Goal: Task Accomplishment & Management: Use online tool/utility

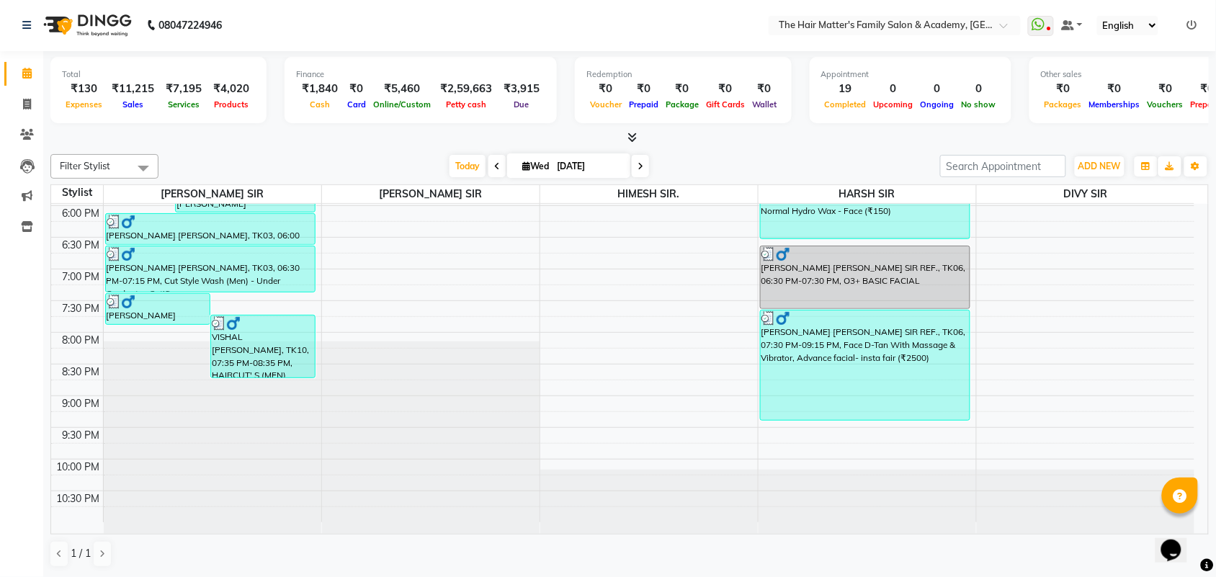
scroll to position [1, 0]
click at [474, 285] on div "7:00 AM 7:30 AM 8:00 AM 8:30 AM 9:00 AM 9:30 AM 10:00 AM 10:30 AM 11:00 AM 11:3…" at bounding box center [622, 15] width 1143 height 1013
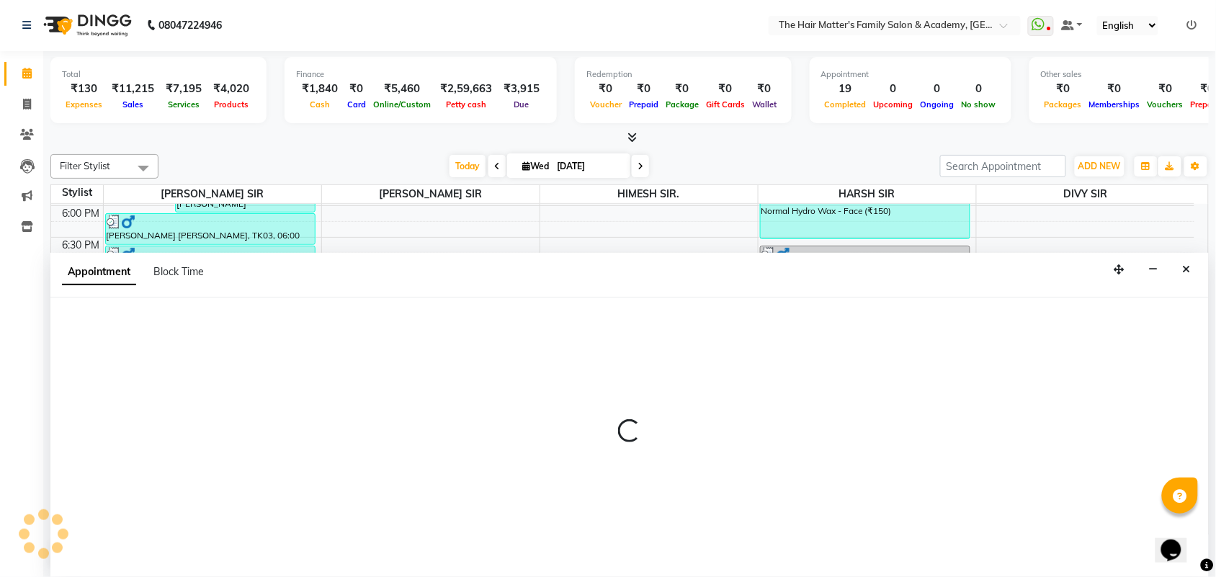
select select "43094"
select select "1140"
select select "tentative"
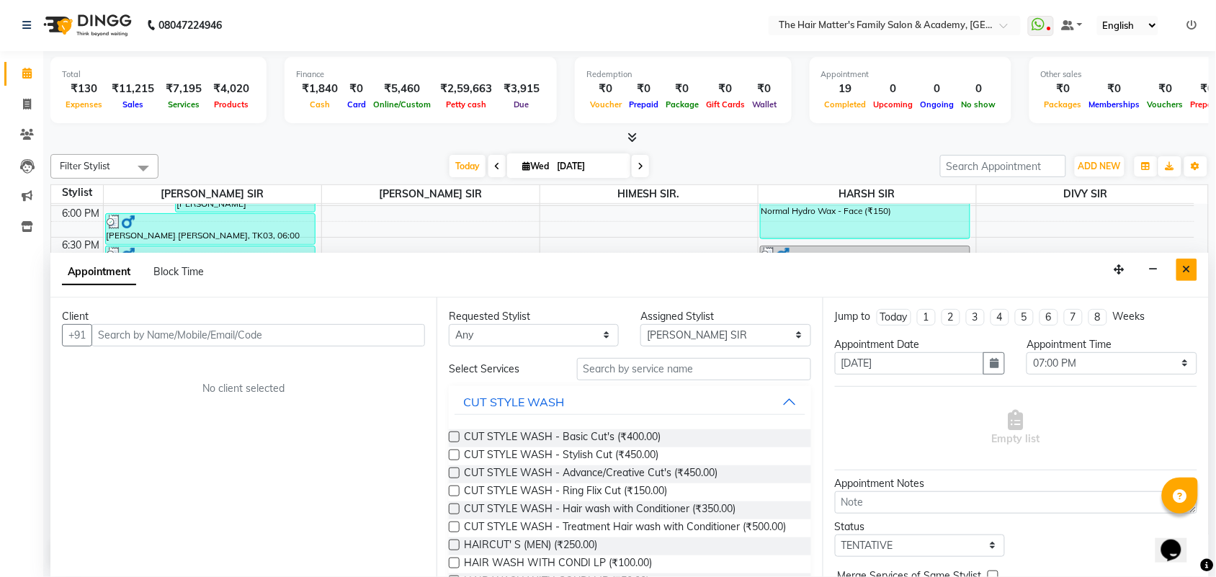
click at [1189, 261] on button "Close" at bounding box center [1186, 270] width 21 height 22
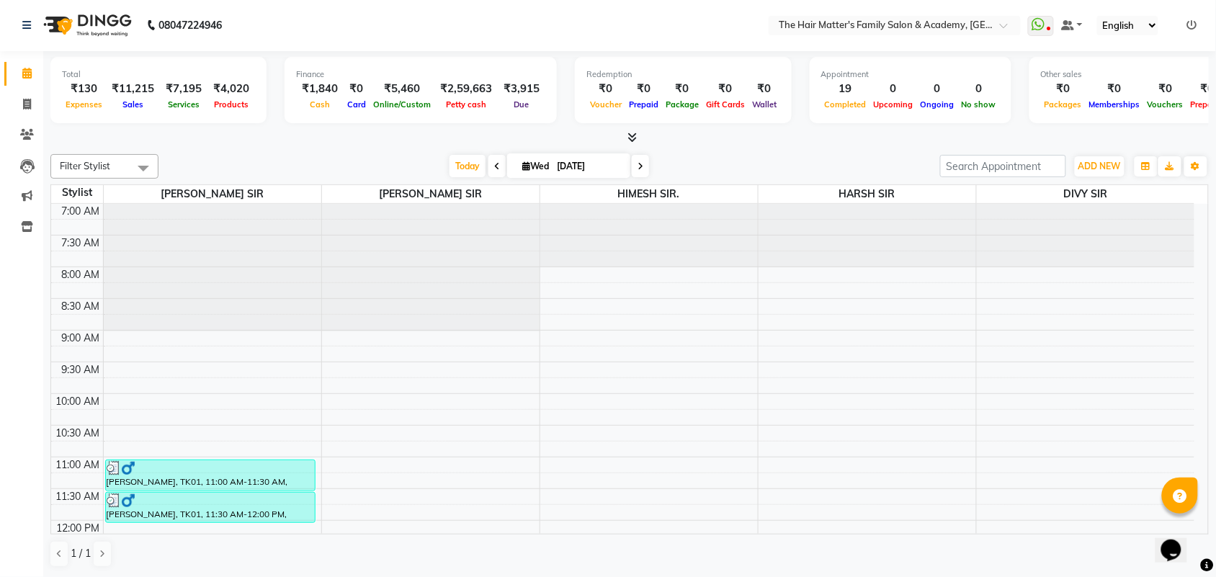
scroll to position [0, 0]
click at [24, 104] on icon at bounding box center [27, 104] width 8 height 11
select select "service"
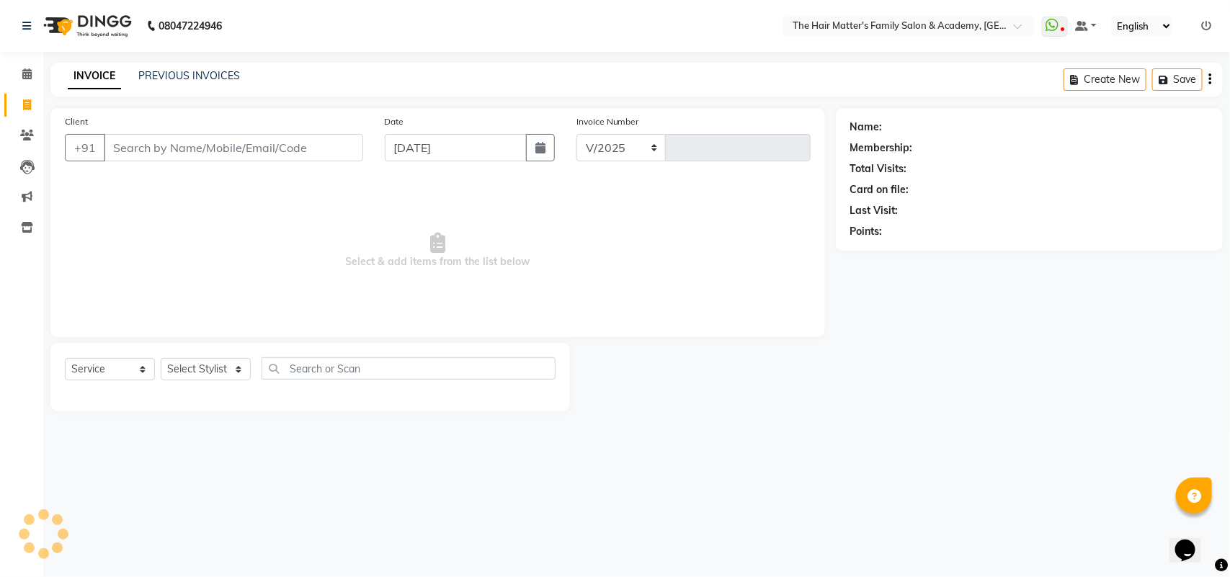
select select "5980"
type input "1679"
click at [197, 73] on link "PREVIOUS INVOICES" at bounding box center [189, 75] width 102 height 13
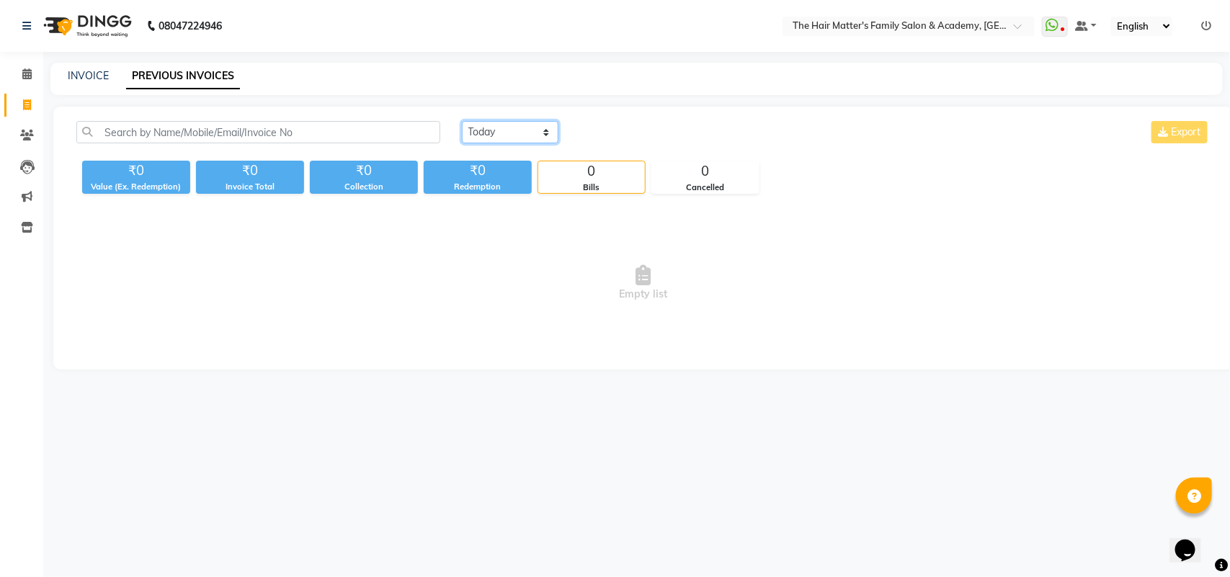
click at [492, 135] on select "Today Yesterday Custom Range" at bounding box center [510, 132] width 97 height 22
select select "yesterday"
click at [462, 121] on select "Today Yesterday Custom Range" at bounding box center [510, 132] width 97 height 22
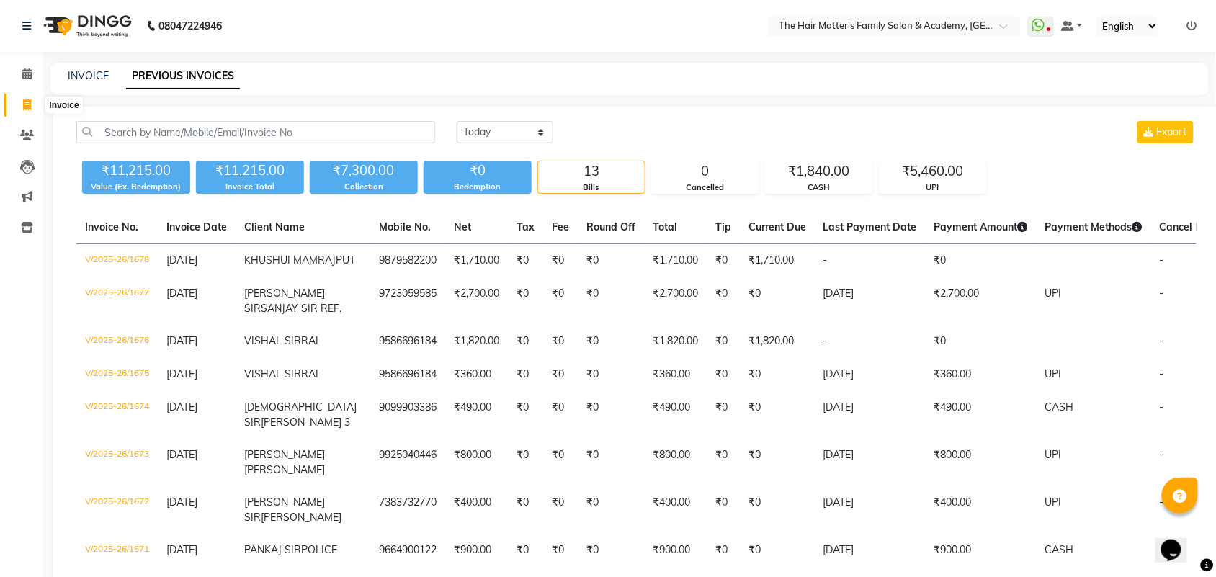
click at [30, 105] on icon at bounding box center [27, 104] width 8 height 11
select select "service"
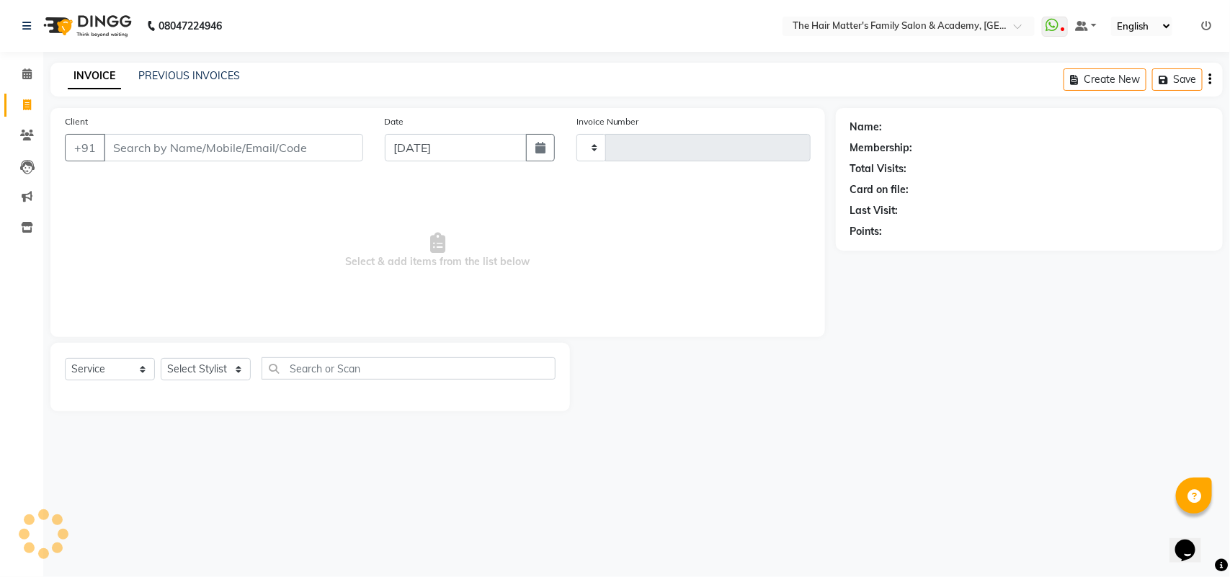
type input "1679"
select select "5980"
click at [131, 156] on input "Client" at bounding box center [233, 147] width 259 height 27
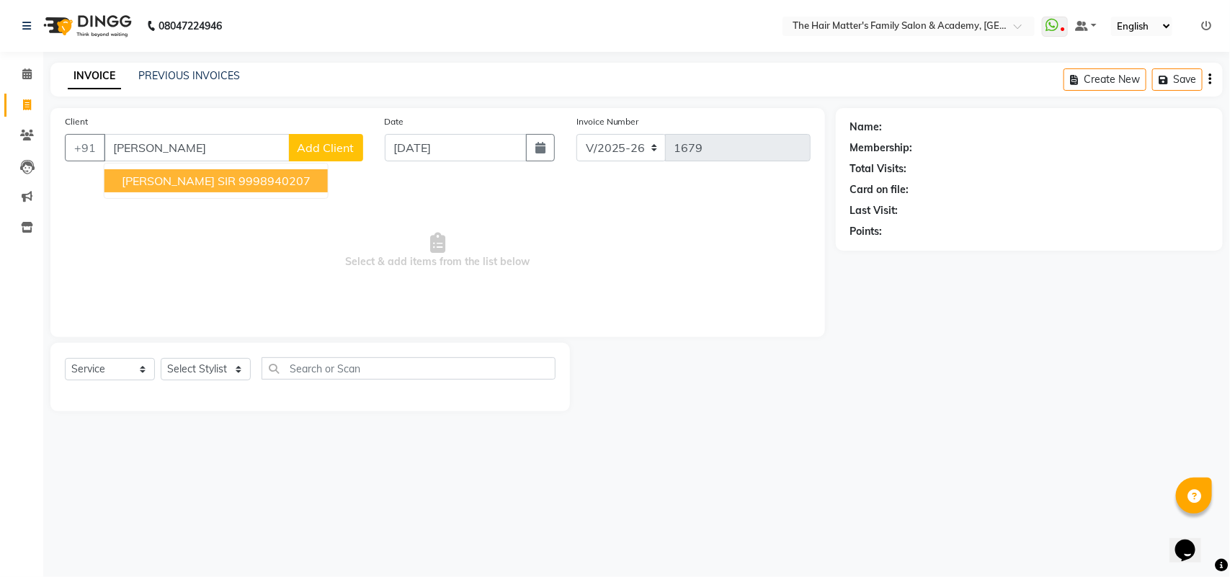
click at [163, 184] on span "BIRJU SIR" at bounding box center [179, 181] width 114 height 14
type input "9998940207"
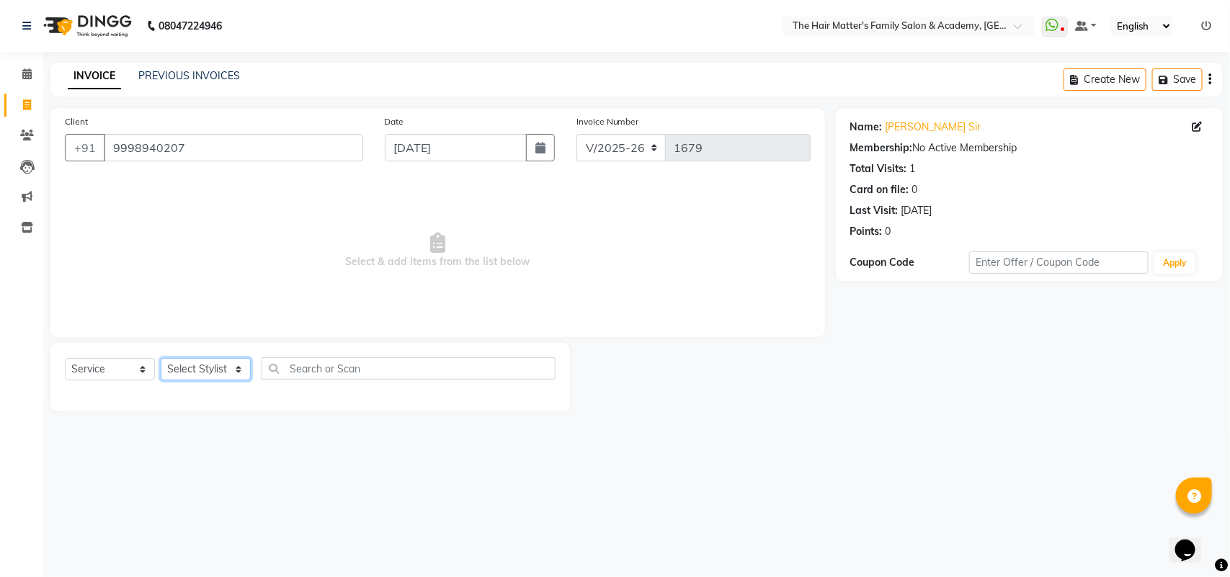
click at [223, 367] on select "Select Stylist DIVY SIR HARSH SIR HIMESH SIR. MAYANK SIR PRATIK SIR" at bounding box center [206, 369] width 90 height 22
select select "42572"
click at [161, 358] on select "Select Stylist DIVY SIR HARSH SIR HIMESH SIR. MAYANK SIR PRATIK SIR" at bounding box center [206, 369] width 90 height 22
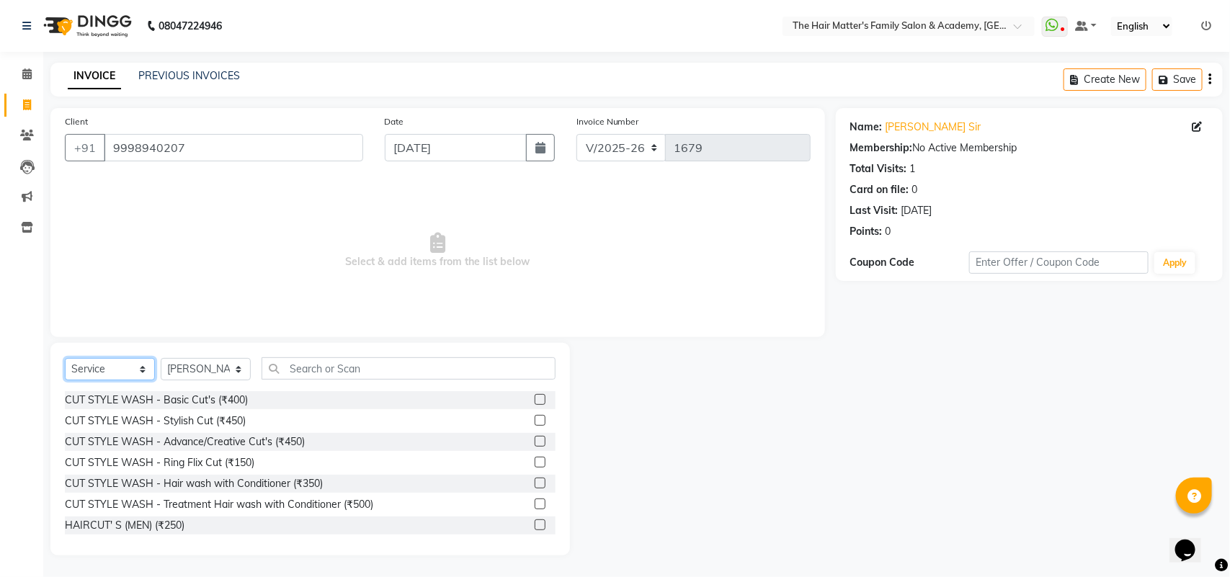
click at [123, 364] on select "Select Service Product Membership Package Voucher Prepaid Gift Card" at bounding box center [110, 369] width 90 height 22
click at [65, 358] on select "Select Service Product Membership Package Voucher Prepaid Gift Card" at bounding box center [110, 369] width 90 height 22
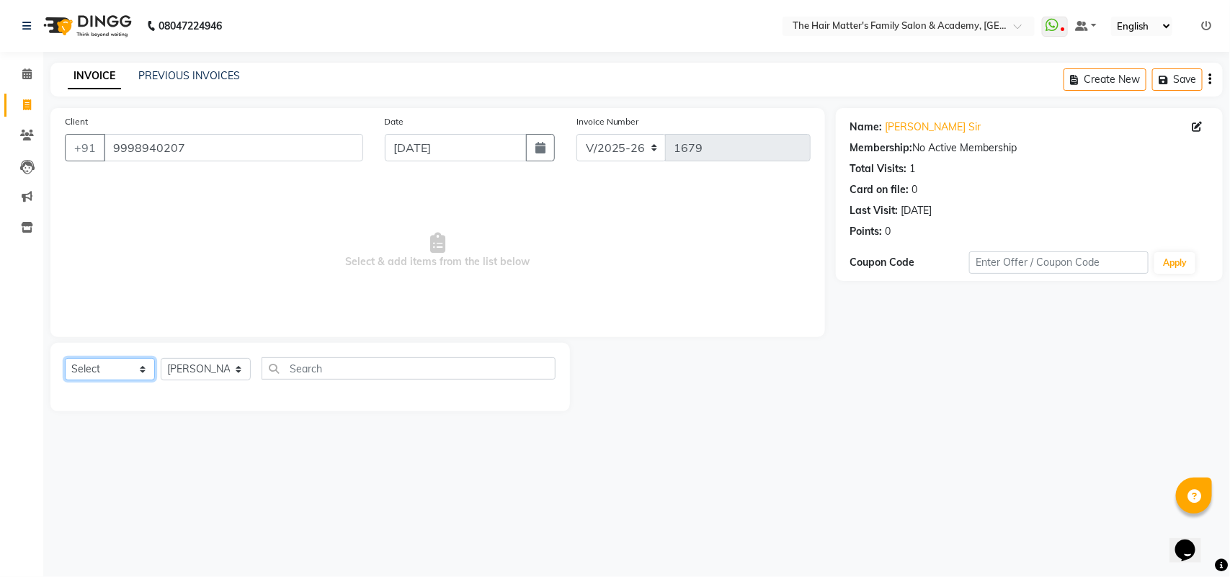
click at [119, 368] on select "Select Service Product Membership Package Voucher Prepaid Gift Card" at bounding box center [110, 369] width 90 height 22
select select "service"
click at [65, 358] on select "Select Service Product Membership Package Voucher Prepaid Gift Card" at bounding box center [110, 369] width 90 height 22
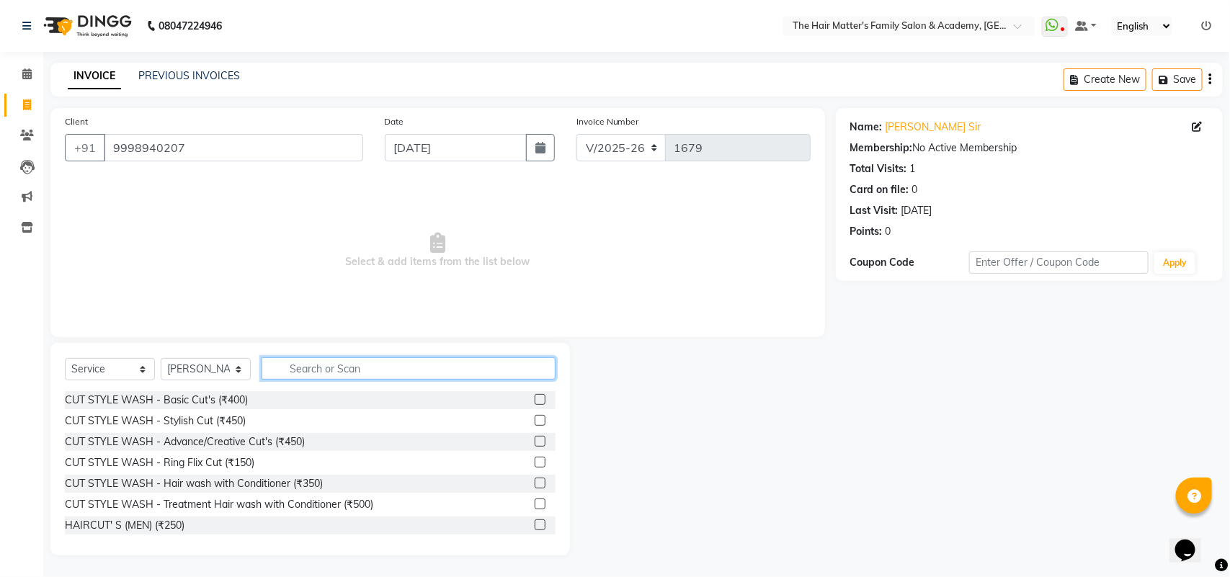
click at [333, 375] on input "text" at bounding box center [408, 368] width 294 height 22
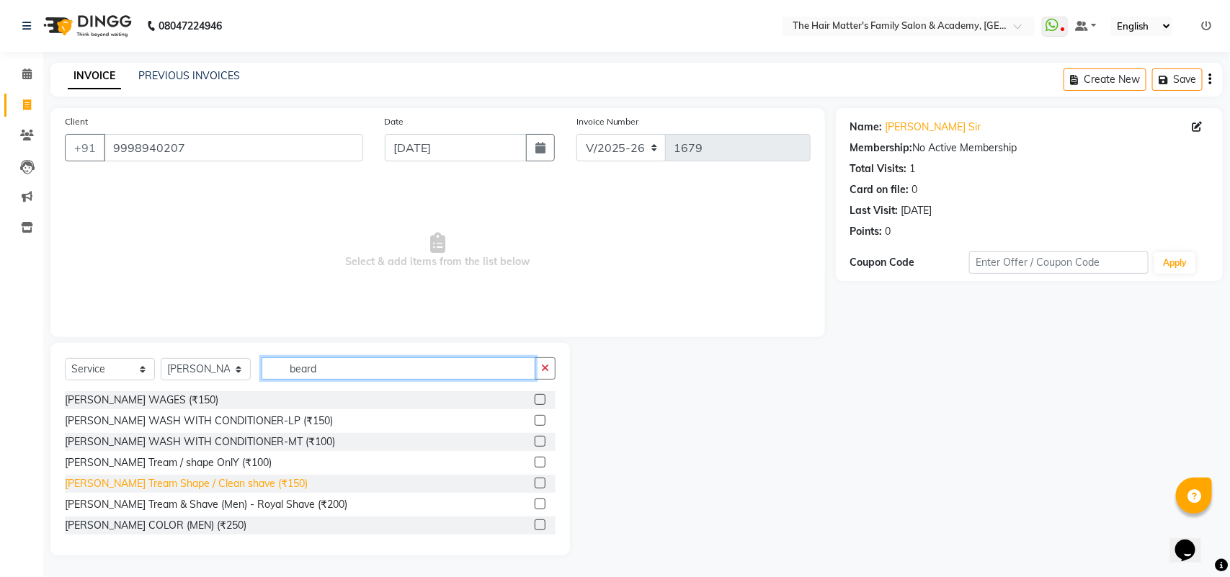
type input "beard"
click at [218, 483] on div "Beard Tream Shape / Clean shave (₹150)" at bounding box center [186, 483] width 243 height 15
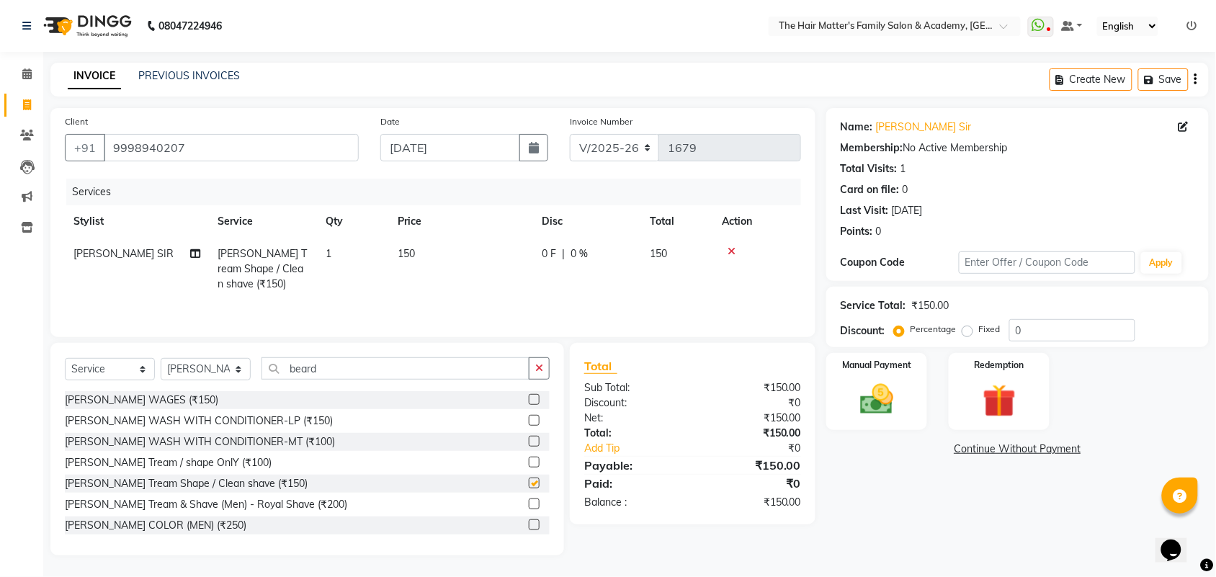
checkbox input "false"
drag, startPoint x: 386, startPoint y: 380, endPoint x: 146, endPoint y: 380, distance: 239.9
click at [164, 380] on div "Select Service Product Membership Package Voucher Prepaid Gift Card Select Styl…" at bounding box center [307, 374] width 485 height 34
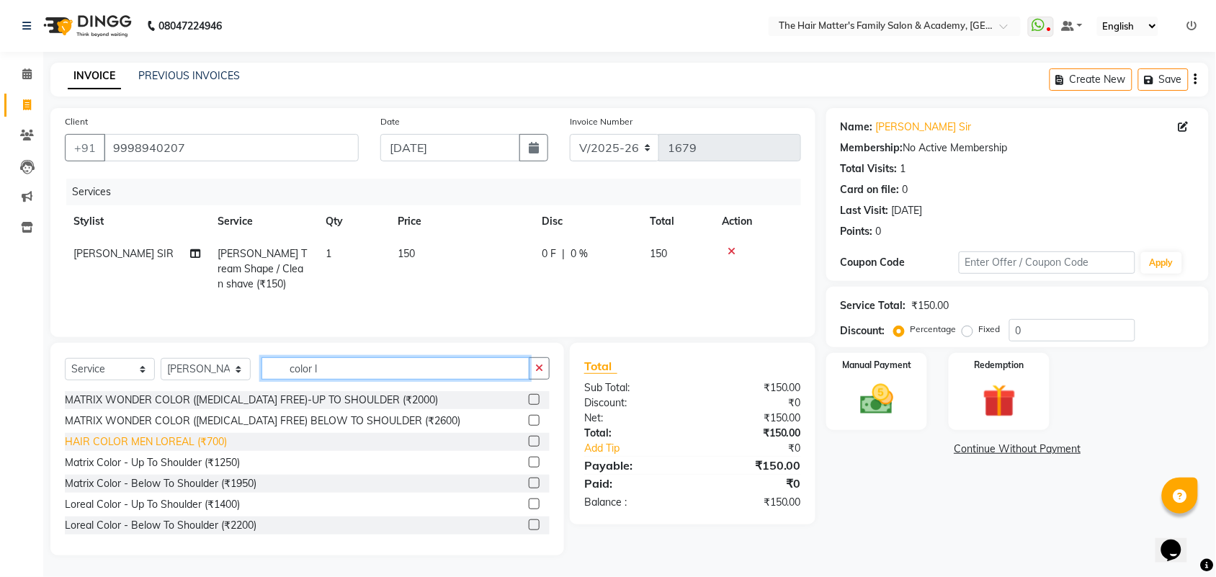
type input "color l"
click at [181, 447] on div "HAIR COLOR MEN LOREAL (₹700)" at bounding box center [146, 441] width 162 height 15
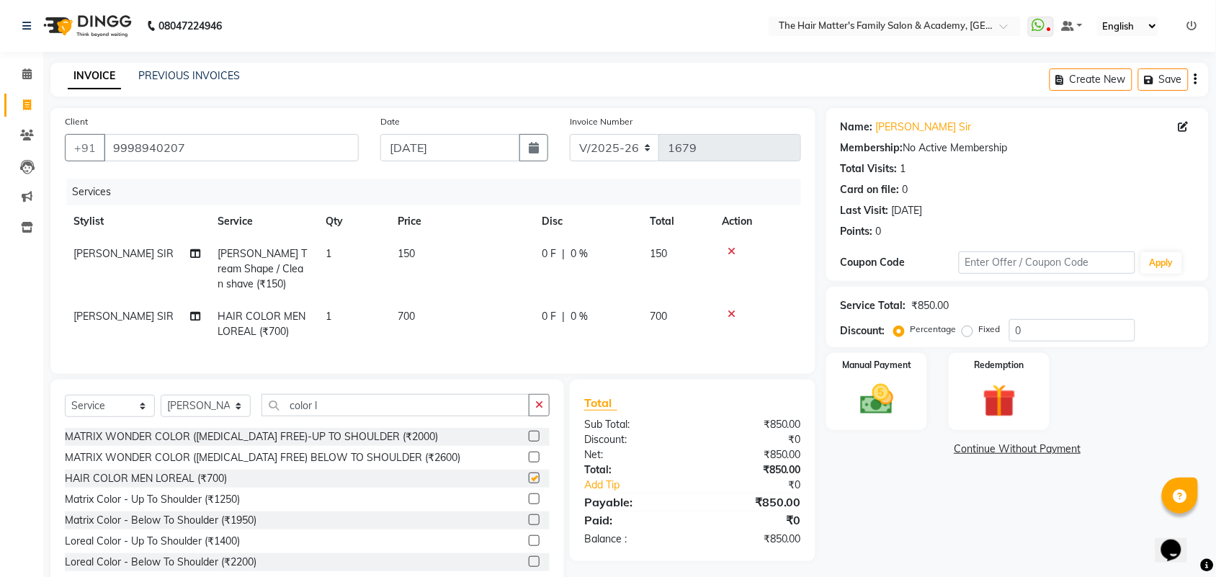
checkbox input "false"
drag, startPoint x: 376, startPoint y: 416, endPoint x: 184, endPoint y: 419, distance: 191.6
click at [187, 419] on div "Select Service Product Membership Package Voucher Prepaid Gift Card Select Styl…" at bounding box center [307, 411] width 485 height 34
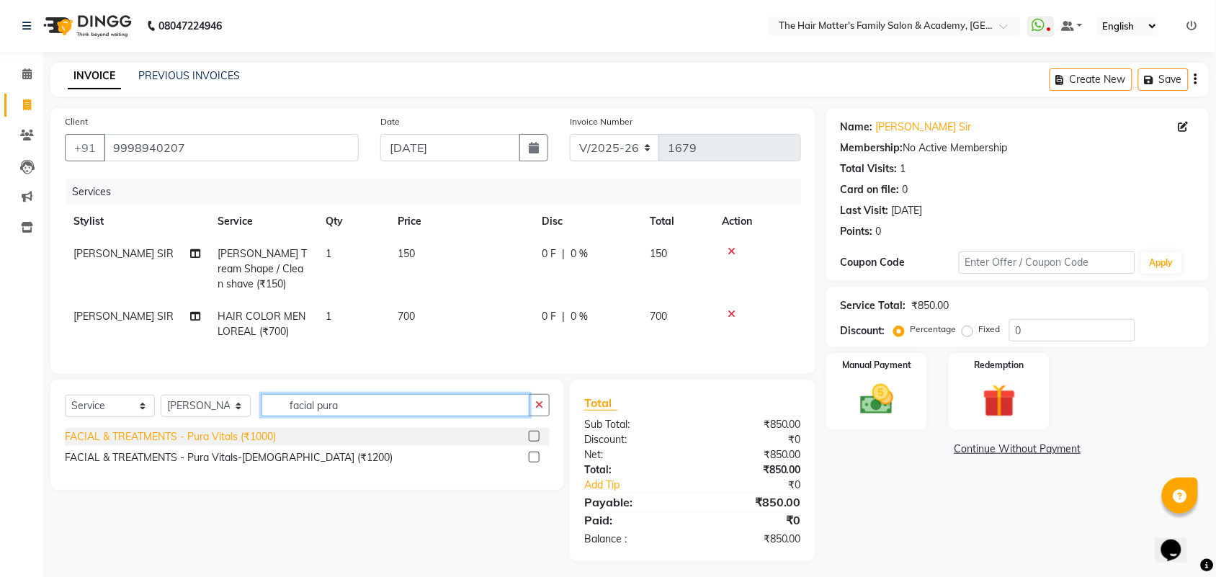
type input "facial pura"
click at [264, 444] on div "FACIAL & TREATMENTS - Pura Vitals (₹1000)" at bounding box center [170, 436] width 211 height 15
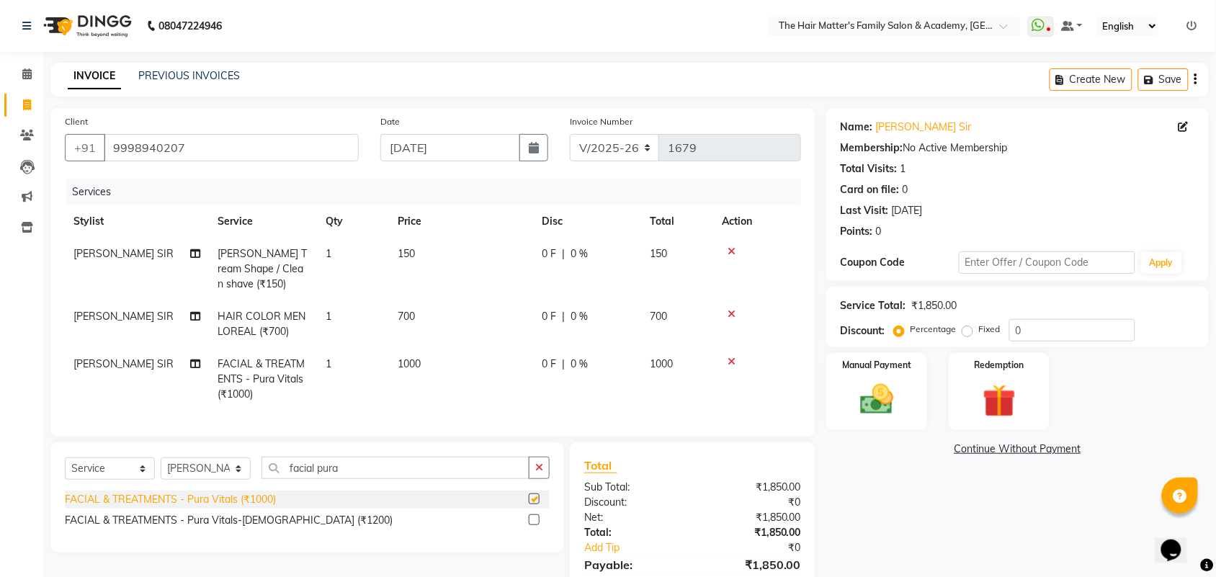
checkbox input "false"
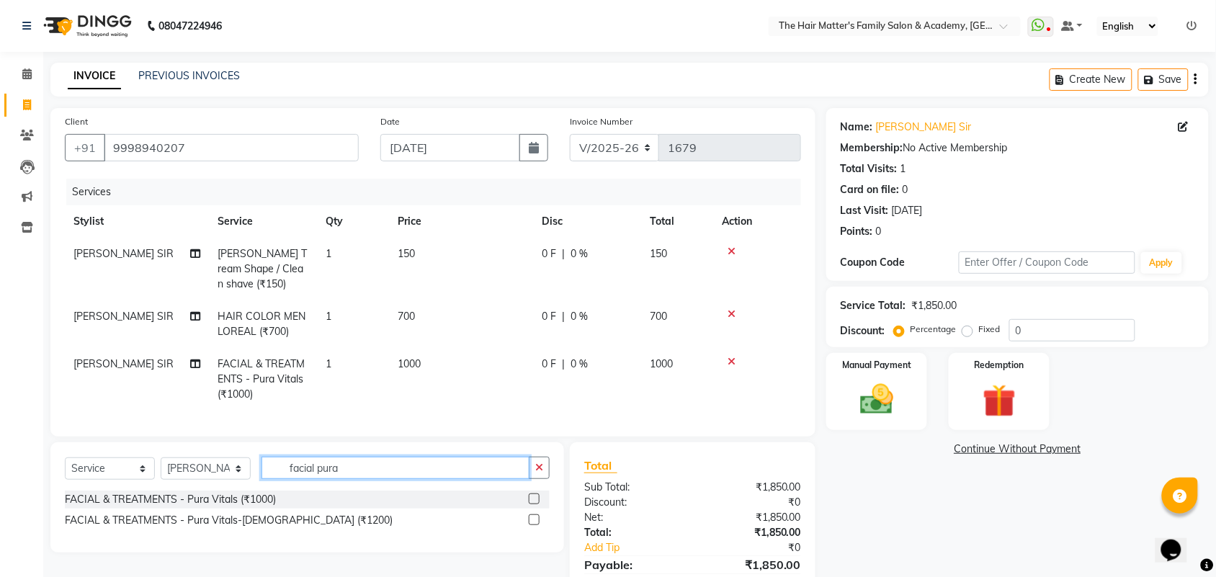
drag, startPoint x: 358, startPoint y: 485, endPoint x: 246, endPoint y: 487, distance: 111.7
click at [247, 487] on div "Select Service Product Membership Package Voucher Prepaid Gift Card Select Styl…" at bounding box center [307, 474] width 485 height 34
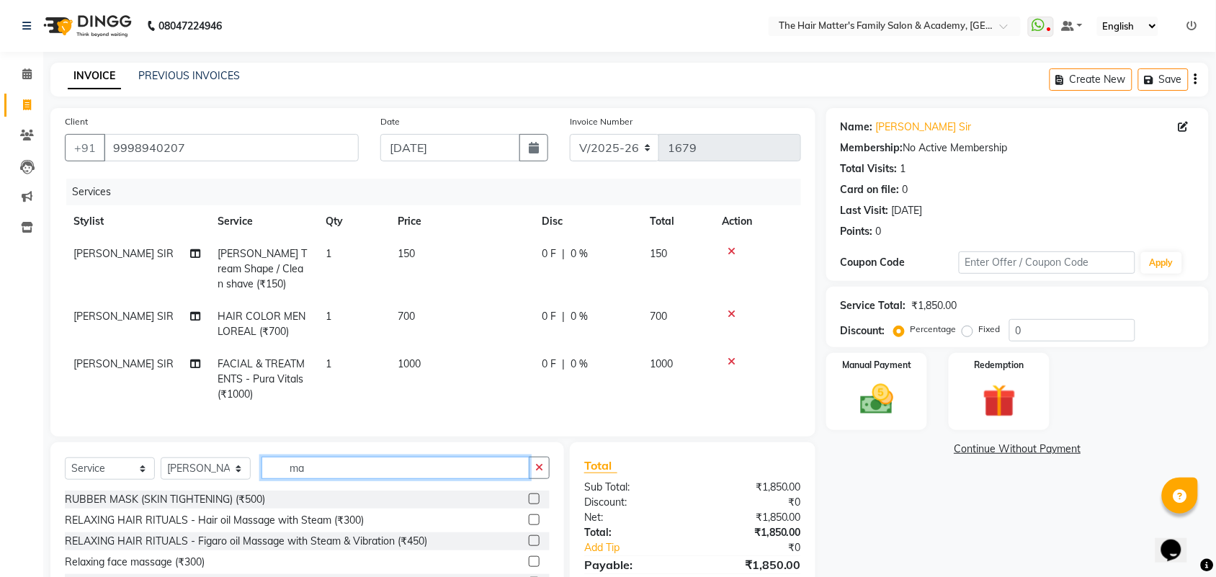
type input "m"
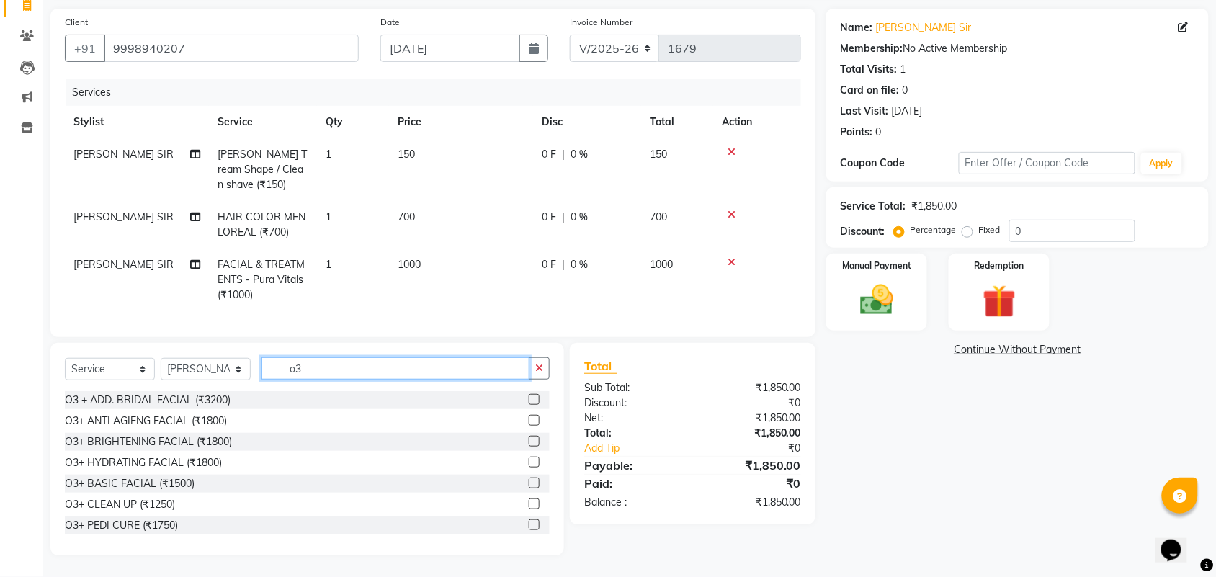
type input "o3"
drag, startPoint x: 116, startPoint y: 360, endPoint x: 106, endPoint y: 379, distance: 21.3
click at [116, 360] on select "Select Service Product Membership Package Voucher Prepaid Gift Card" at bounding box center [110, 369] width 90 height 22
select select "product"
click at [65, 358] on select "Select Service Product Membership Package Voucher Prepaid Gift Card" at bounding box center [110, 369] width 90 height 22
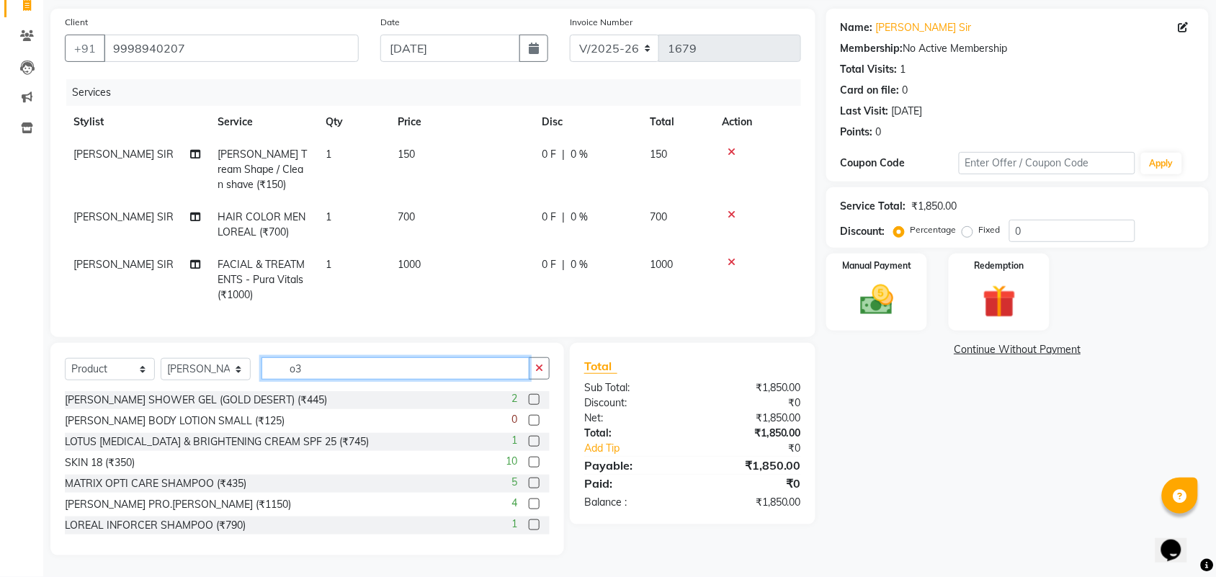
click at [317, 372] on input "o3" at bounding box center [395, 368] width 268 height 22
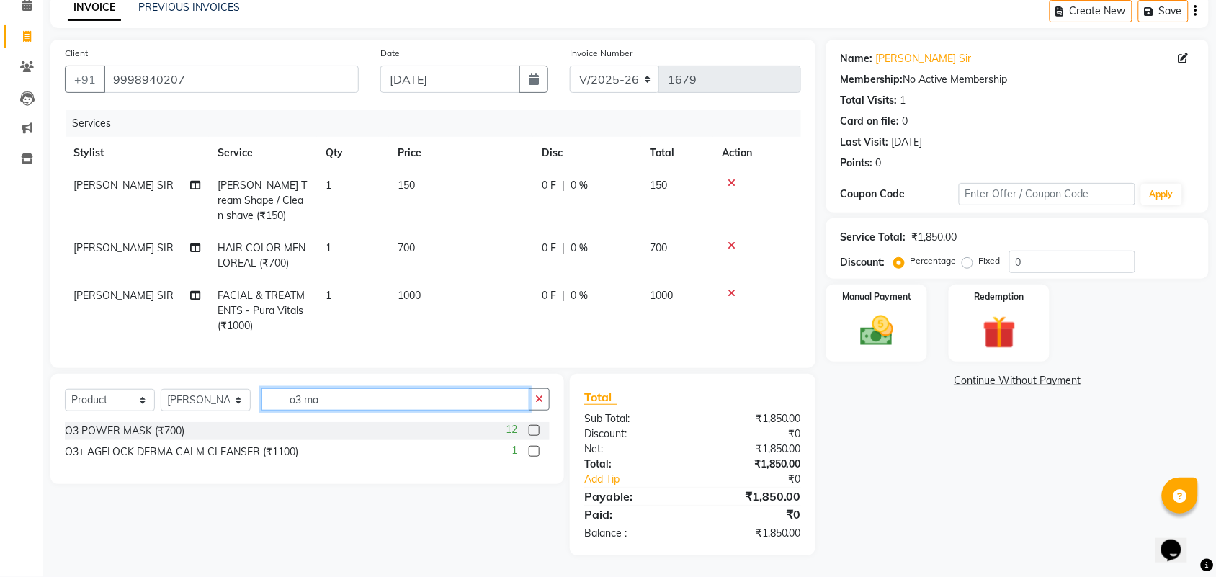
scroll to position [81, 0]
type input "o3 mas"
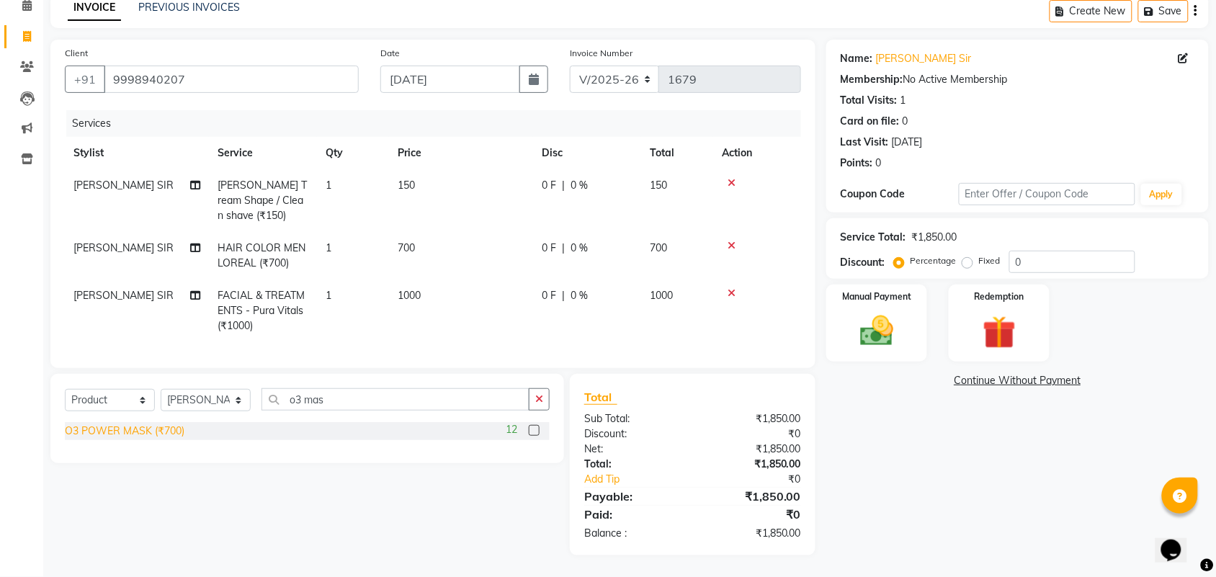
click at [166, 433] on div "O3 POWER MASK (₹700)" at bounding box center [125, 431] width 120 height 15
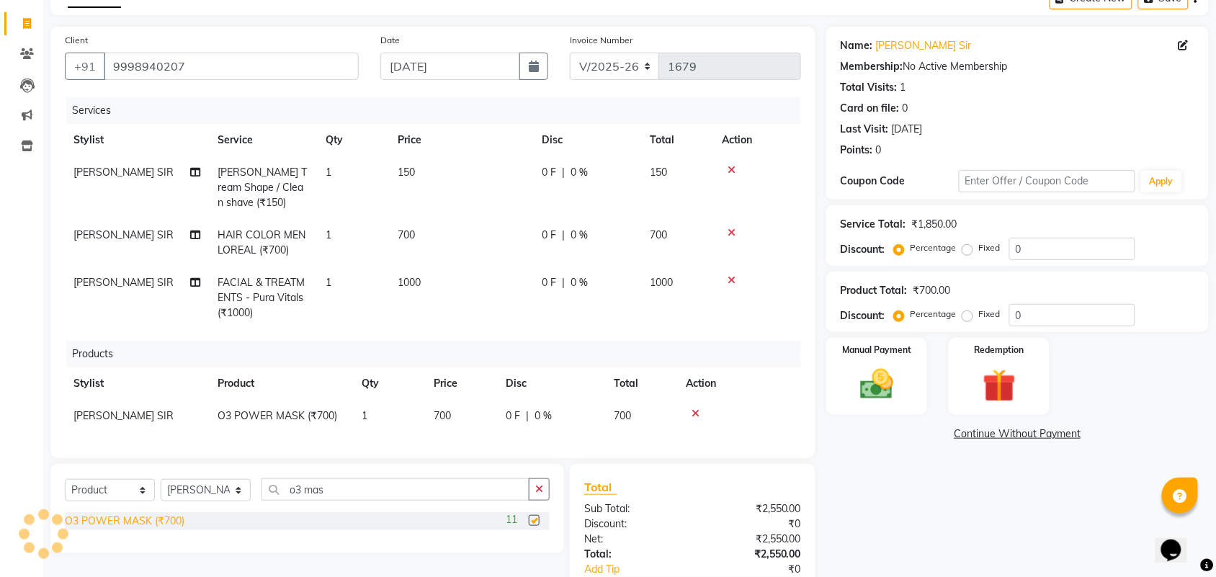
checkbox input "false"
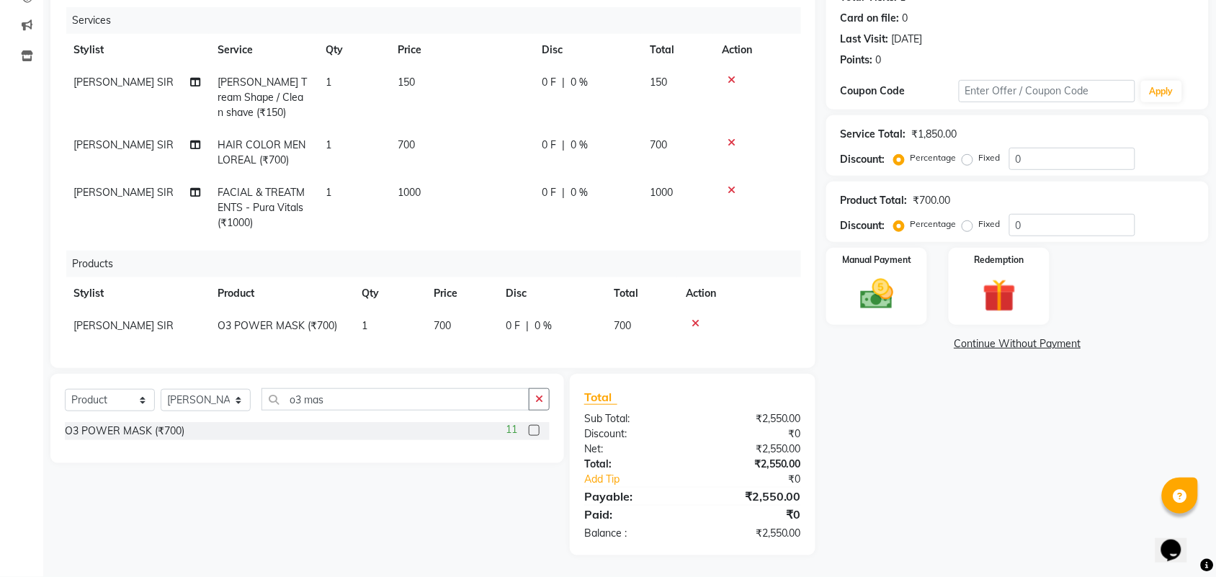
click at [419, 186] on span "1000" at bounding box center [409, 192] width 23 height 13
select select "42572"
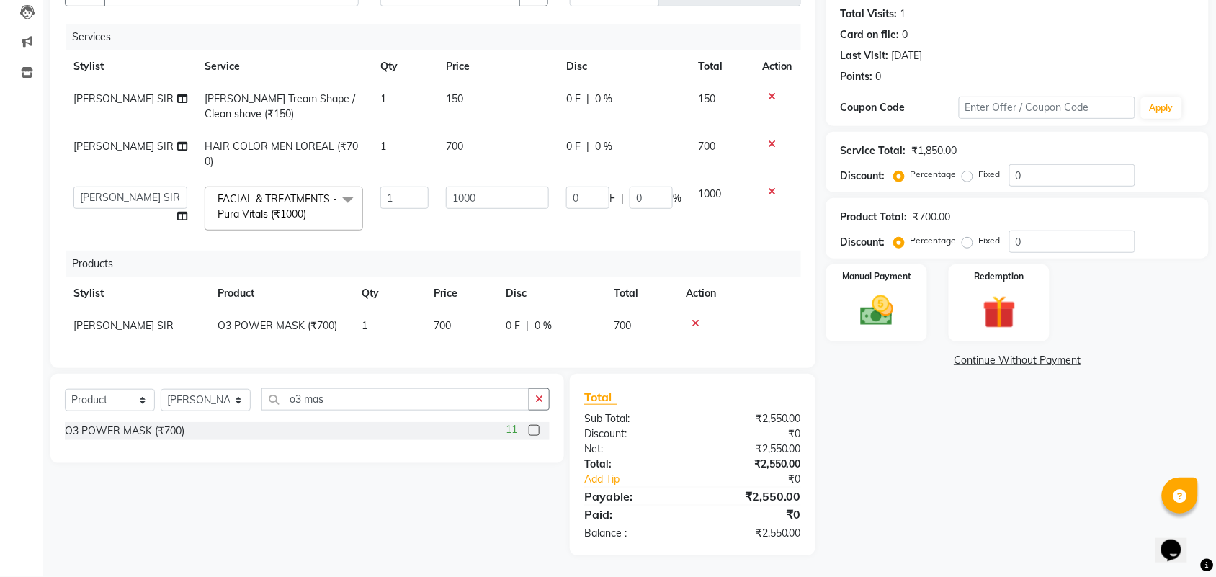
scroll to position [168, 0]
drag, startPoint x: 494, startPoint y: 182, endPoint x: 328, endPoint y: 182, distance: 165.7
click at [333, 182] on tr "DIVY SIR HARSH SIR HIMESH SIR. MAYANK SIR PRATIK SIR FACIAL & TREATMENTS - Pura…" at bounding box center [433, 208] width 736 height 61
type input "1200"
click at [391, 213] on tr "DIVY SIR HARSH SIR HIMESH SIR. MAYANK SIR PRATIK SIR FACIAL & TREATMENTS - Pura…" at bounding box center [433, 208] width 736 height 61
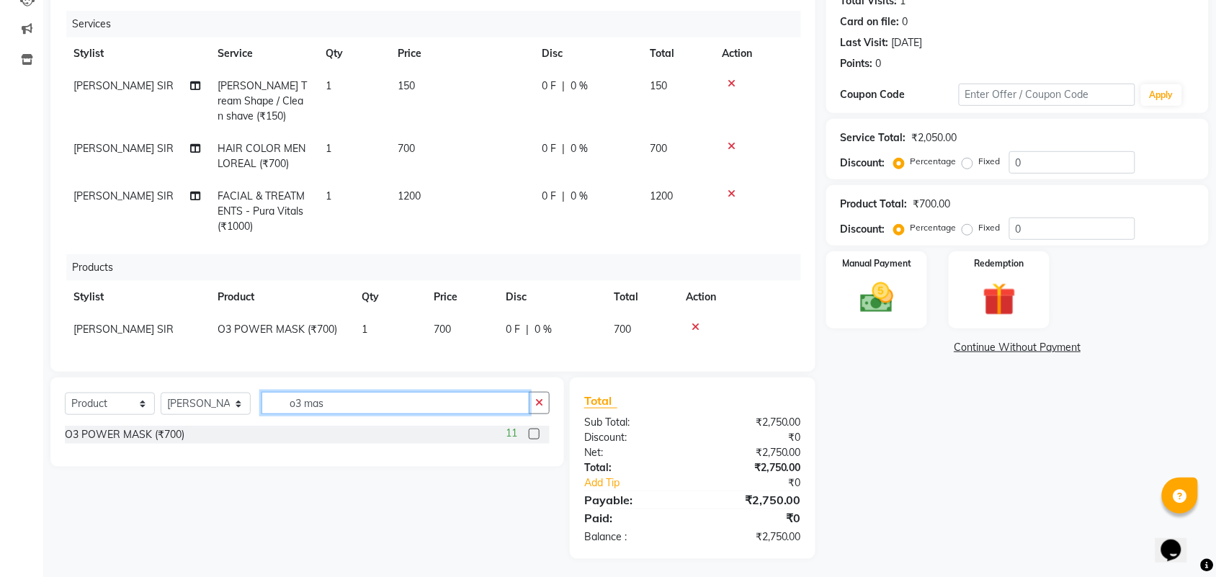
drag, startPoint x: 333, startPoint y: 412, endPoint x: 102, endPoint y: 415, distance: 230.5
click at [117, 413] on div "Select Service Product Membership Package Voucher Prepaid Gift Card Select Styl…" at bounding box center [307, 409] width 485 height 34
type input "glass"
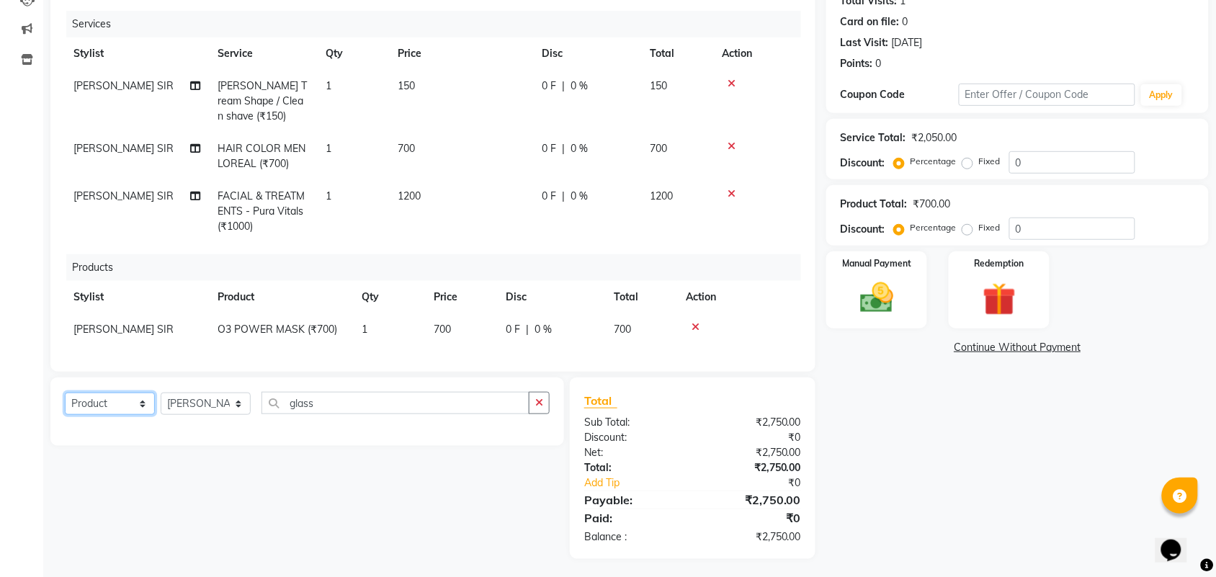
click at [102, 415] on select "Select Service Product Membership Package Voucher Prepaid Gift Card" at bounding box center [110, 404] width 90 height 22
select select "service"
click at [65, 405] on select "Select Service Product Membership Package Voucher Prepaid Gift Card" at bounding box center [110, 404] width 90 height 22
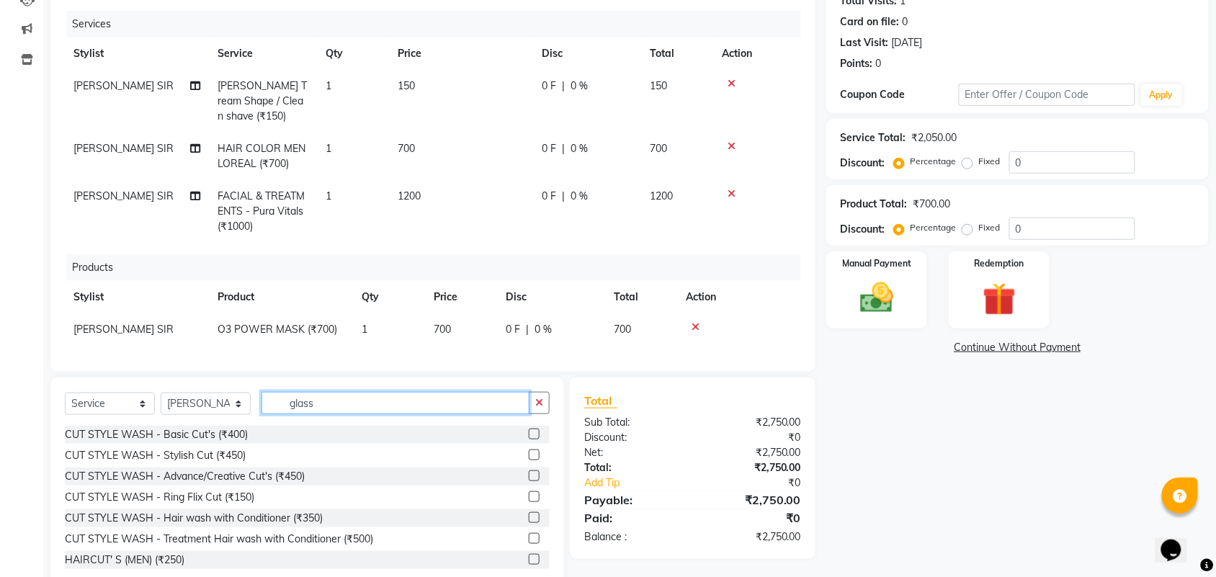
click at [344, 414] on input "glass" at bounding box center [395, 403] width 268 height 22
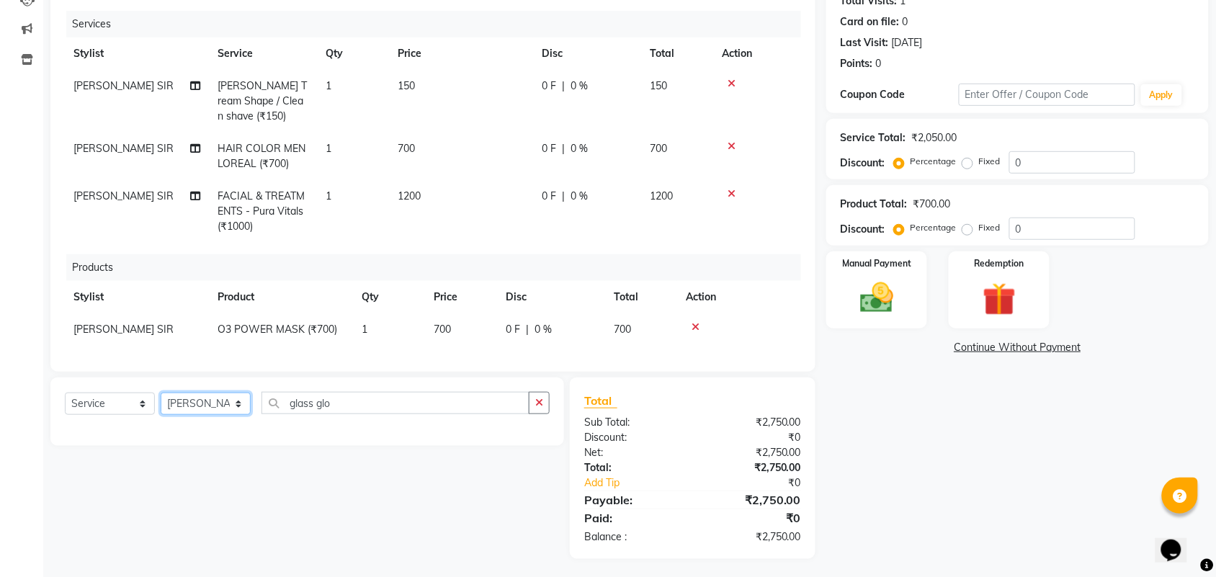
click at [185, 414] on select "Select Stylist DIVY SIR HARSH SIR HIMESH SIR. MAYANK SIR PRATIK SIR" at bounding box center [206, 404] width 90 height 22
click at [161, 405] on select "Select Stylist DIVY SIR HARSH SIR HIMESH SIR. MAYANK SIR PRATIK SIR" at bounding box center [206, 404] width 90 height 22
click at [125, 411] on select "Select Service Product Membership Package Voucher Prepaid Gift Card" at bounding box center [110, 404] width 90 height 22
click at [65, 405] on select "Select Service Product Membership Package Voucher Prepaid Gift Card" at bounding box center [110, 404] width 90 height 22
click at [391, 414] on input "glass glo" at bounding box center [395, 403] width 268 height 22
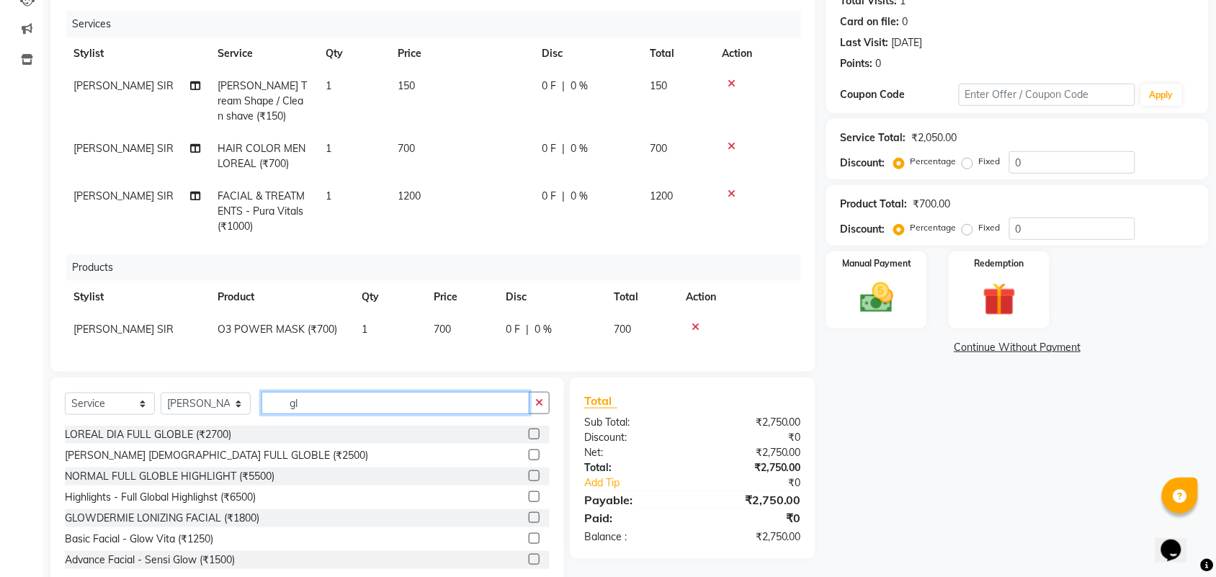
type input "g"
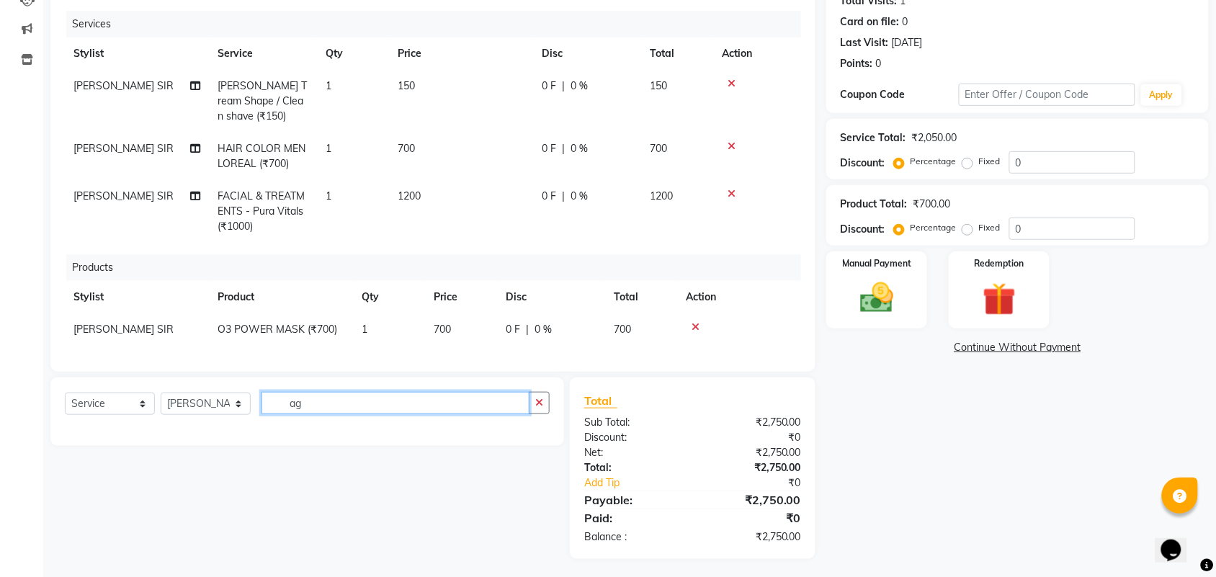
type input "a"
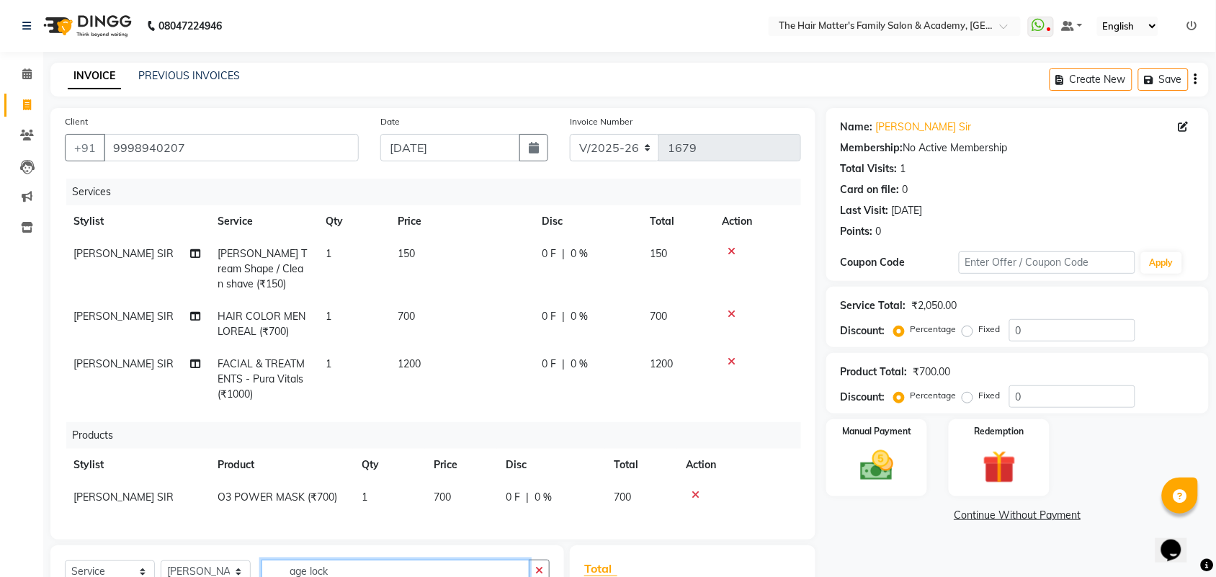
scroll to position [184, 0]
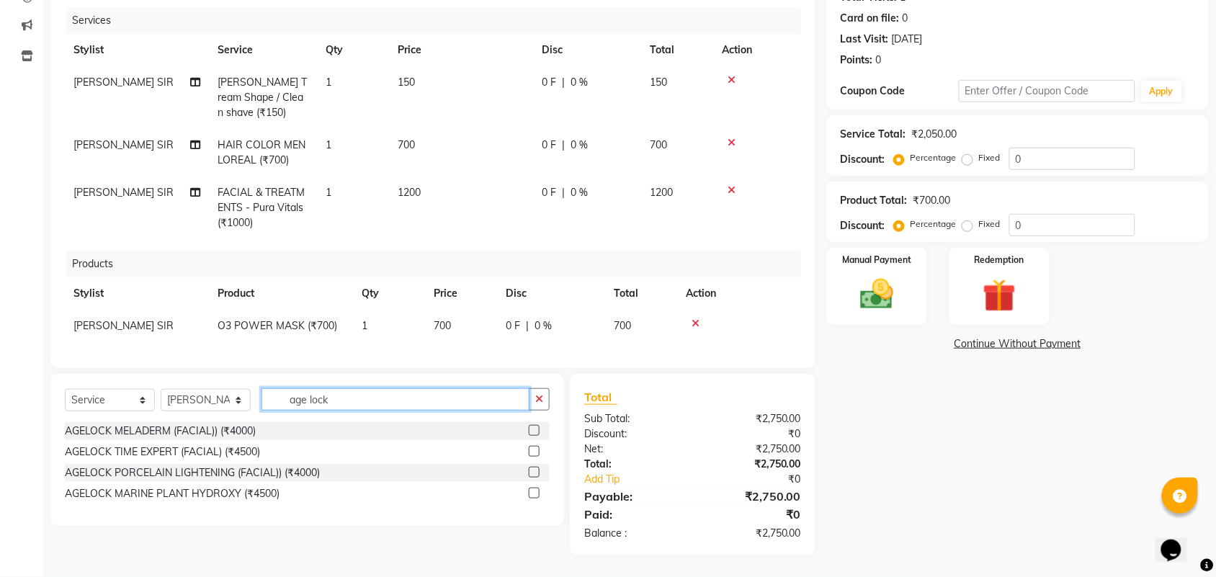
type input "age lock"
click at [457, 311] on td "700" at bounding box center [461, 326] width 72 height 32
select select "42572"
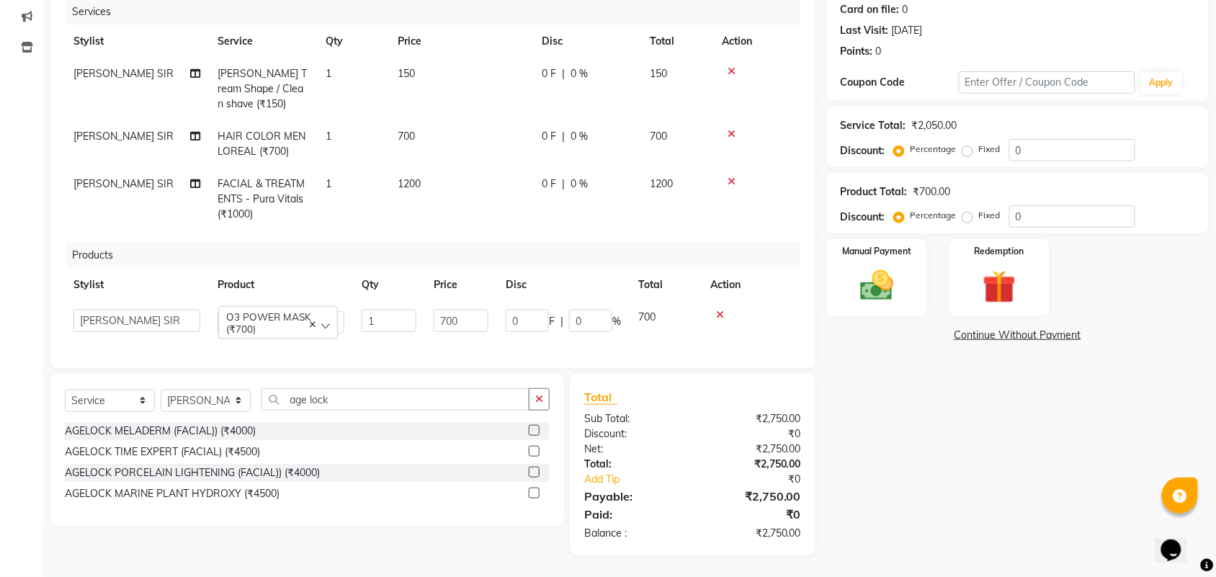
scroll to position [181, 0]
click at [476, 321] on input "700" at bounding box center [461, 321] width 55 height 22
drag, startPoint x: 476, startPoint y: 321, endPoint x: 398, endPoint y: 318, distance: 77.8
click at [398, 318] on tr "DIVY SIR HARSH SIR HIMESH SIR. MAYANK SIR PRATIK SIR O3 POWER MASK (₹700) 1 700…" at bounding box center [433, 321] width 736 height 41
type input "800"
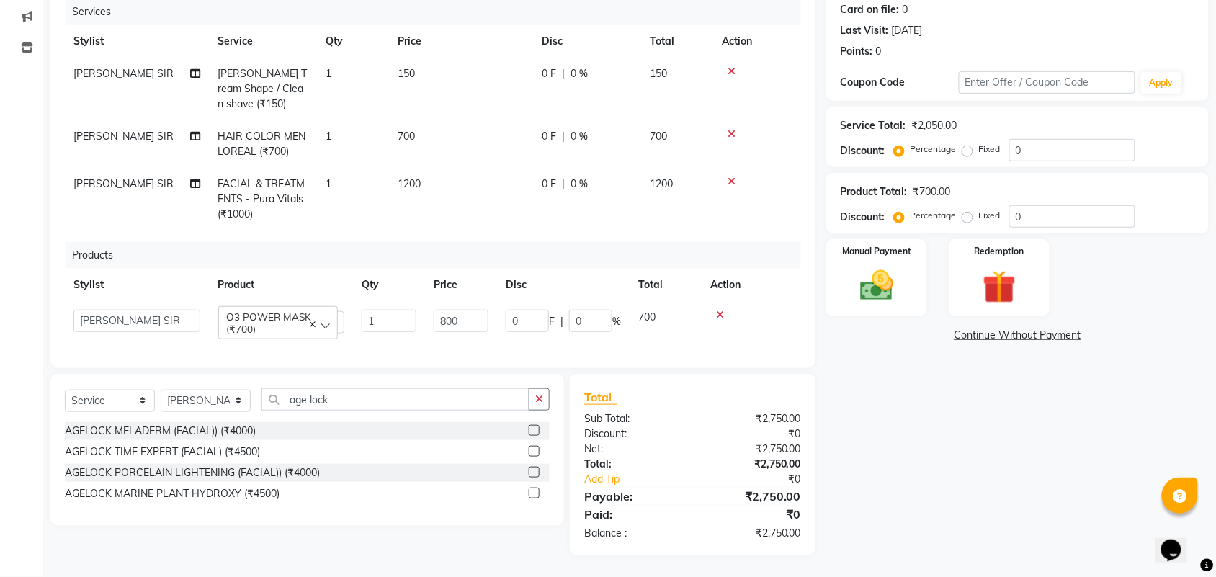
click at [448, 220] on td "1200" at bounding box center [461, 199] width 144 height 63
select select "42572"
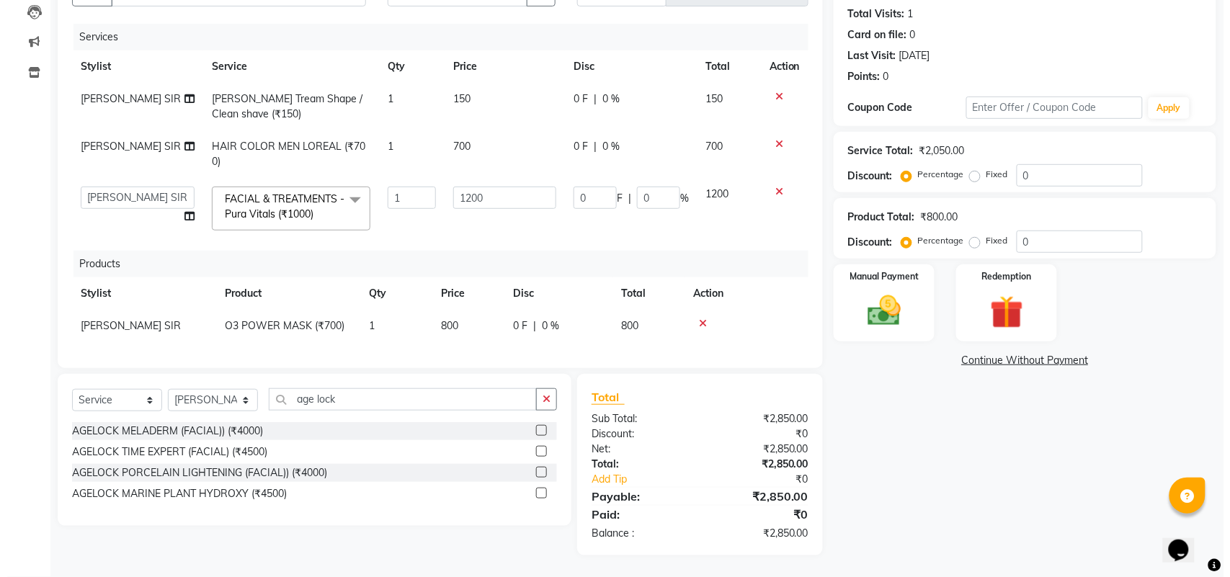
scroll to position [0, 0]
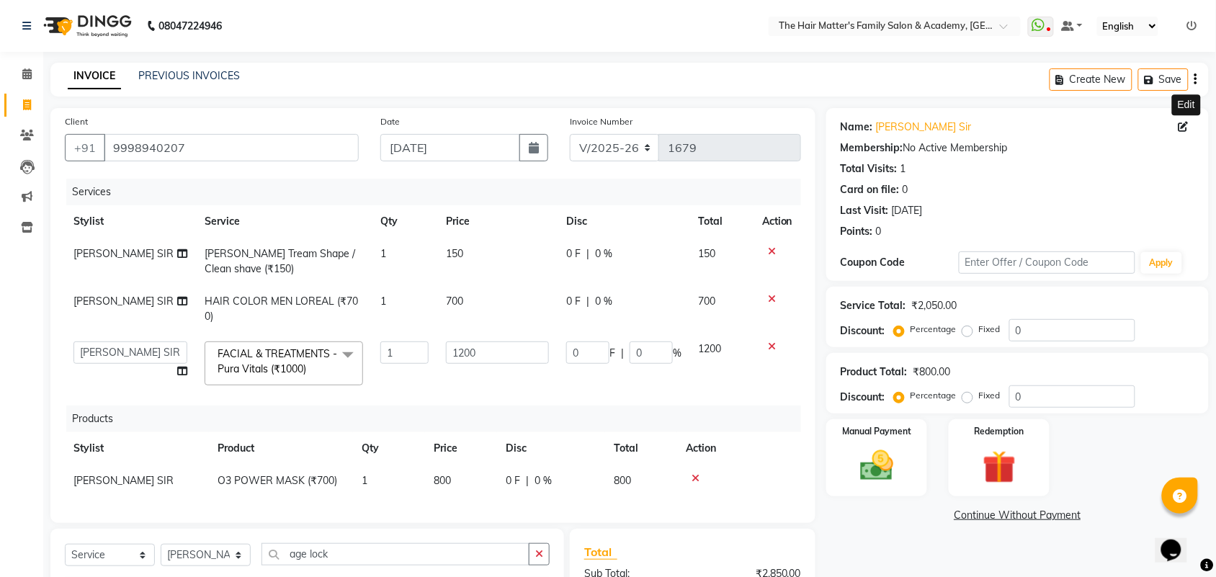
click at [1183, 125] on icon at bounding box center [1183, 127] width 10 height 10
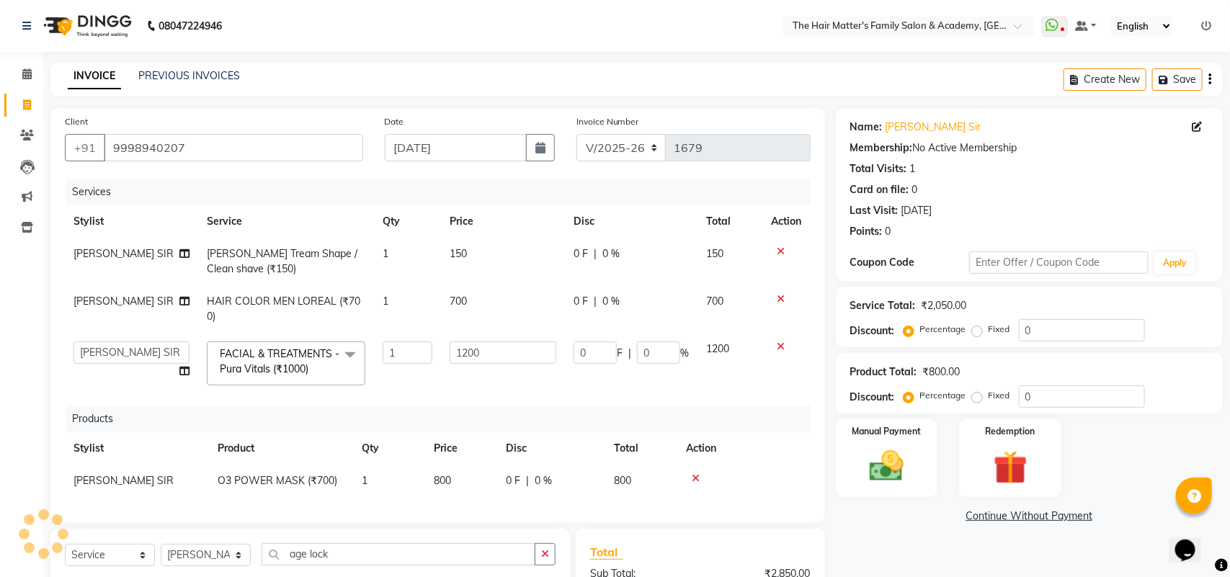
select select "male"
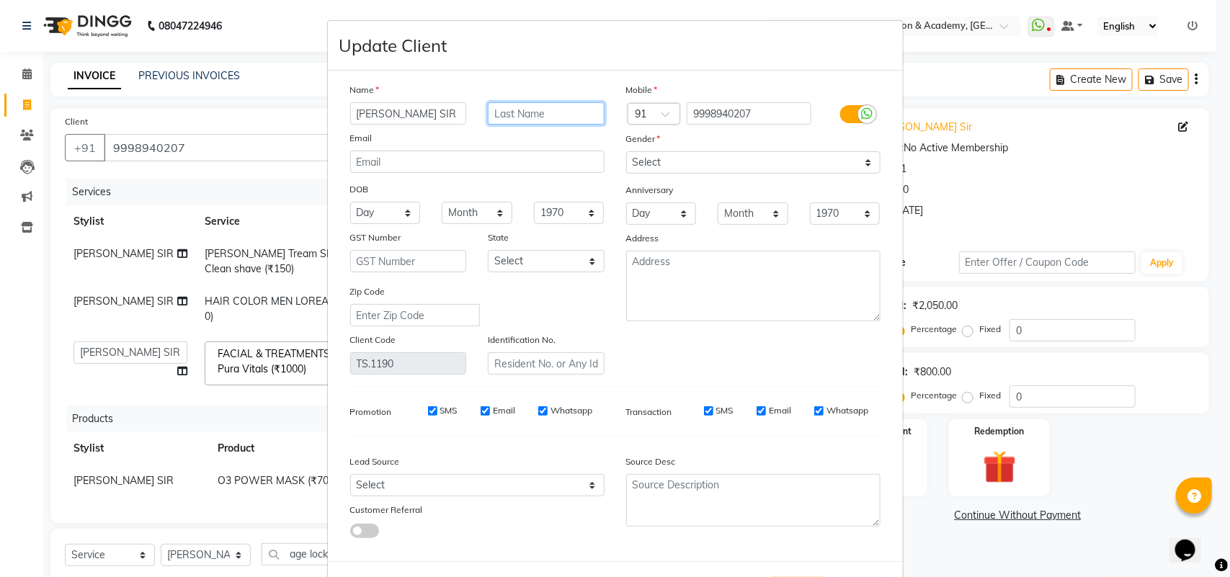
click at [557, 109] on input "text" at bounding box center [546, 113] width 117 height 22
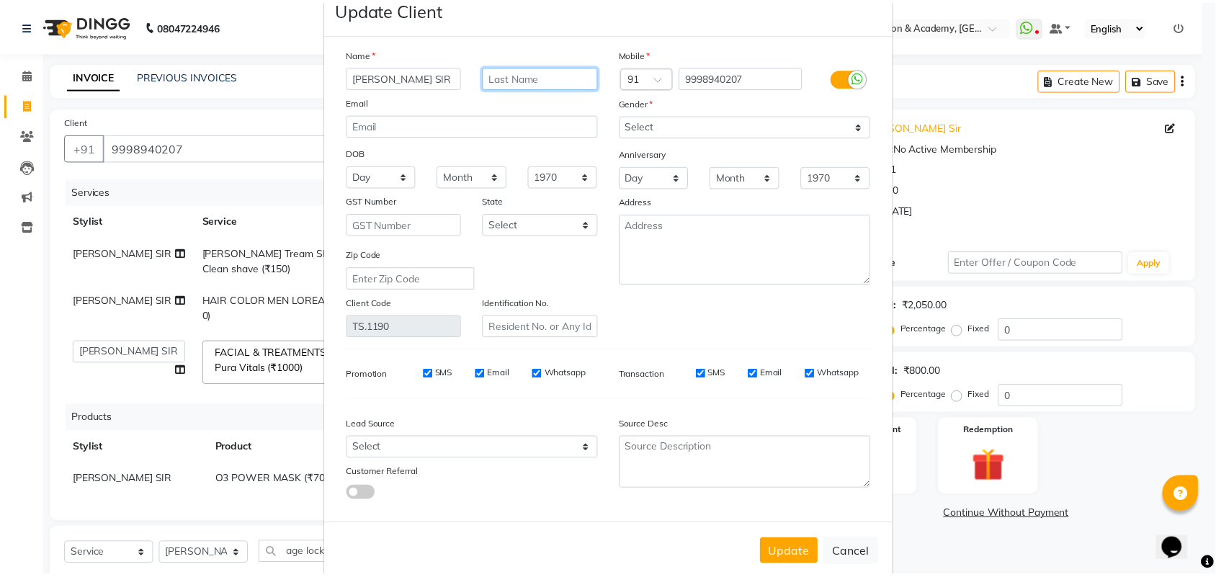
scroll to position [58, 0]
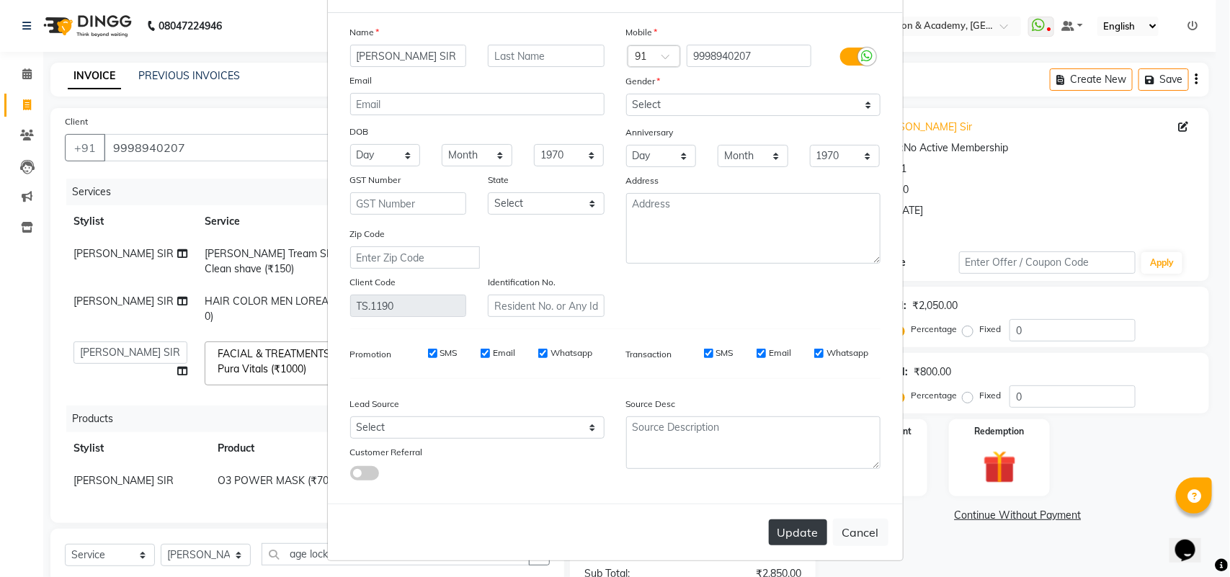
click at [802, 534] on button "Update" at bounding box center [798, 532] width 58 height 26
select select
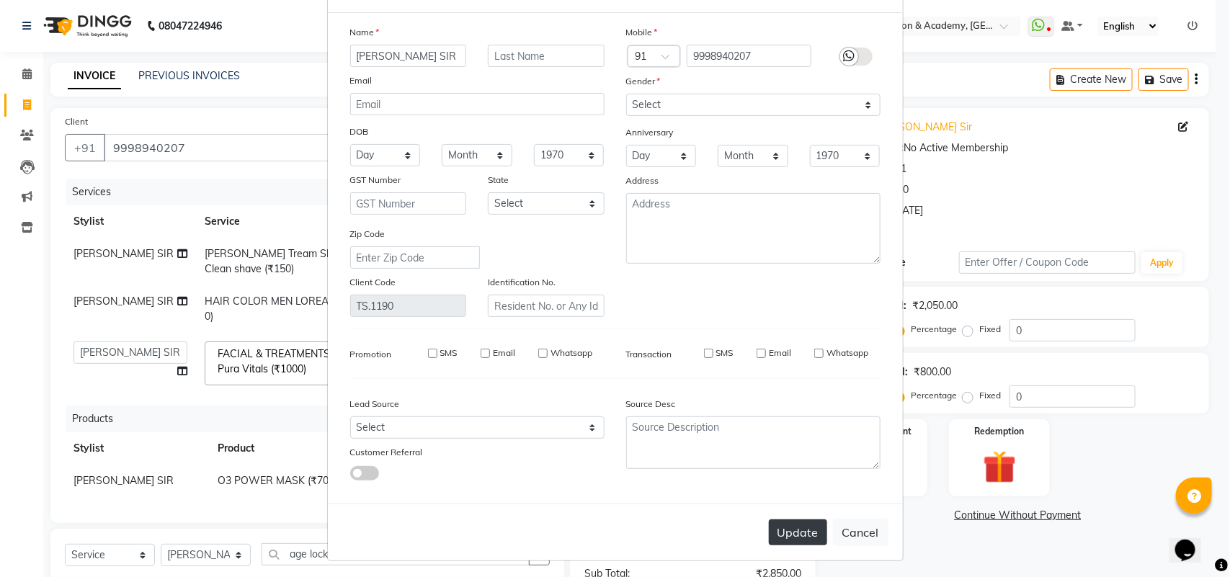
select select
checkbox input "false"
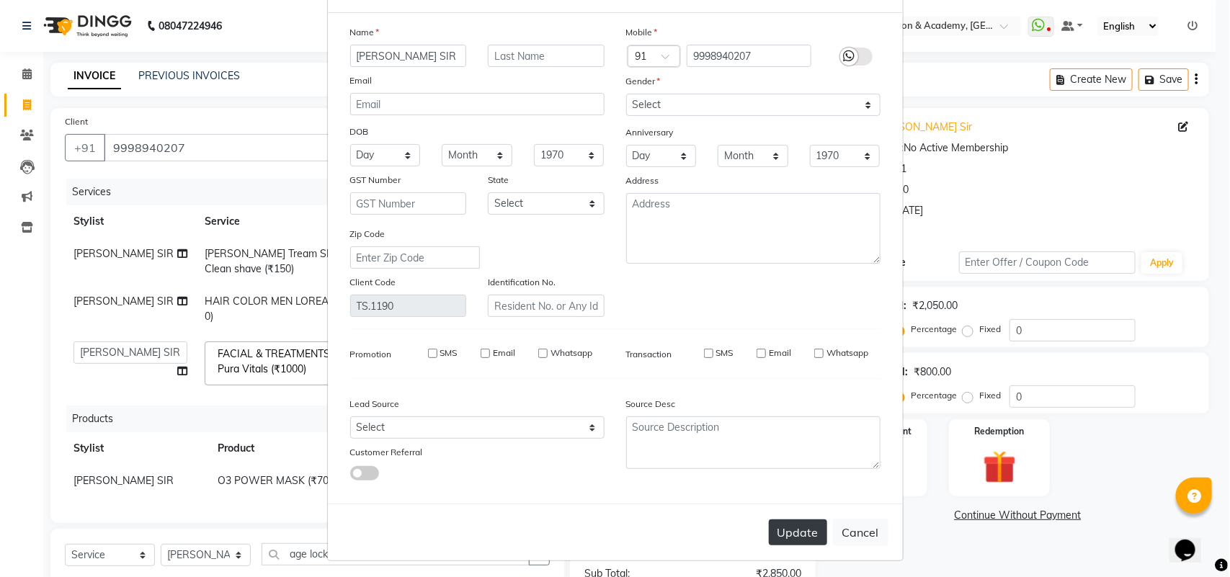
checkbox input "false"
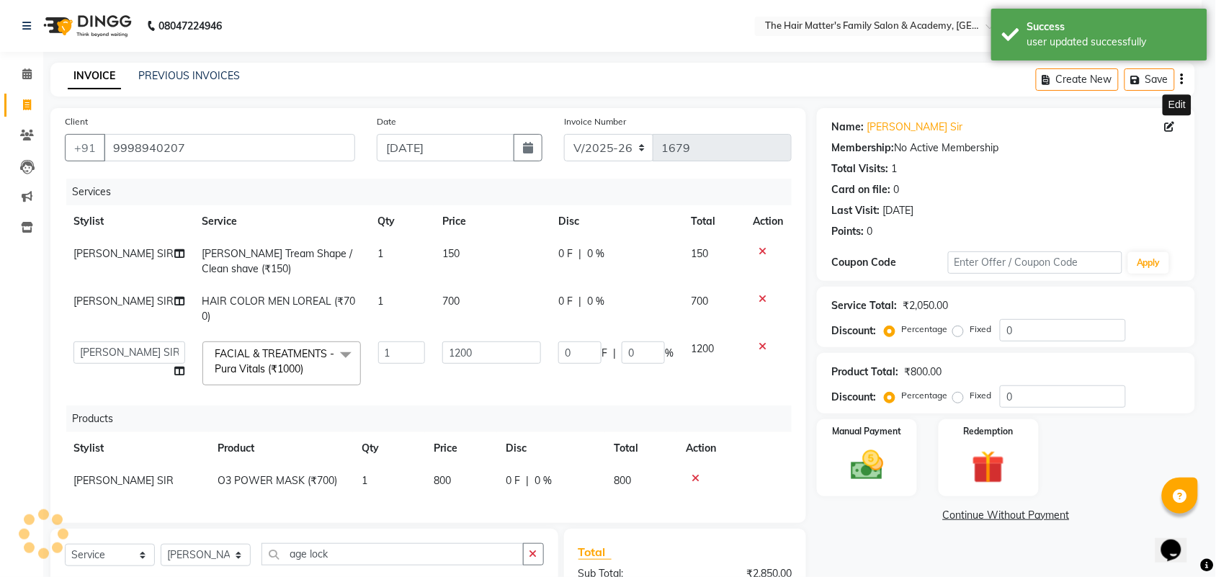
scroll to position [168, 0]
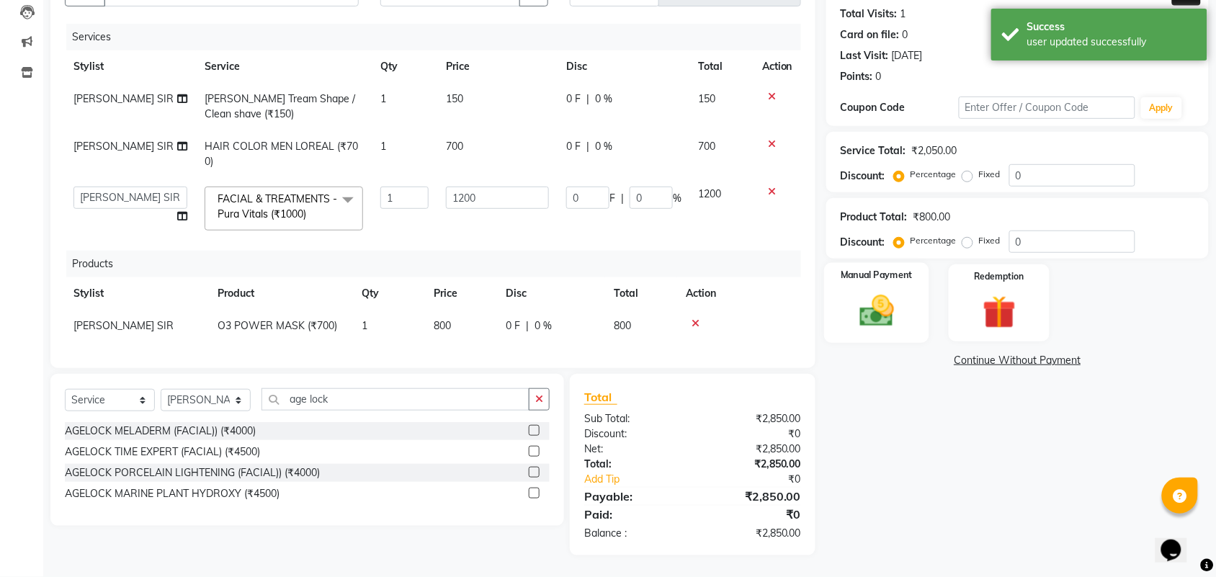
click at [870, 306] on img at bounding box center [877, 311] width 56 height 40
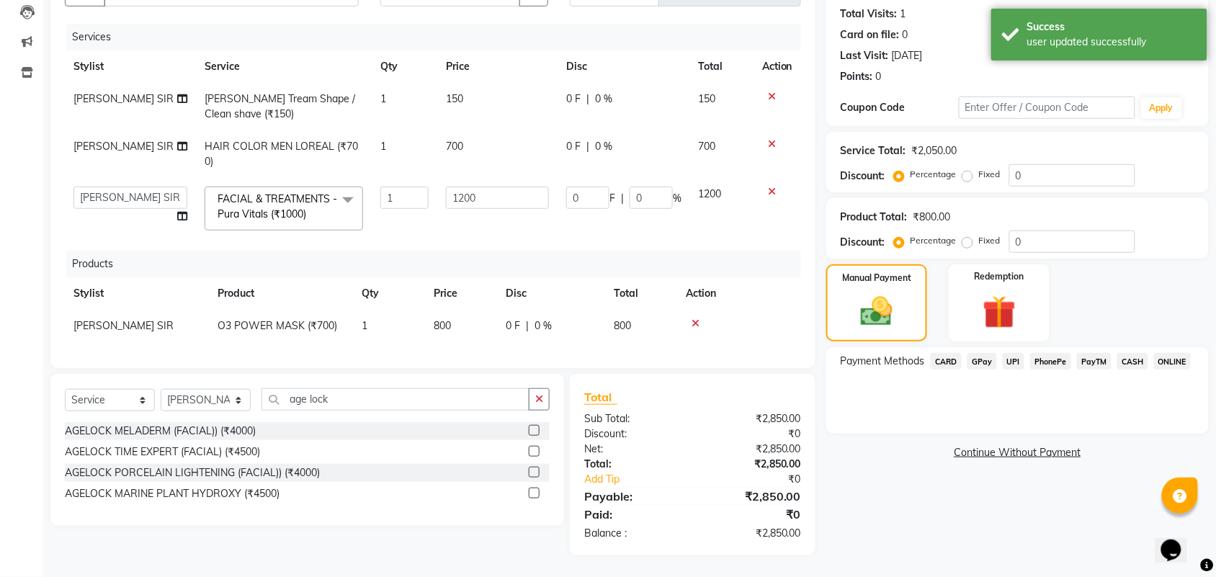
click at [1133, 353] on span "CASH" at bounding box center [1132, 361] width 31 height 17
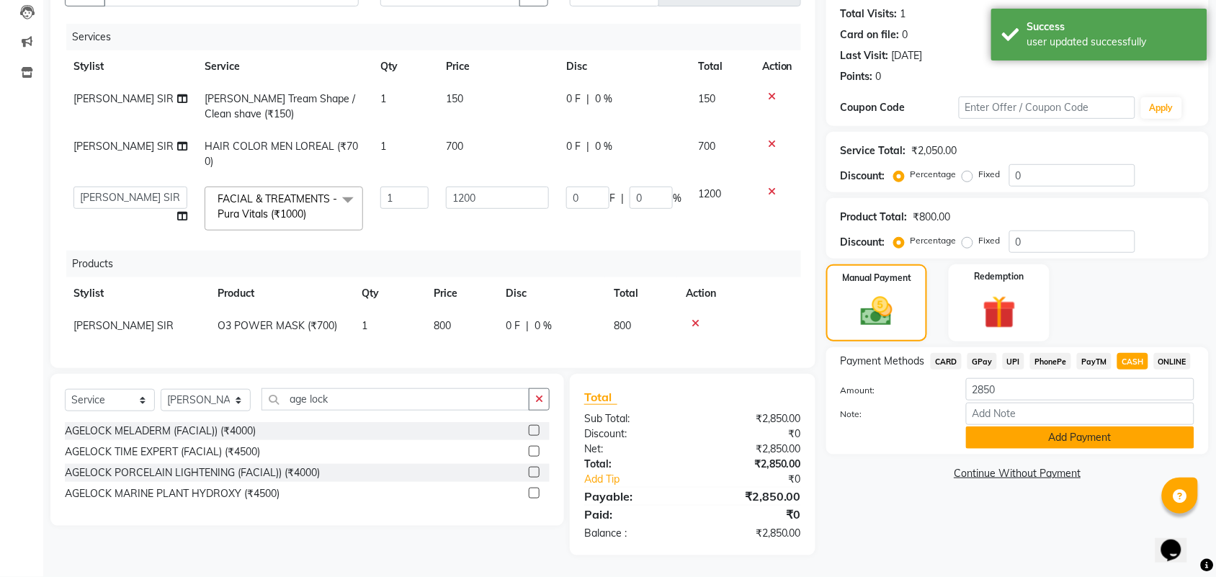
click at [1016, 426] on button "Add Payment" at bounding box center [1080, 437] width 228 height 22
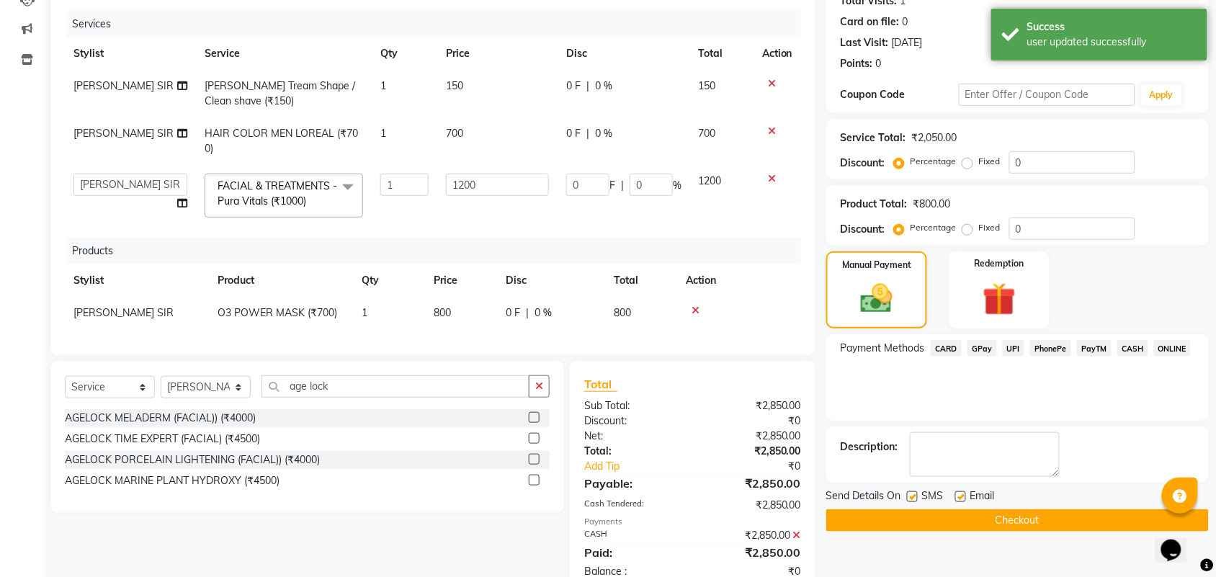
scroll to position [218, 0]
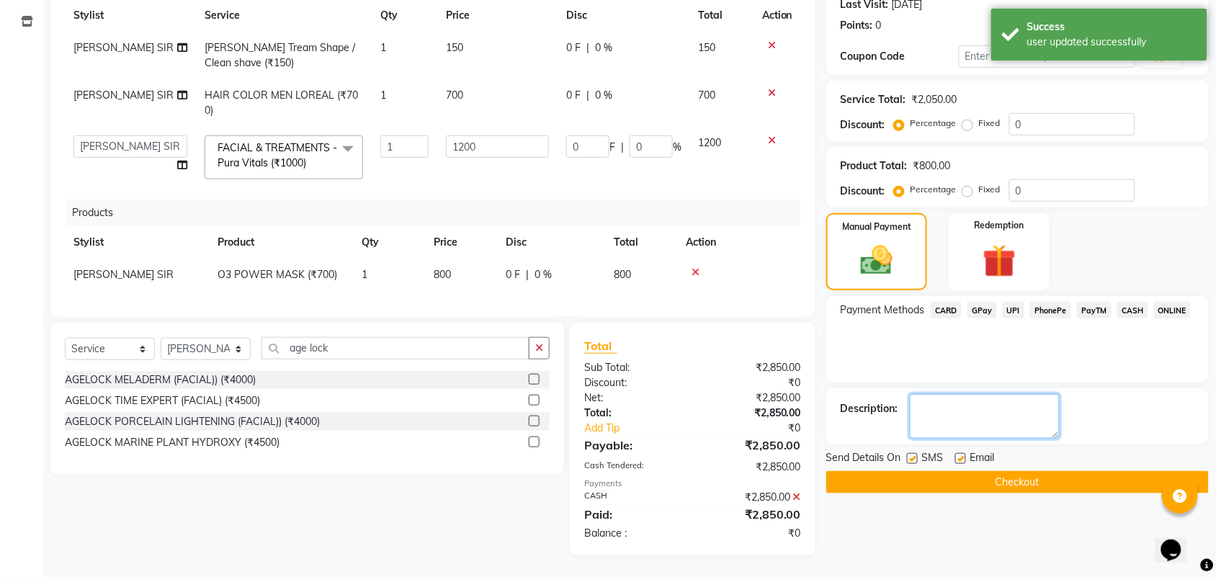
click at [998, 412] on textarea at bounding box center [985, 416] width 150 height 45
type textarea "a"
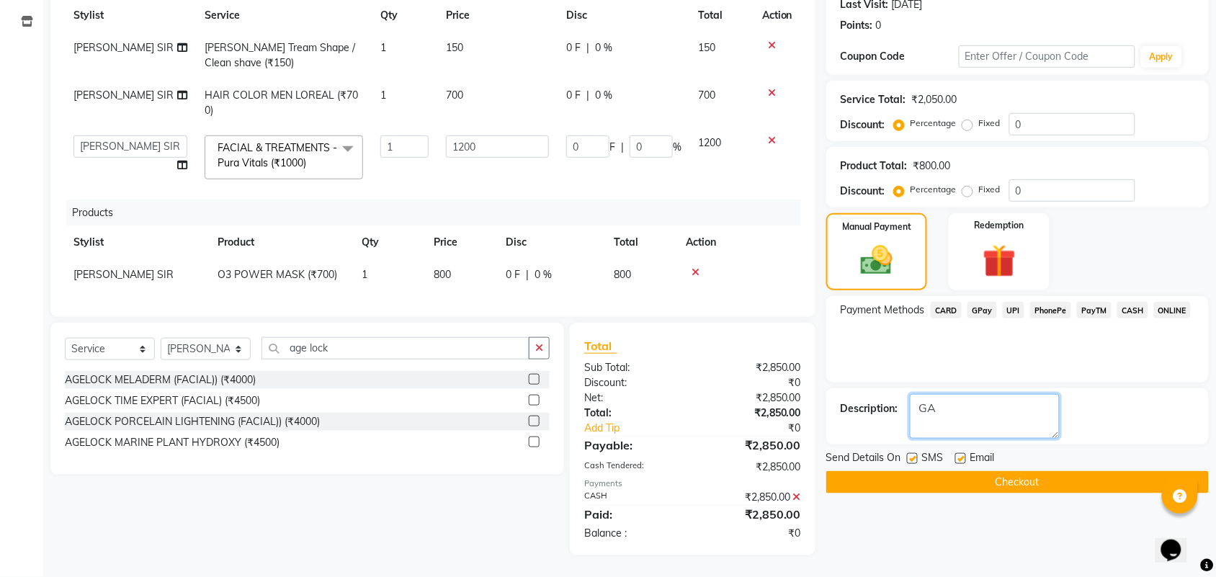
type textarea "G"
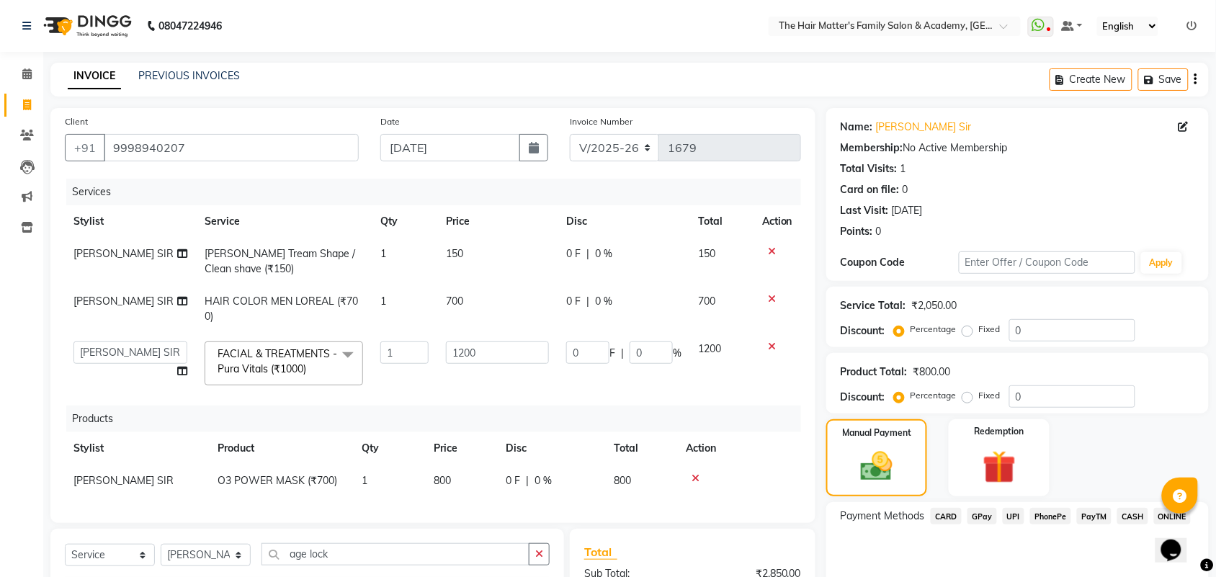
type textarea "ALE LOCK MASK GLASS GLOW.. ADDEED,"
click at [503, 347] on input "1200" at bounding box center [497, 352] width 103 height 22
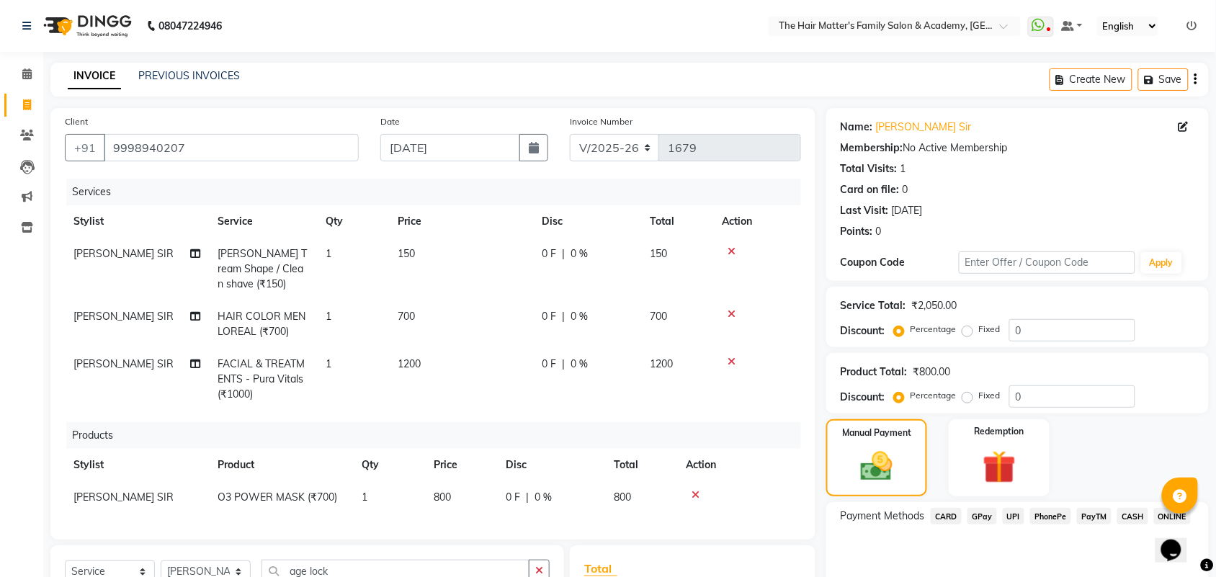
scroll to position [236, 0]
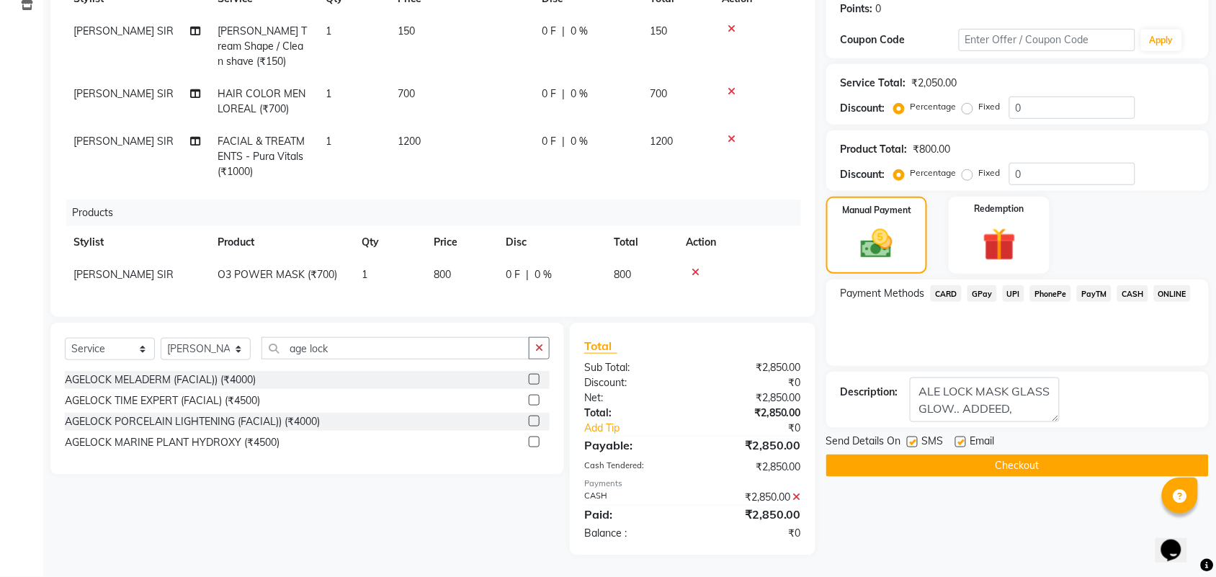
click at [343, 261] on td "O3 POWER MASK (₹700)" at bounding box center [281, 275] width 144 height 32
select select "42572"
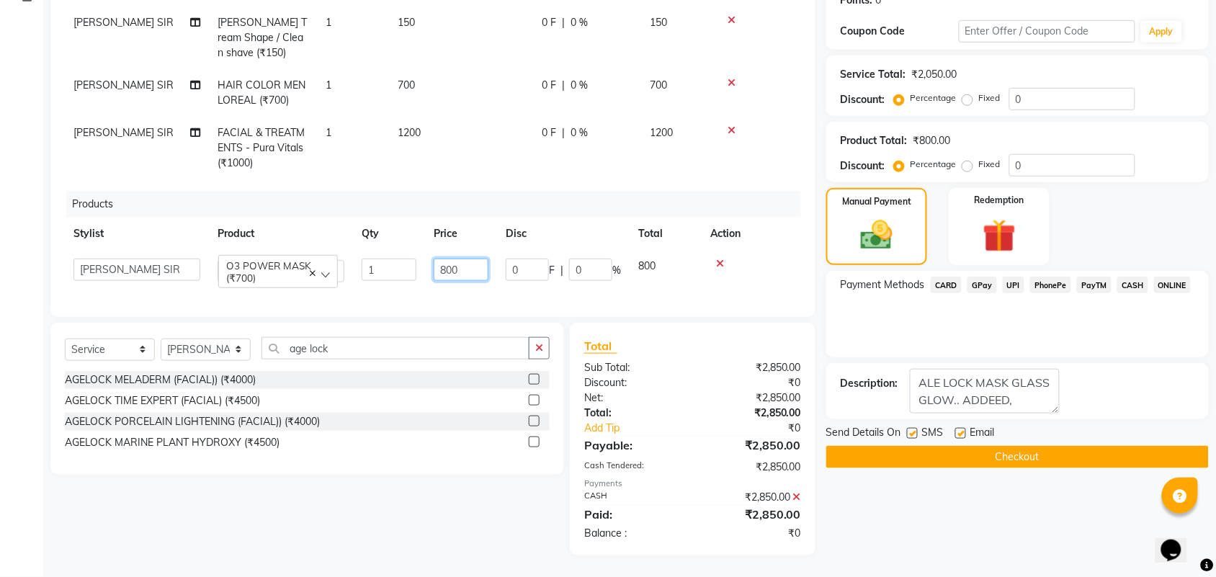
drag, startPoint x: 478, startPoint y: 268, endPoint x: 357, endPoint y: 272, distance: 121.1
click at [365, 272] on tr "DIVY SIR HARSH SIR HIMESH SIR. MAYANK SIR PRATIK SIR O3 POWER MASK (₹700) 1 800…" at bounding box center [433, 270] width 736 height 41
type input "1200"
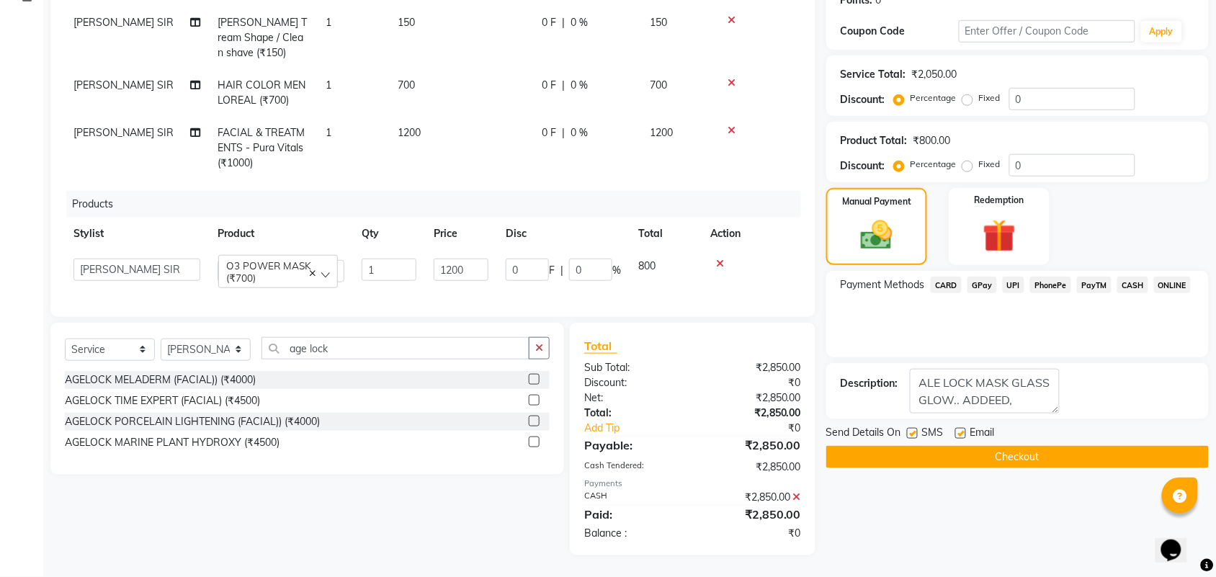
click at [447, 205] on div "Products" at bounding box center [439, 204] width 746 height 27
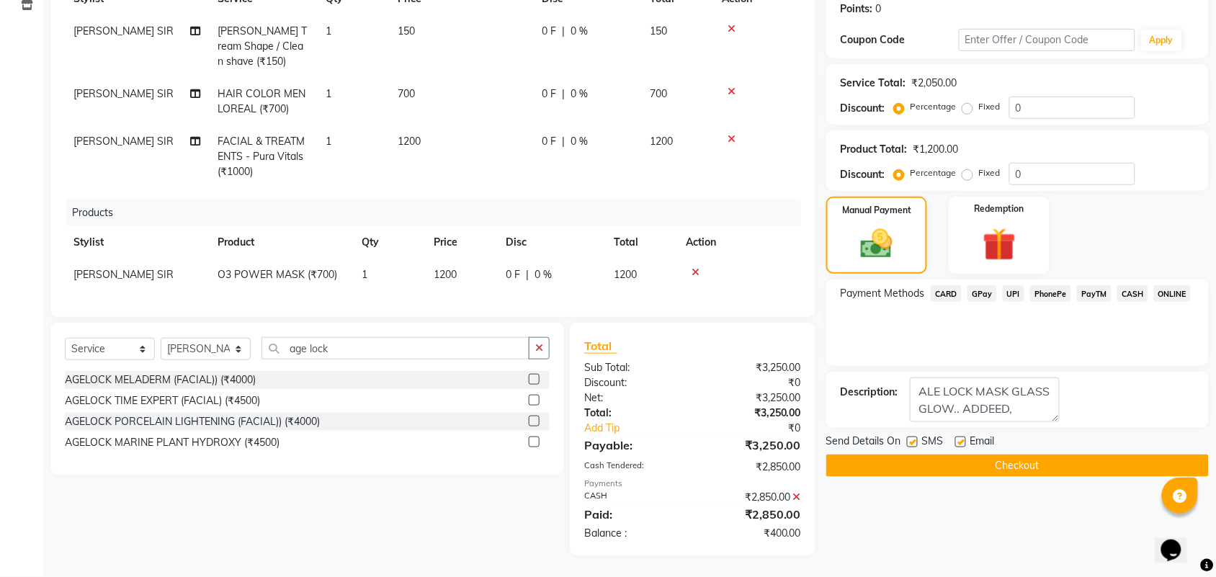
scroll to position [236, 0]
click at [541, 267] on span "0 %" at bounding box center [542, 274] width 17 height 15
select select "42572"
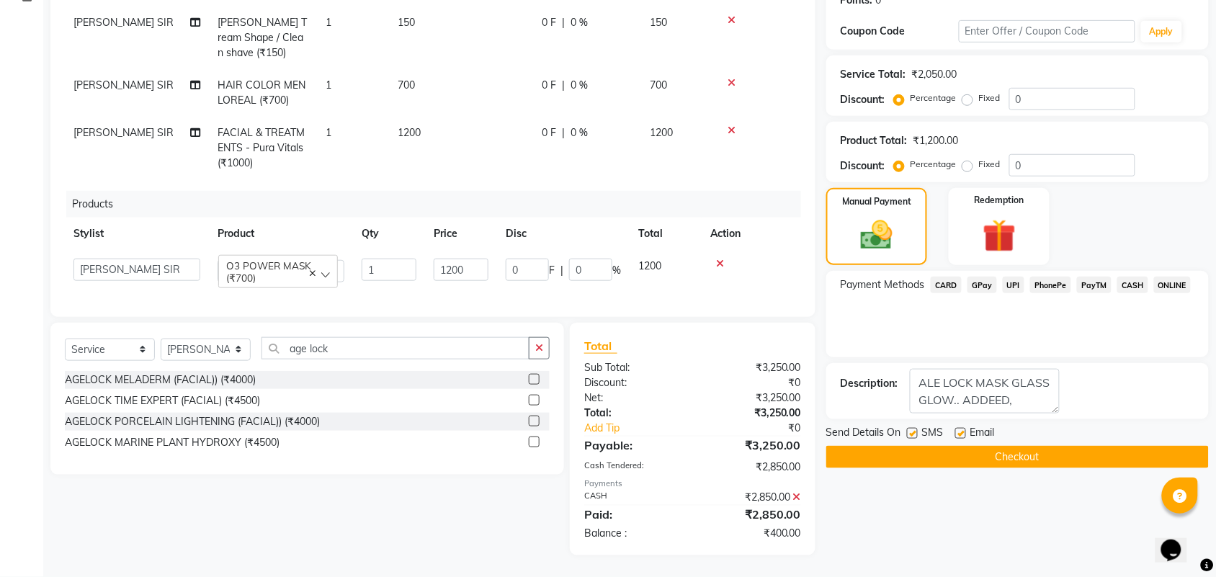
click at [549, 263] on span "F" at bounding box center [552, 270] width 6 height 15
click at [527, 272] on input "0" at bounding box center [527, 270] width 43 height 22
drag, startPoint x: 544, startPoint y: 267, endPoint x: 511, endPoint y: 269, distance: 32.5
click at [522, 267] on input "0" at bounding box center [527, 270] width 43 height 22
click at [512, 265] on input "0" at bounding box center [527, 270] width 43 height 22
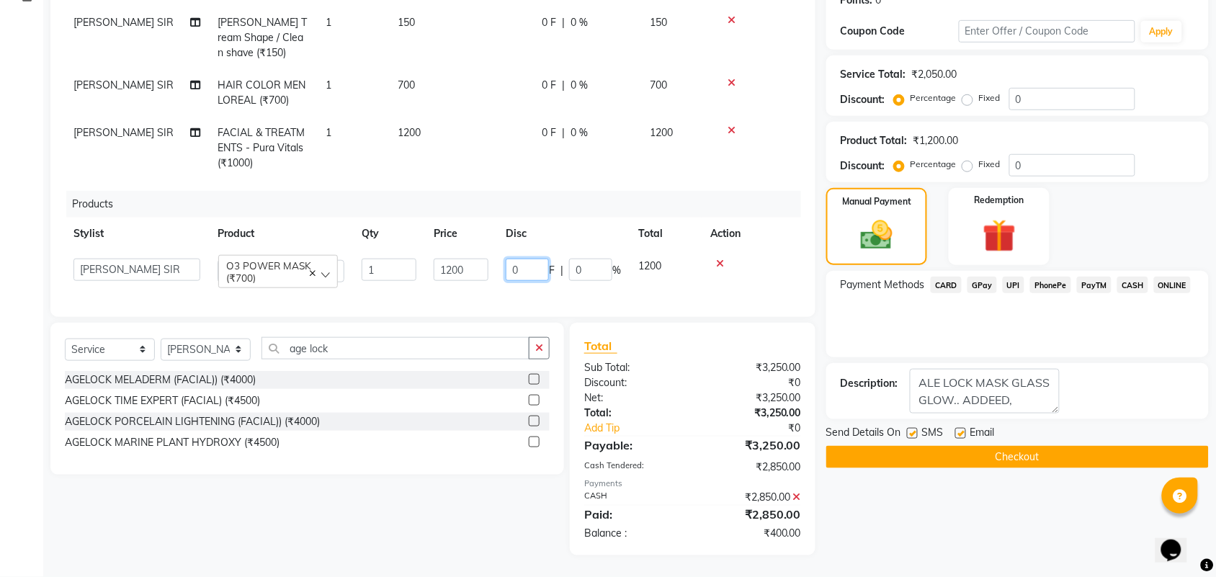
drag, startPoint x: 521, startPoint y: 268, endPoint x: 498, endPoint y: 276, distance: 24.4
click at [498, 276] on td "0 F | 0 %" at bounding box center [563, 270] width 133 height 41
type input "400"
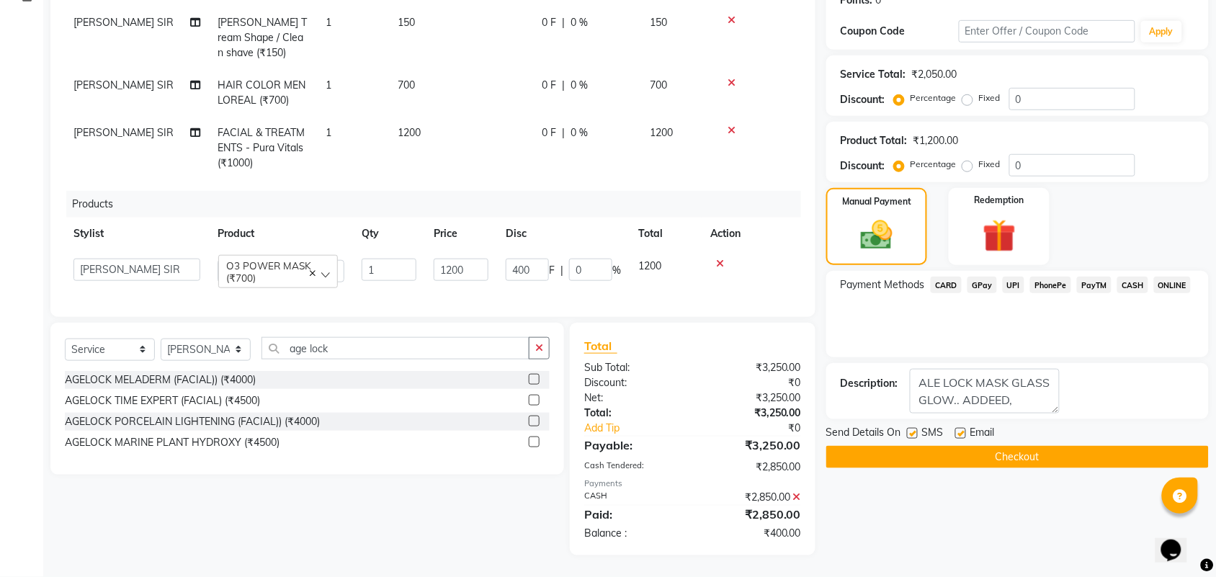
click at [581, 178] on div "Services Stylist Service Qty Price Disc Total Action PRATIK SIR Beard Tream Sha…" at bounding box center [433, 124] width 736 height 355
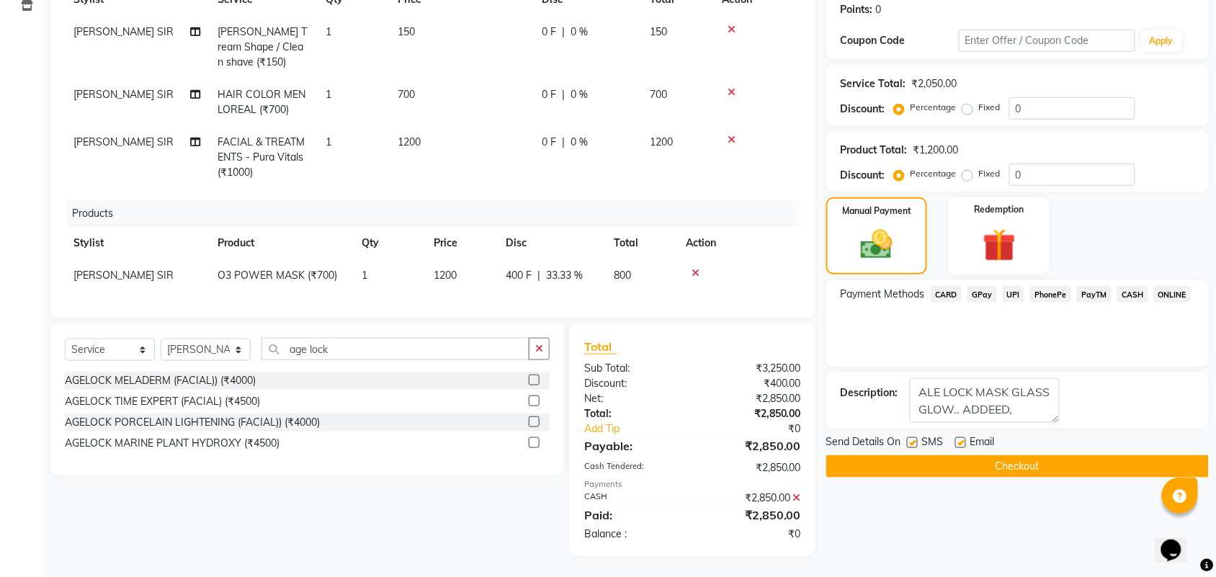
click at [552, 188] on div "Services Stylist Service Qty Price Disc Total Action PRATIK SIR Beard Tream Sha…" at bounding box center [433, 130] width 736 height 346
click at [803, 498] on div "₹2,850.00" at bounding box center [752, 498] width 120 height 15
click at [801, 498] on div "₹2,850.00" at bounding box center [752, 498] width 120 height 15
click at [797, 498] on icon at bounding box center [797, 498] width 8 height 10
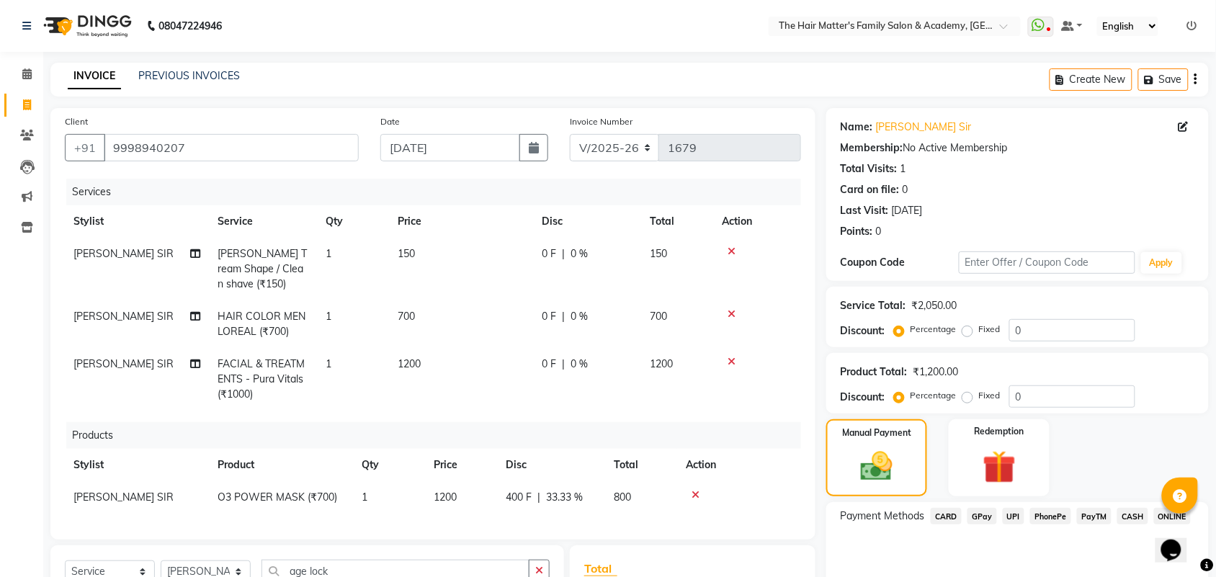
scroll to position [171, 0]
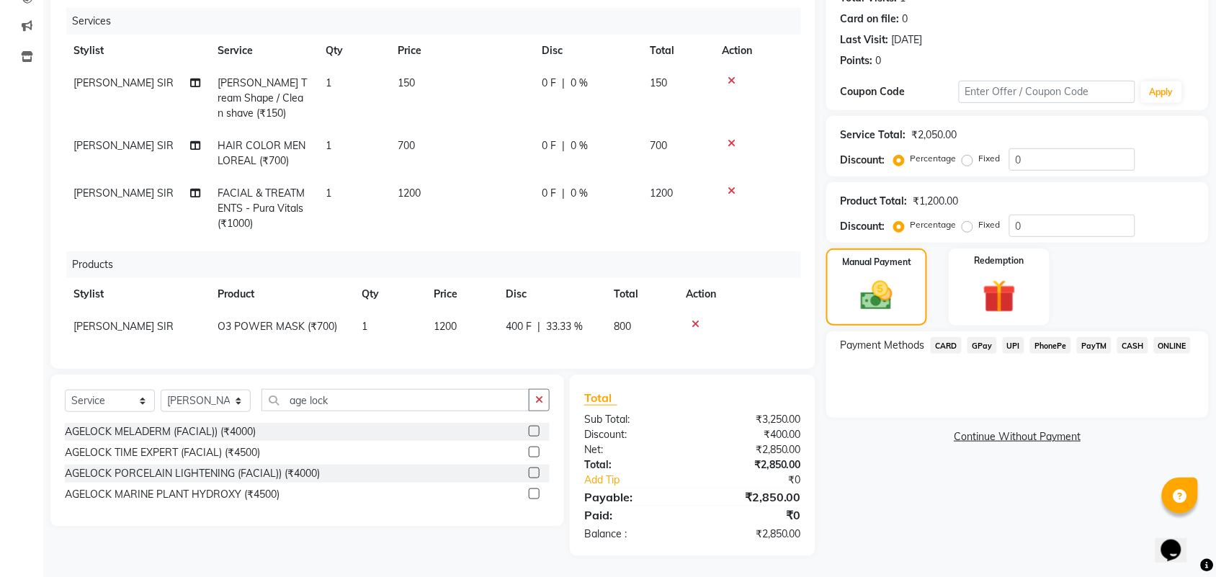
click at [573, 192] on span "0 %" at bounding box center [578, 193] width 17 height 15
select select "42572"
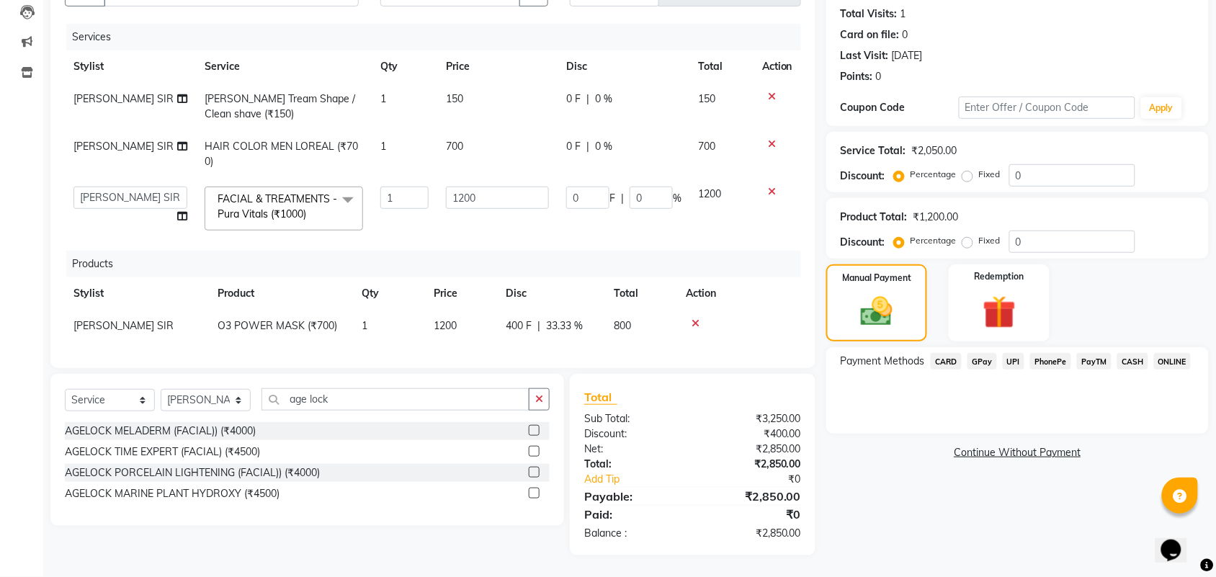
scroll to position [168, 0]
click at [596, 187] on input "0" at bounding box center [587, 198] width 43 height 22
drag, startPoint x: 596, startPoint y: 184, endPoint x: 562, endPoint y: 182, distance: 33.9
click at [562, 182] on td "0 F | 0 %" at bounding box center [624, 208] width 133 height 61
type input "1"
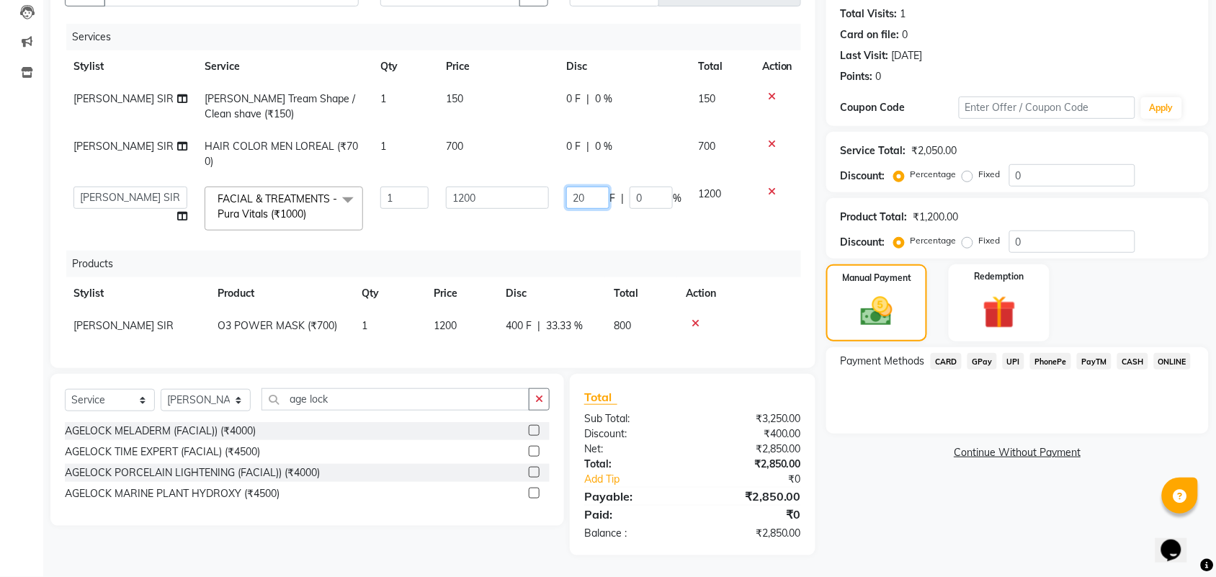
type input "200"
click at [564, 246] on div "Services Stylist Service Qty Price Disc Total Action PRATIK SIR Beard Tream Sha…" at bounding box center [433, 189] width 736 height 330
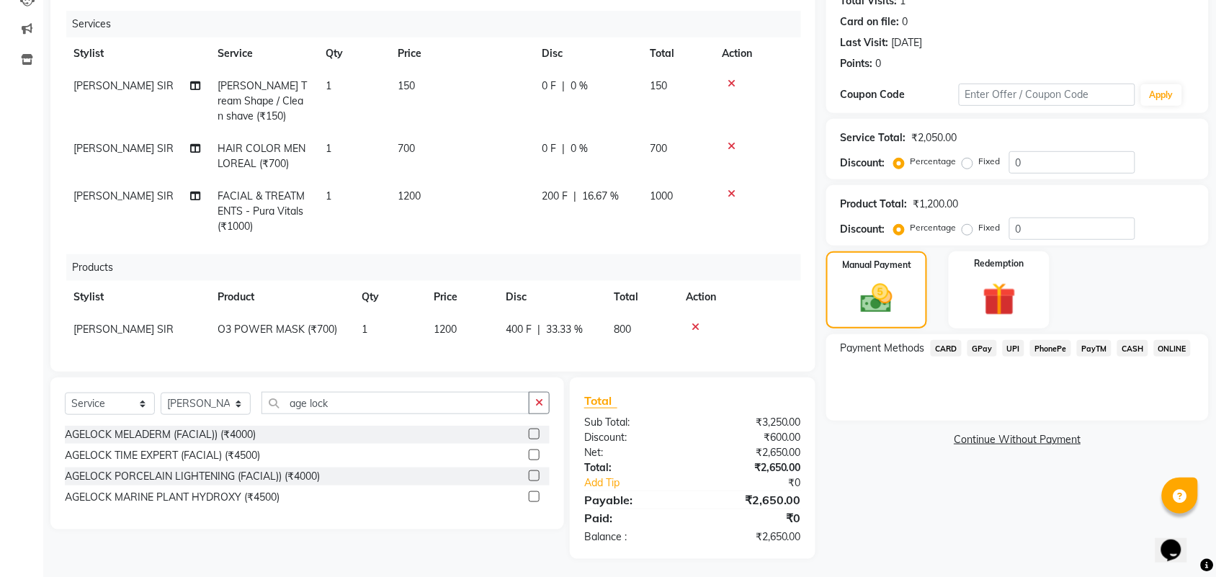
scroll to position [184, 0]
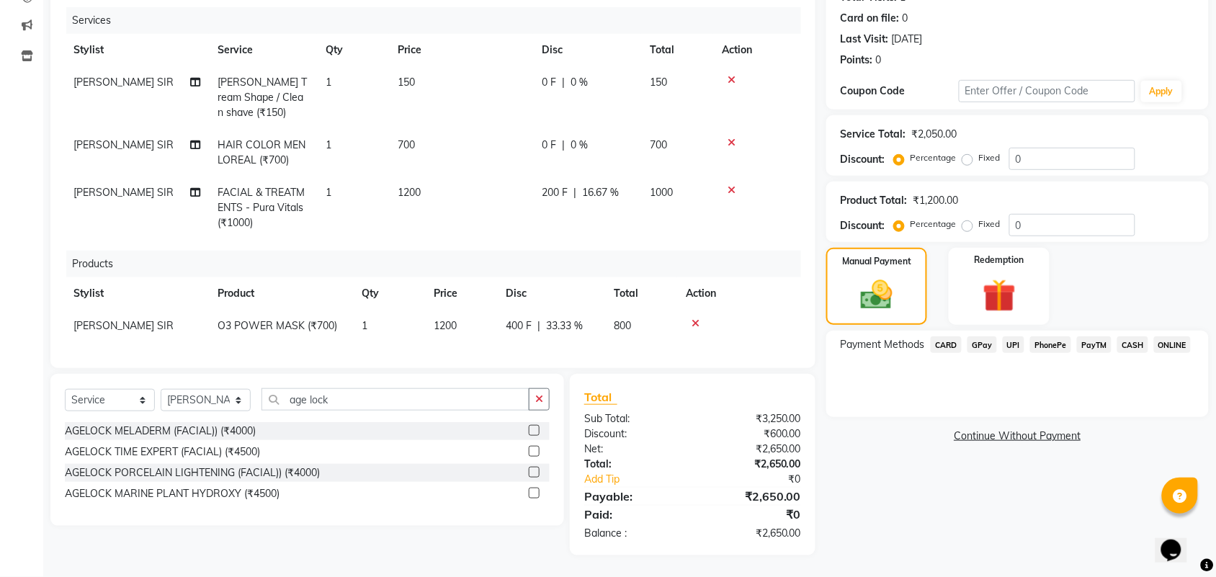
click at [523, 310] on td "400 F | 33.33 %" at bounding box center [551, 326] width 108 height 32
select select "42572"
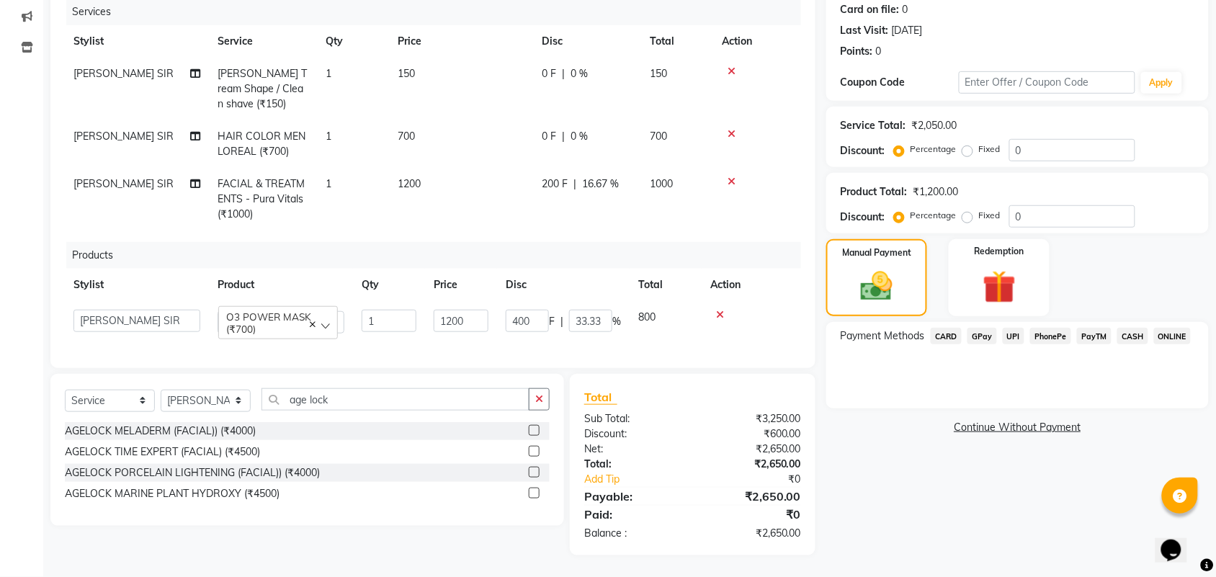
click at [253, 325] on span "O3 POWER MASK (₹700)" at bounding box center [268, 322] width 85 height 24
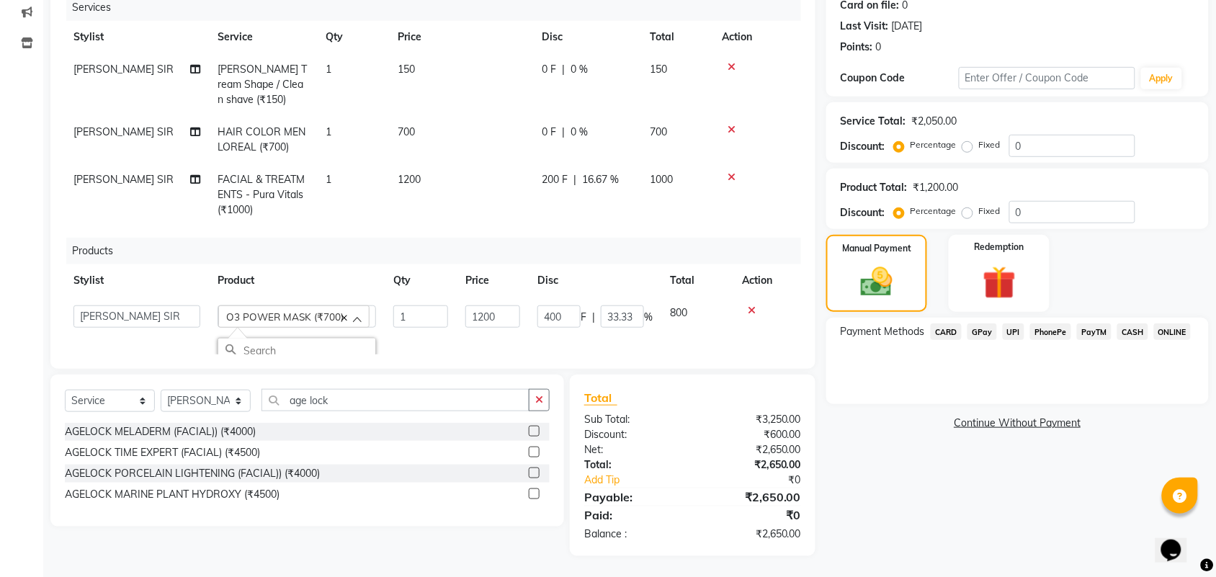
scroll to position [22, 0]
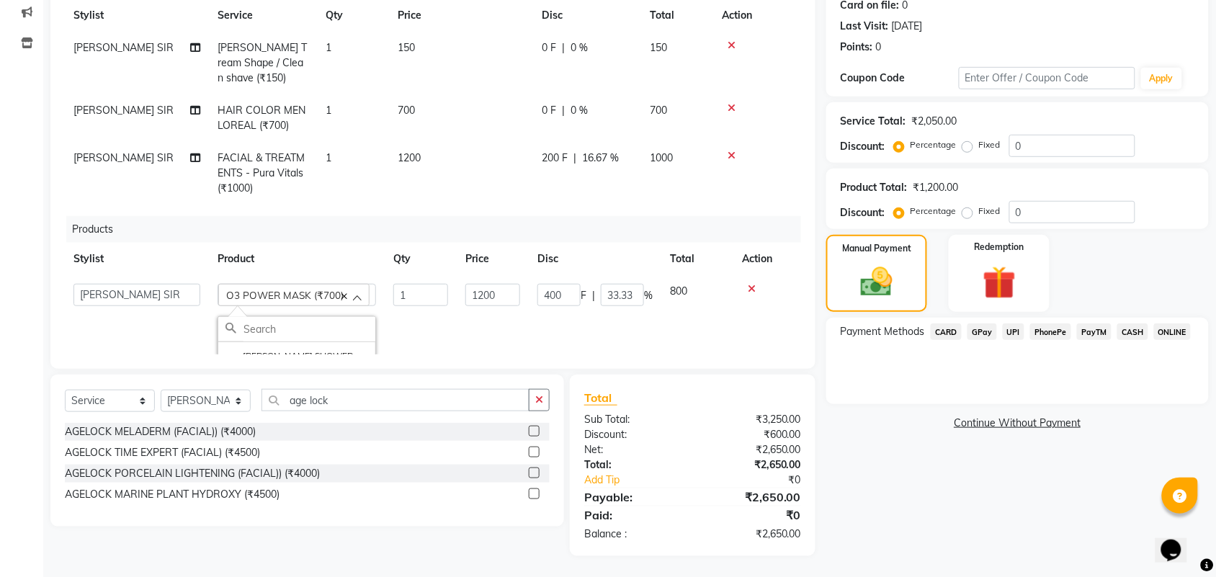
click at [331, 294] on span "O3 POWER MASK (₹700)" at bounding box center [284, 295] width 117 height 12
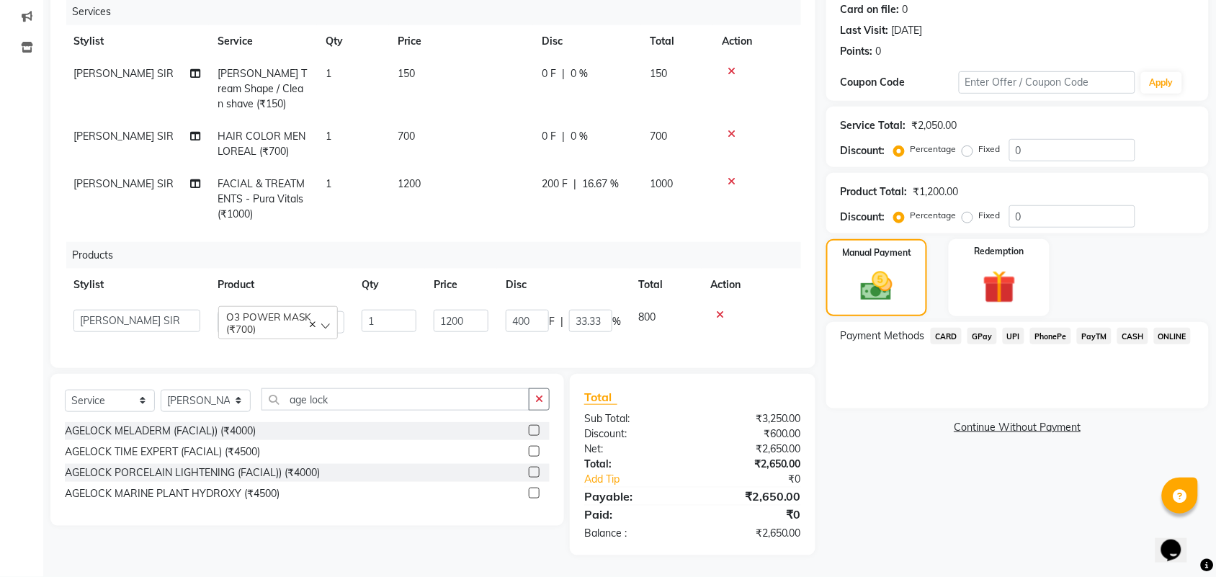
click at [311, 323] on c-icon at bounding box center [313, 322] width 6 height 12
click at [311, 323] on div "Select" at bounding box center [278, 323] width 120 height 22
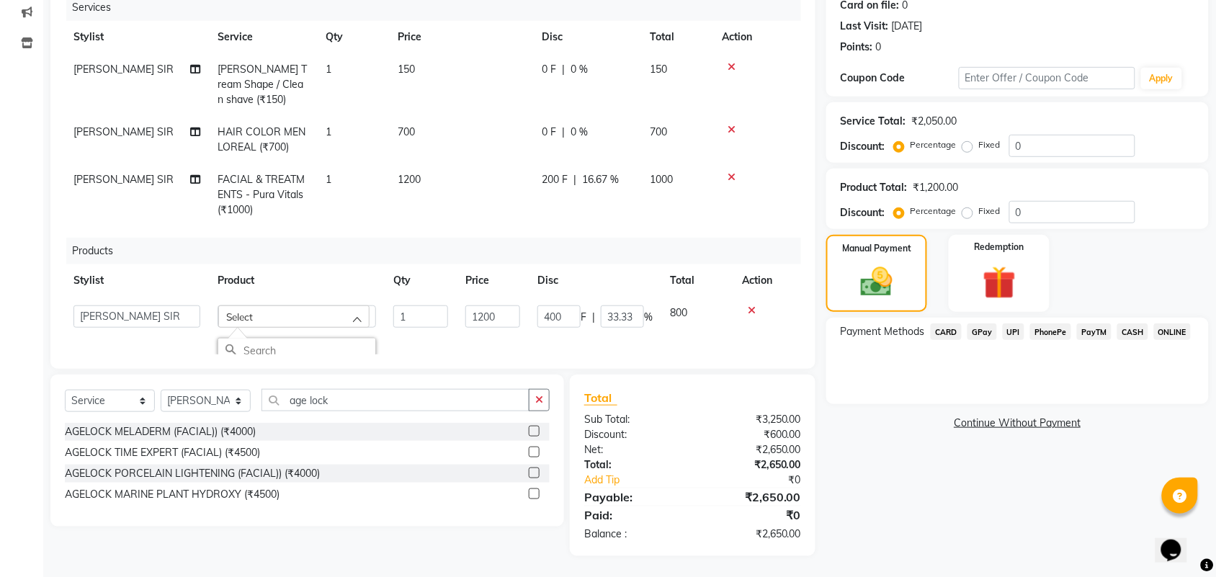
scroll to position [22, 0]
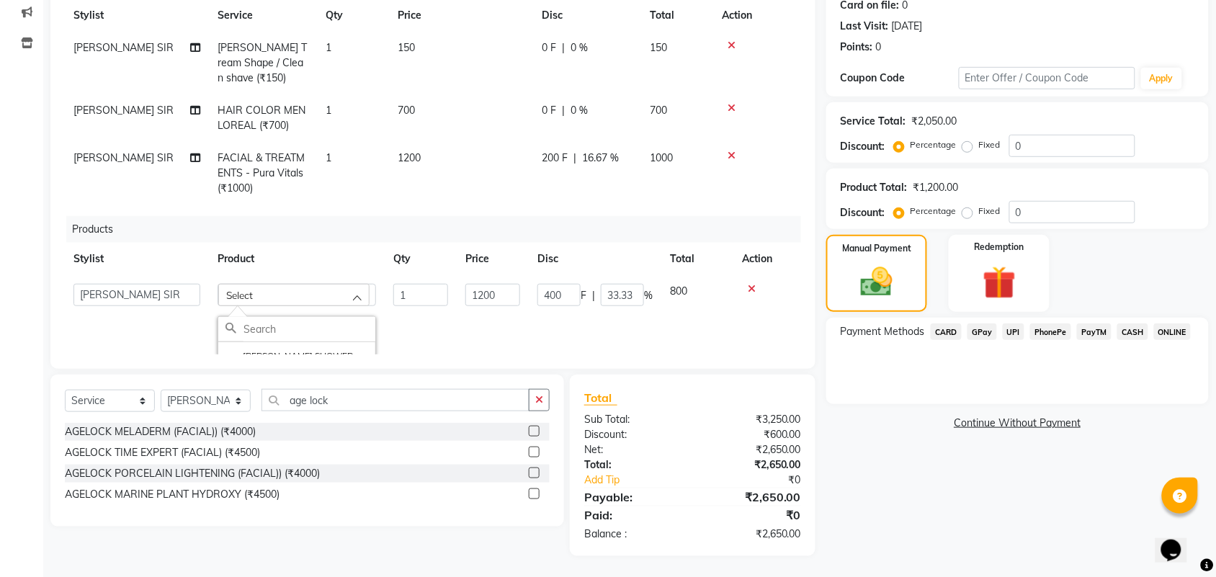
click at [751, 288] on icon at bounding box center [752, 289] width 8 height 10
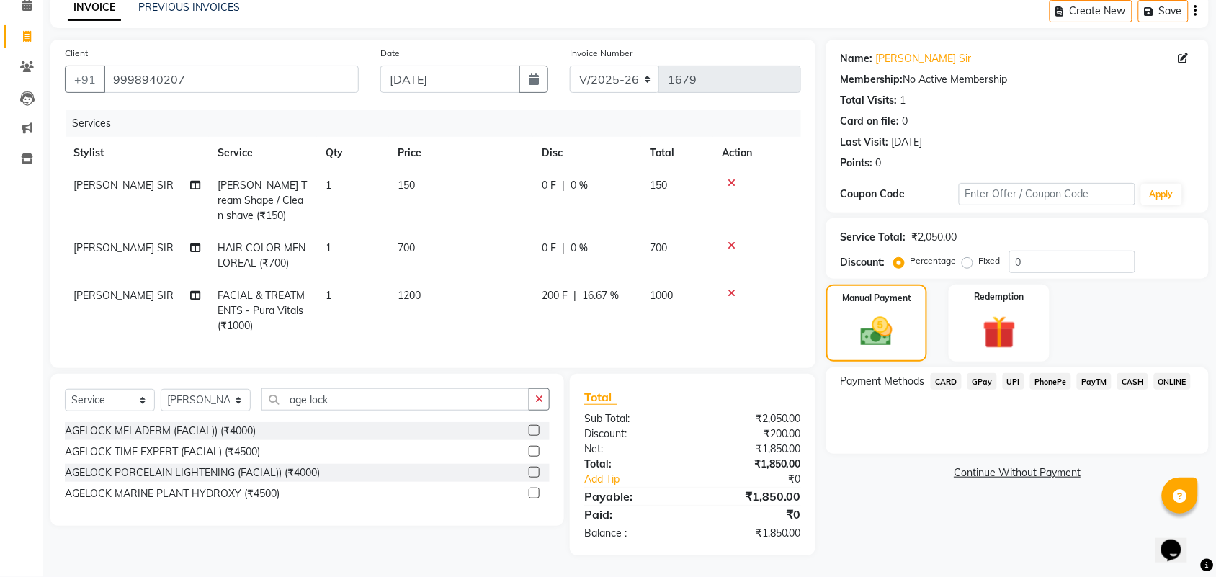
scroll to position [0, 0]
click at [359, 396] on input "age lock" at bounding box center [395, 399] width 268 height 22
click at [192, 436] on div "AGELOCK MELADERM (FACIAL)) (₹4000)" at bounding box center [160, 431] width 191 height 15
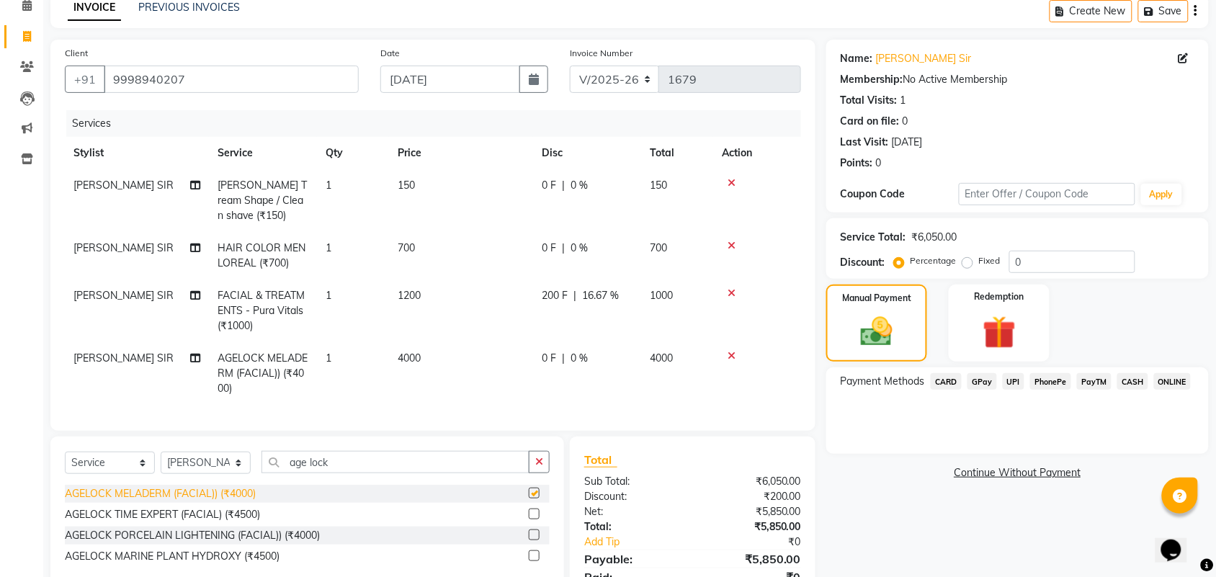
checkbox input "false"
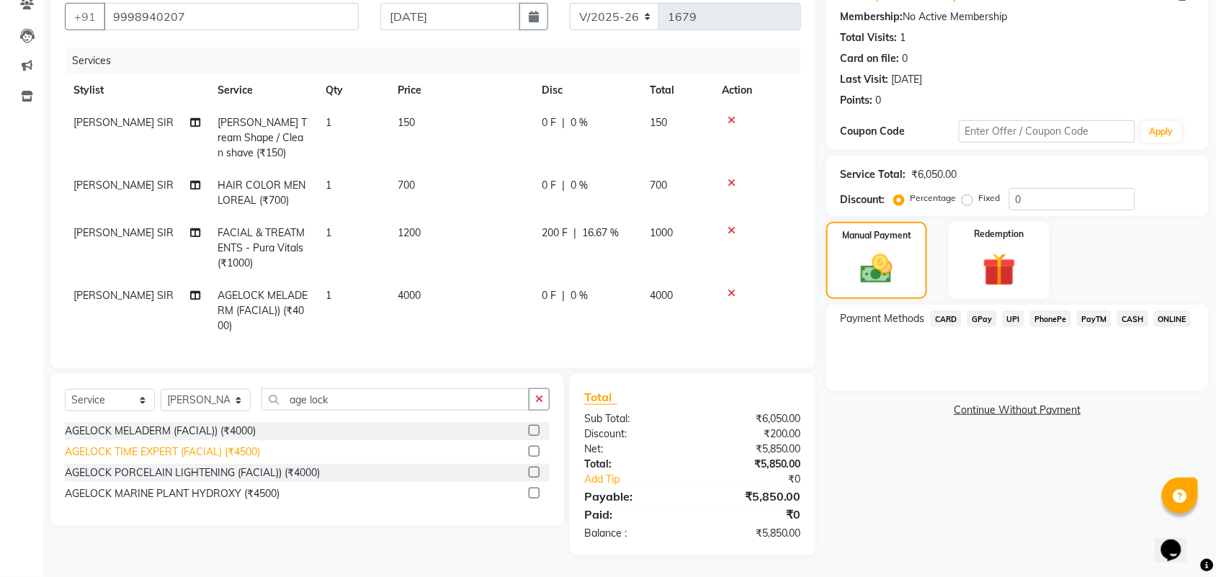
click at [223, 452] on div "AGELOCK TIME EXPERT (FACIAL) (₹4500)" at bounding box center [162, 451] width 195 height 15
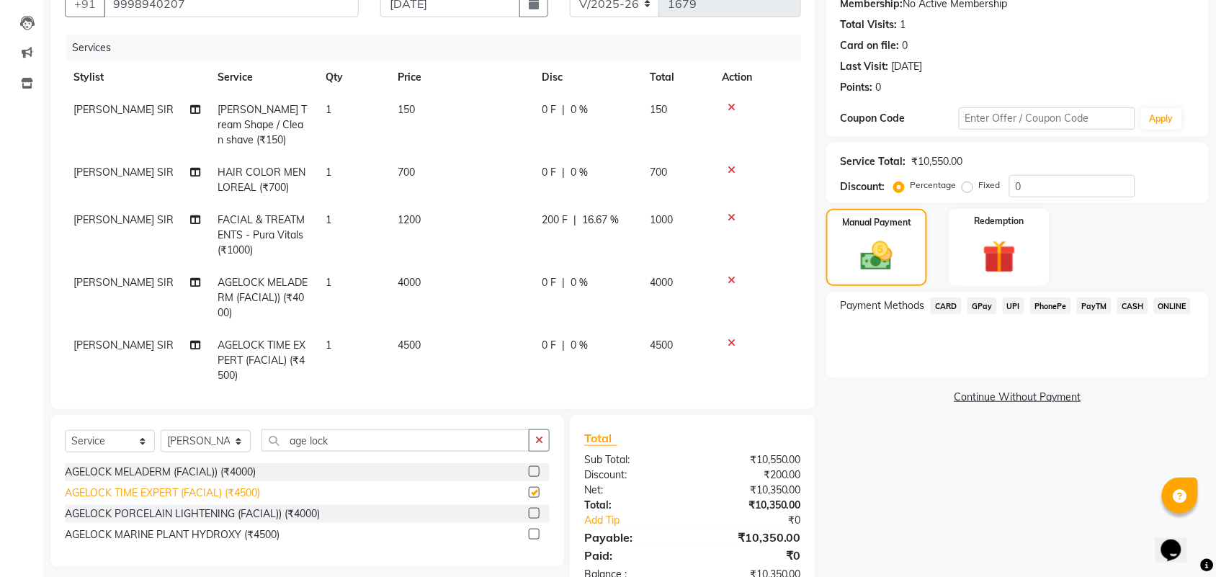
checkbox input "false"
click at [735, 279] on icon at bounding box center [732, 280] width 8 height 10
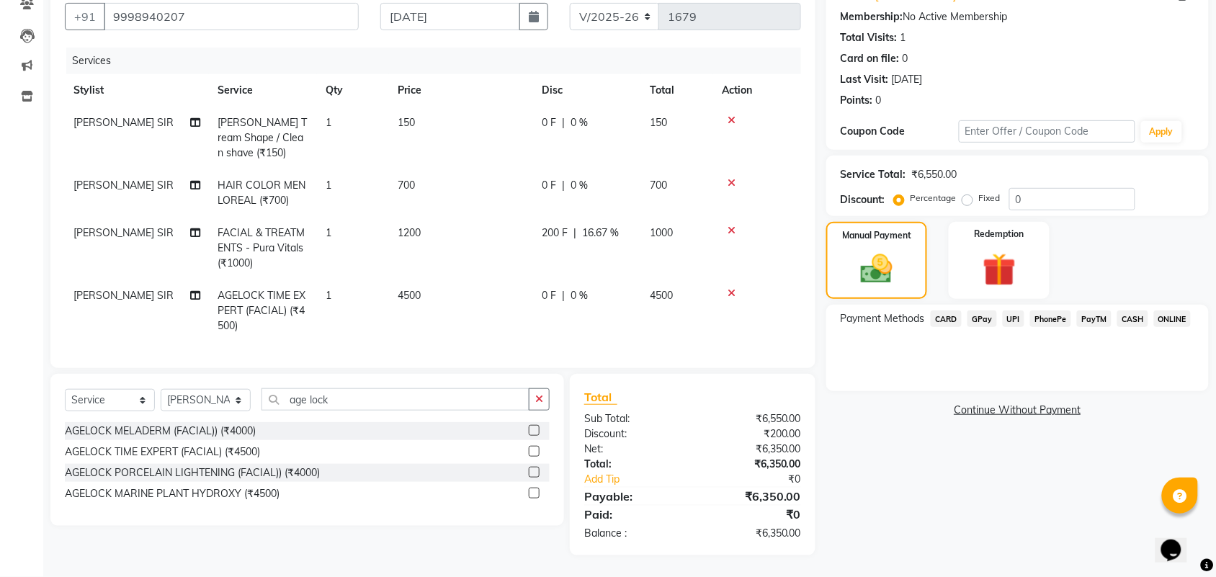
scroll to position [130, 0]
click at [256, 498] on div "AGELOCK MARINE PLANT HYDROXY (₹4500)" at bounding box center [172, 494] width 215 height 15
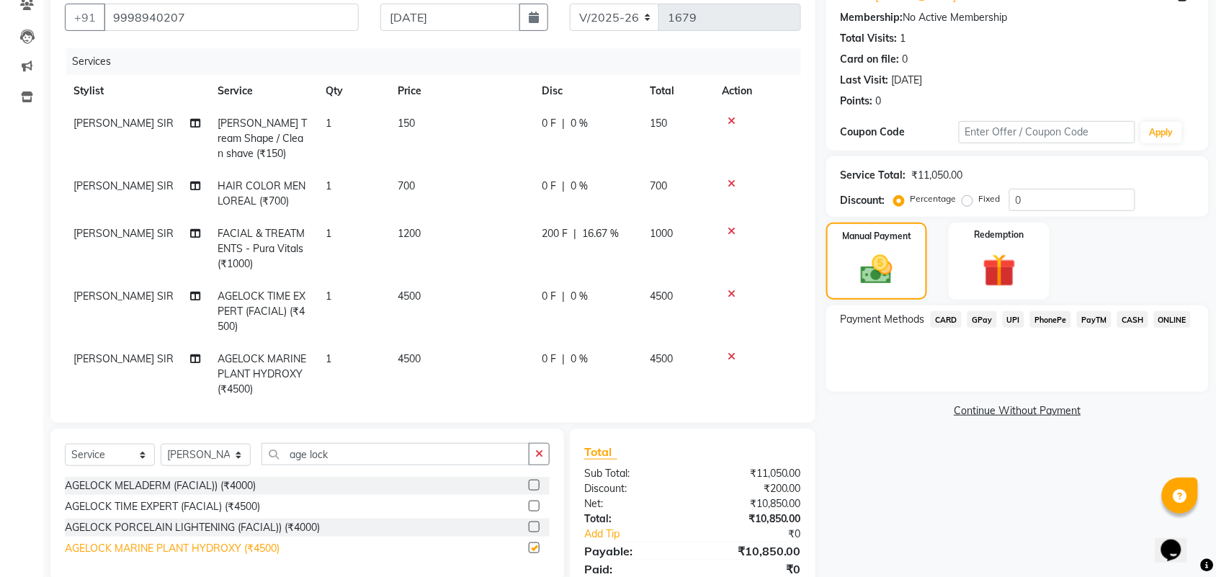
checkbox input "false"
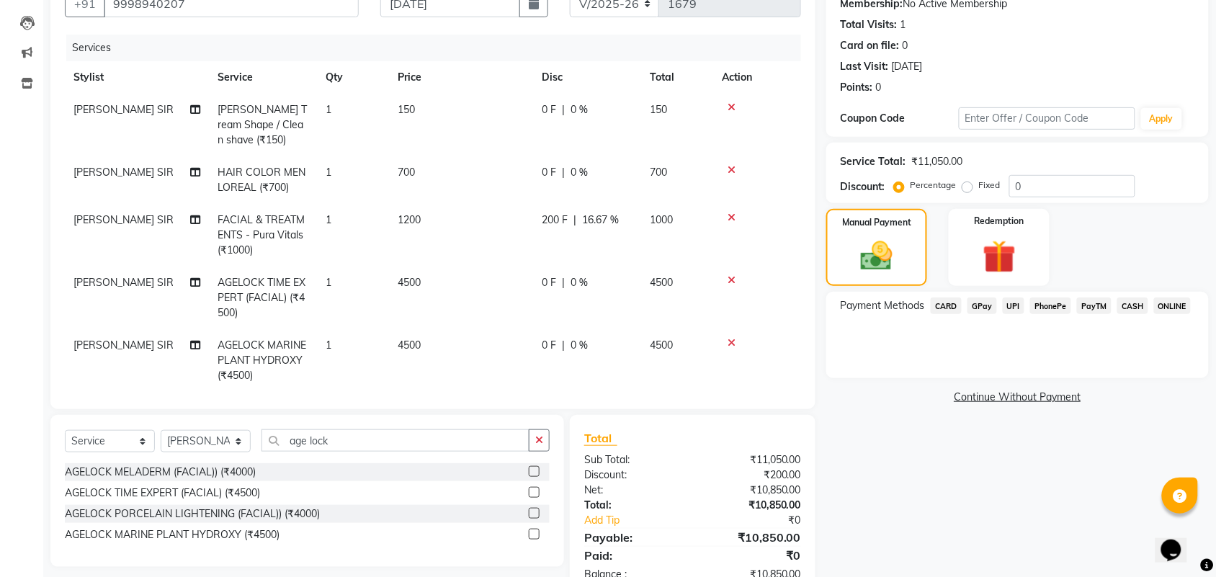
click at [730, 344] on icon at bounding box center [732, 343] width 8 height 10
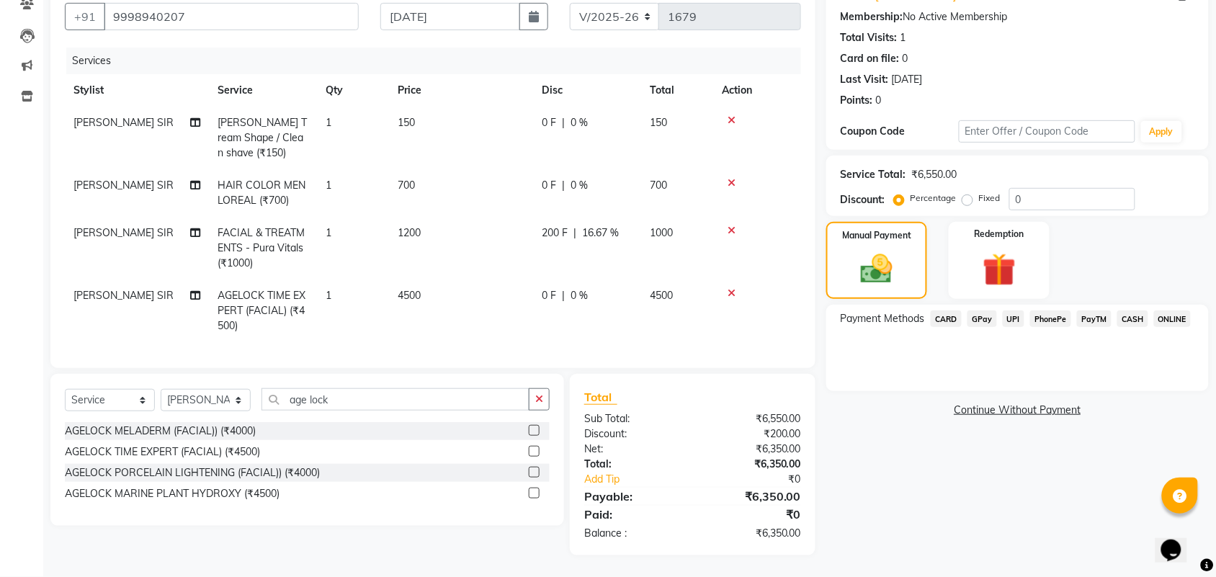
scroll to position [130, 0]
click at [735, 292] on div at bounding box center [757, 294] width 71 height 10
click at [731, 289] on icon at bounding box center [732, 294] width 8 height 10
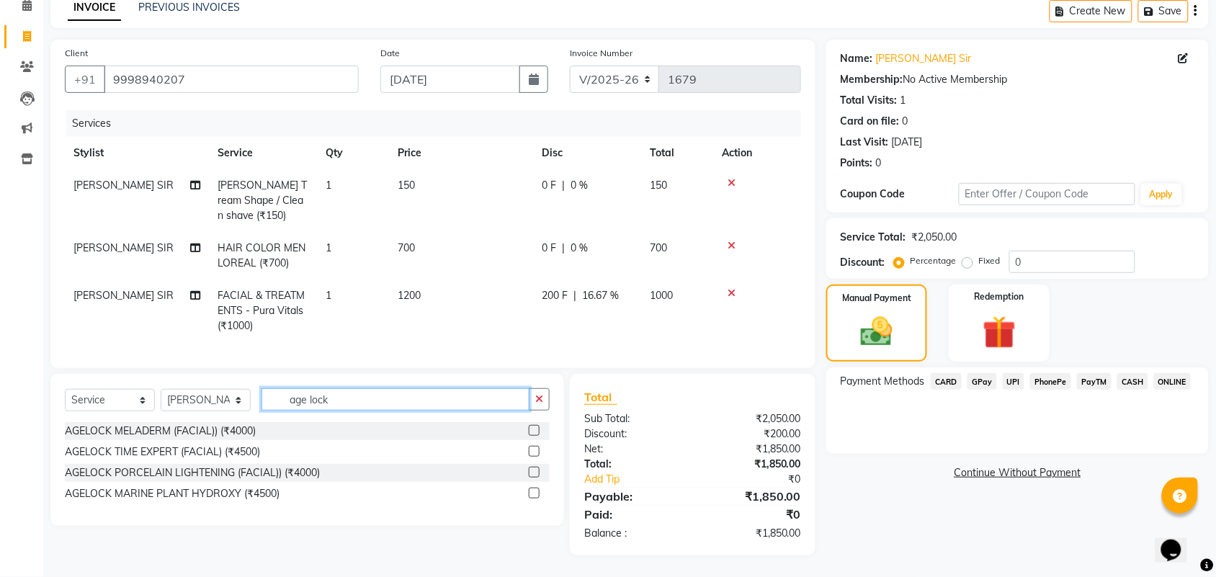
drag, startPoint x: 394, startPoint y: 407, endPoint x: 169, endPoint y: 384, distance: 225.9
click at [193, 388] on div "Select Service Product Membership Package Voucher Prepaid Gift Card Select Styl…" at bounding box center [307, 405] width 485 height 34
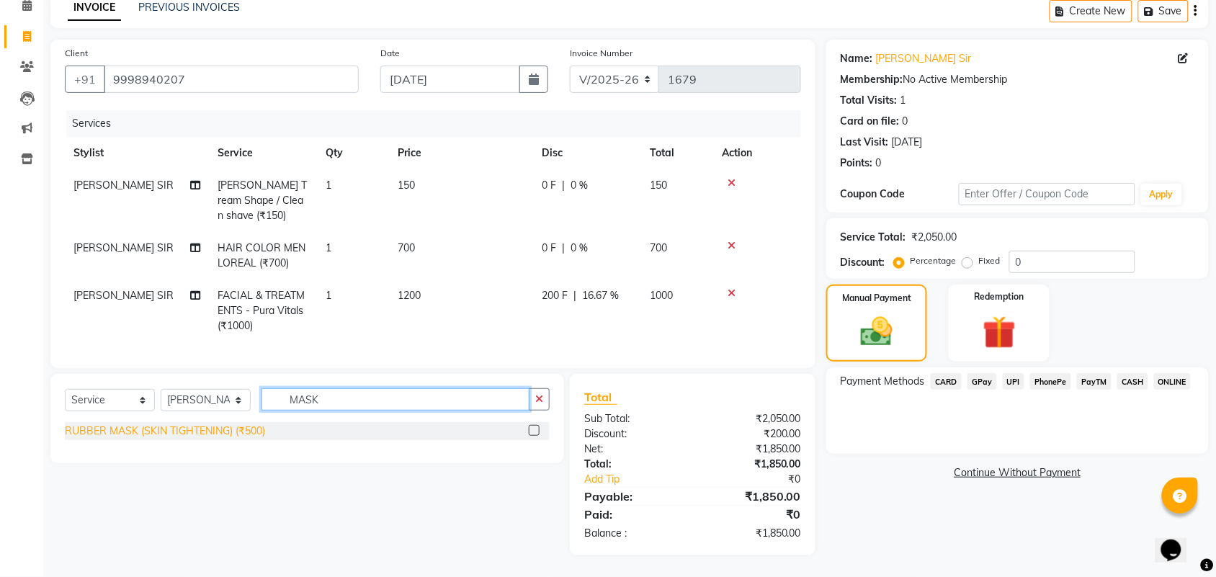
type input "MASK"
click at [174, 433] on div "RUBBER MASK (SKIN TIGHTENING) (₹500)" at bounding box center [165, 431] width 200 height 15
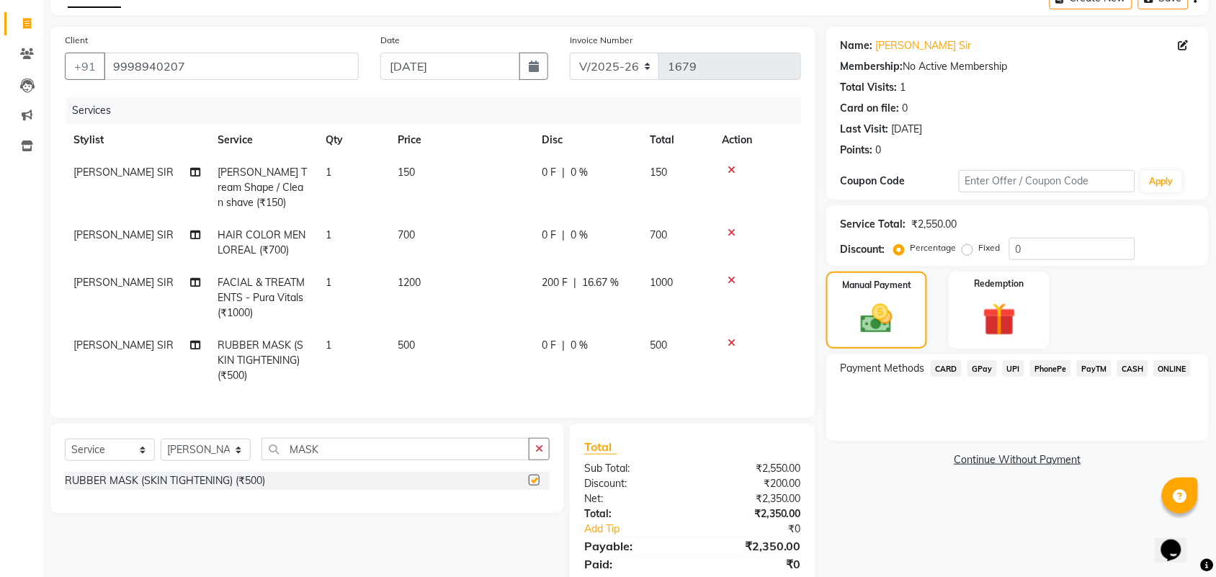
checkbox input "false"
click at [730, 344] on icon at bounding box center [732, 343] width 8 height 10
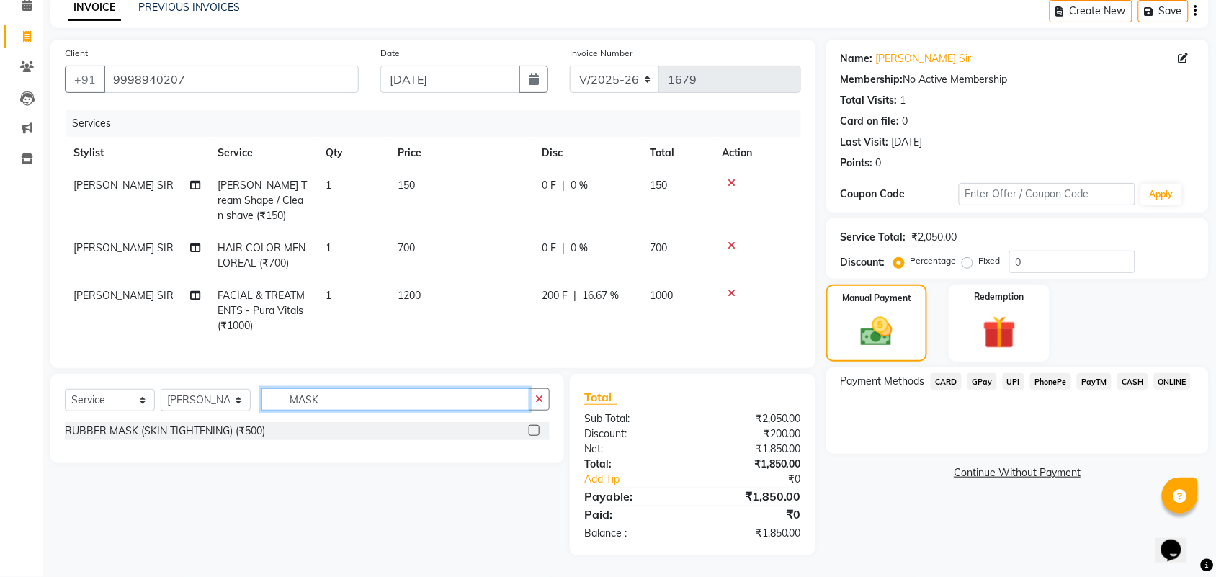
click at [398, 397] on input "MASK" at bounding box center [395, 399] width 268 height 22
type input "MASK"
drag, startPoint x: 339, startPoint y: 396, endPoint x: 279, endPoint y: 395, distance: 59.8
click at [279, 395] on input "MASK" at bounding box center [395, 399] width 268 height 22
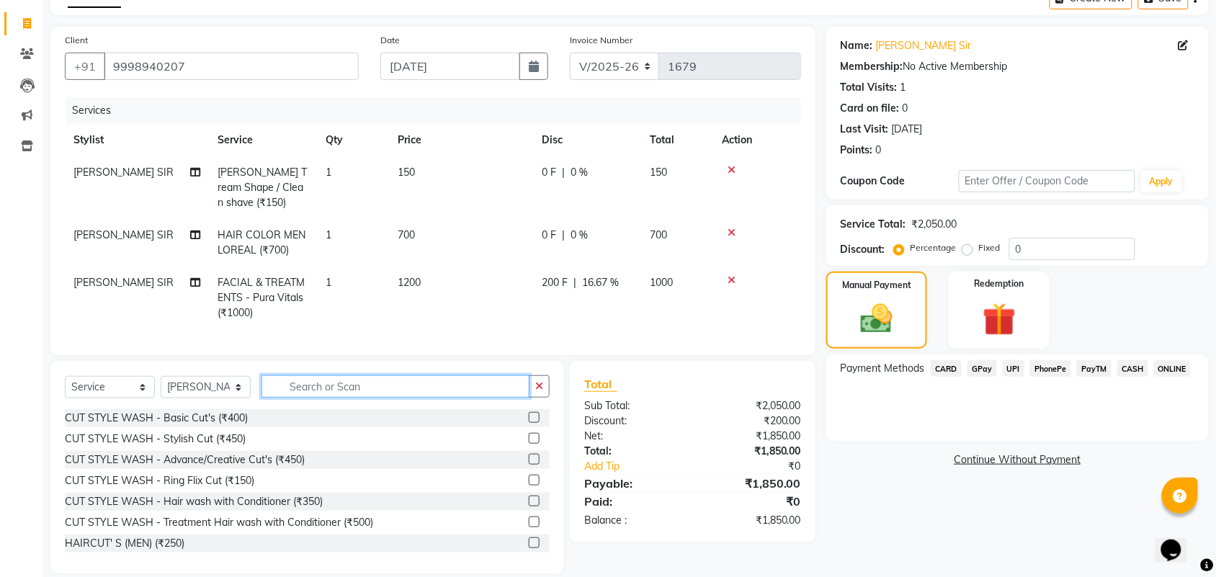
type input "A"
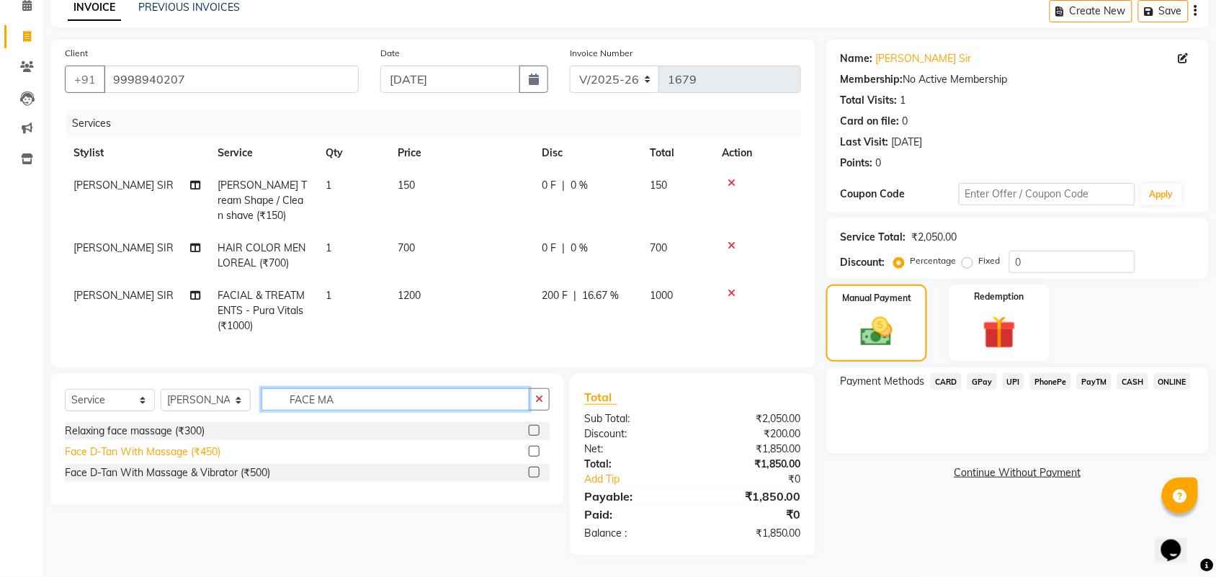
type input "FACE MA"
click at [171, 454] on div "Face D-Tan With Massage (₹450)" at bounding box center [143, 451] width 156 height 15
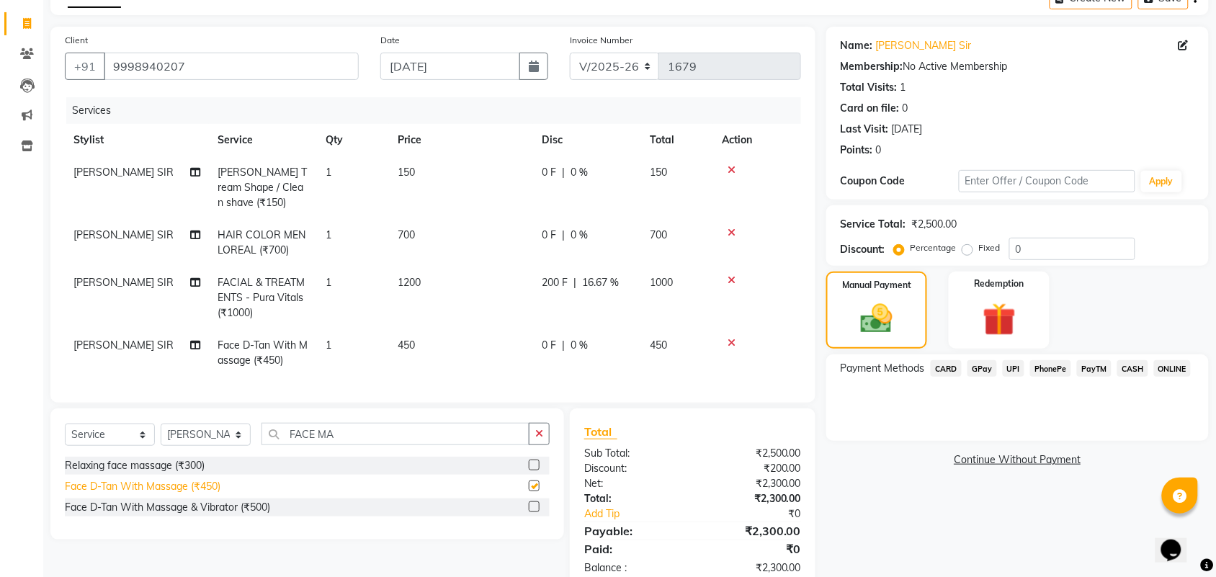
checkbox input "false"
click at [426, 344] on td "450" at bounding box center [461, 353] width 144 height 48
select select "42572"
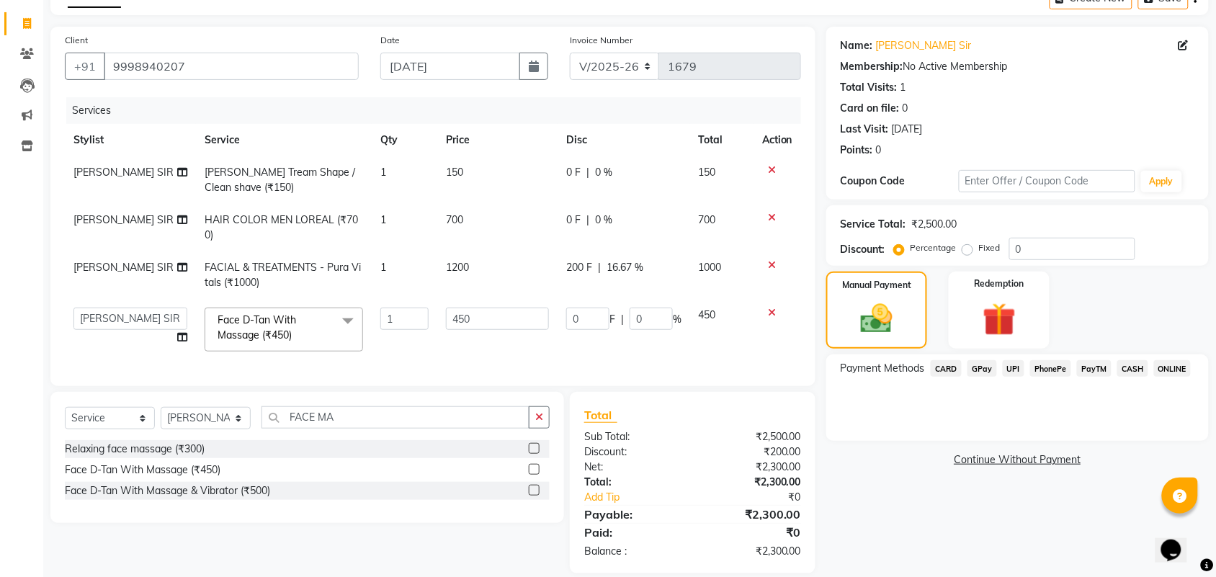
click at [768, 308] on icon at bounding box center [772, 313] width 8 height 10
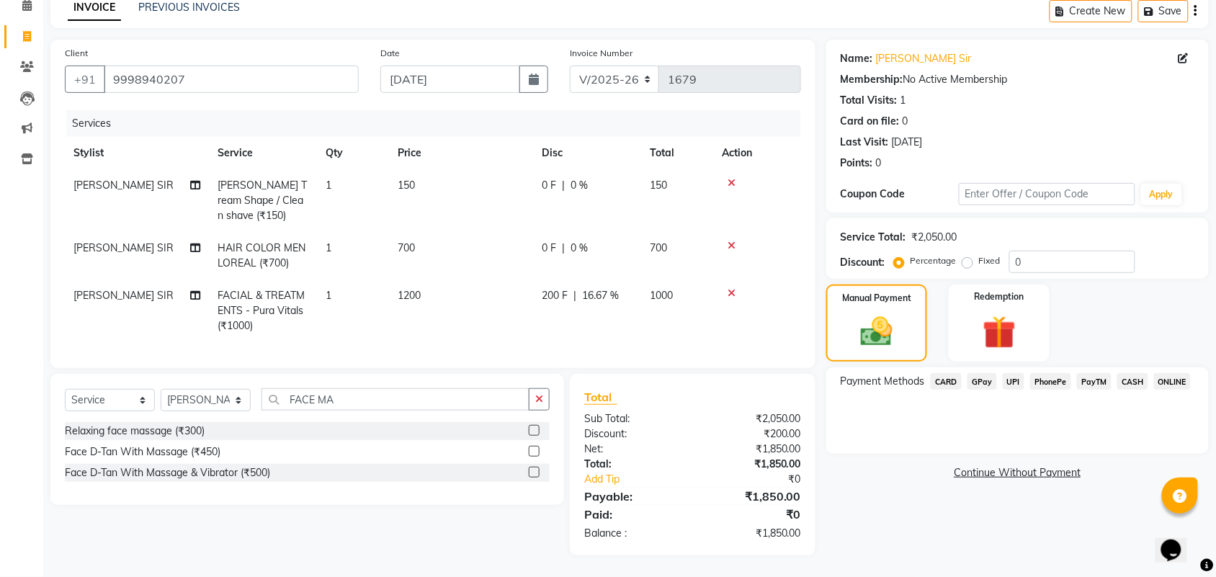
click at [728, 288] on icon at bounding box center [732, 293] width 8 height 10
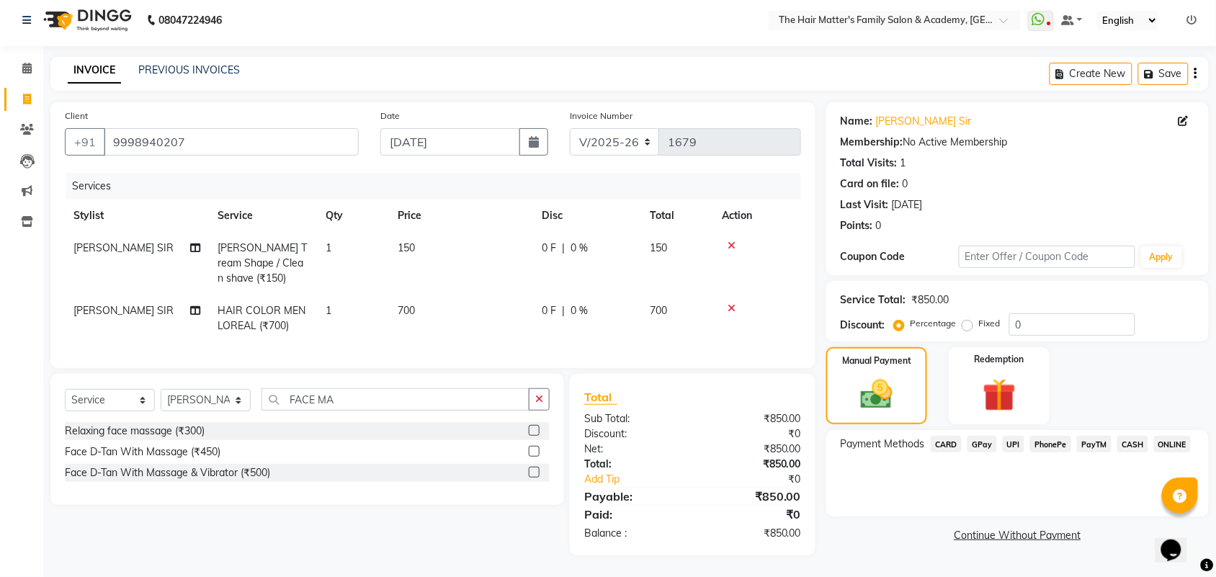
scroll to position [19, 0]
click at [728, 241] on icon at bounding box center [732, 246] width 8 height 10
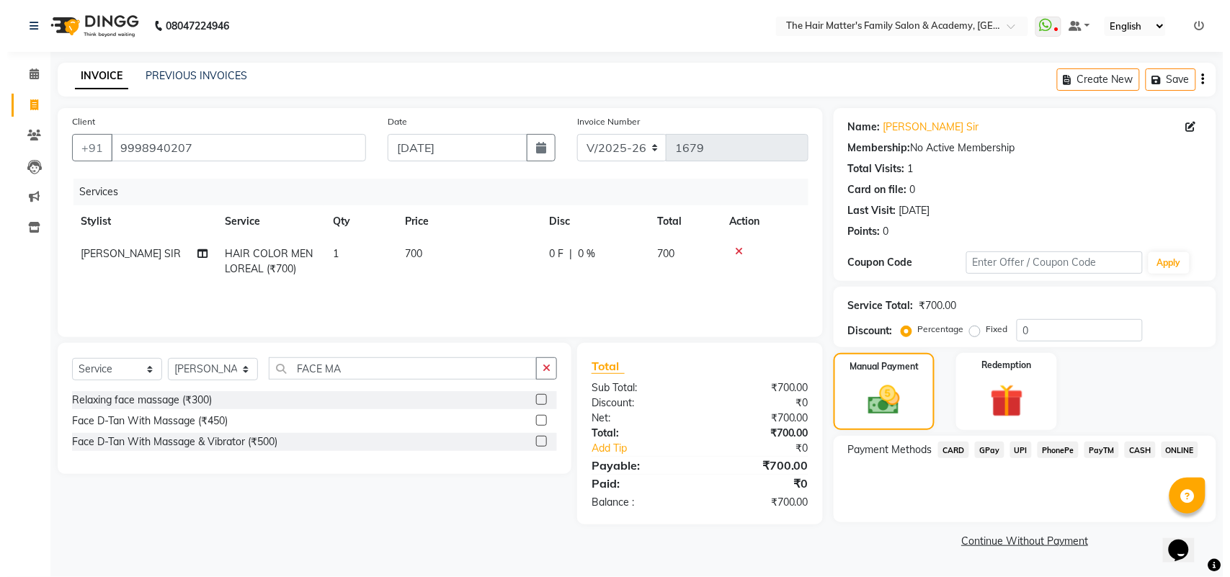
scroll to position [0, 0]
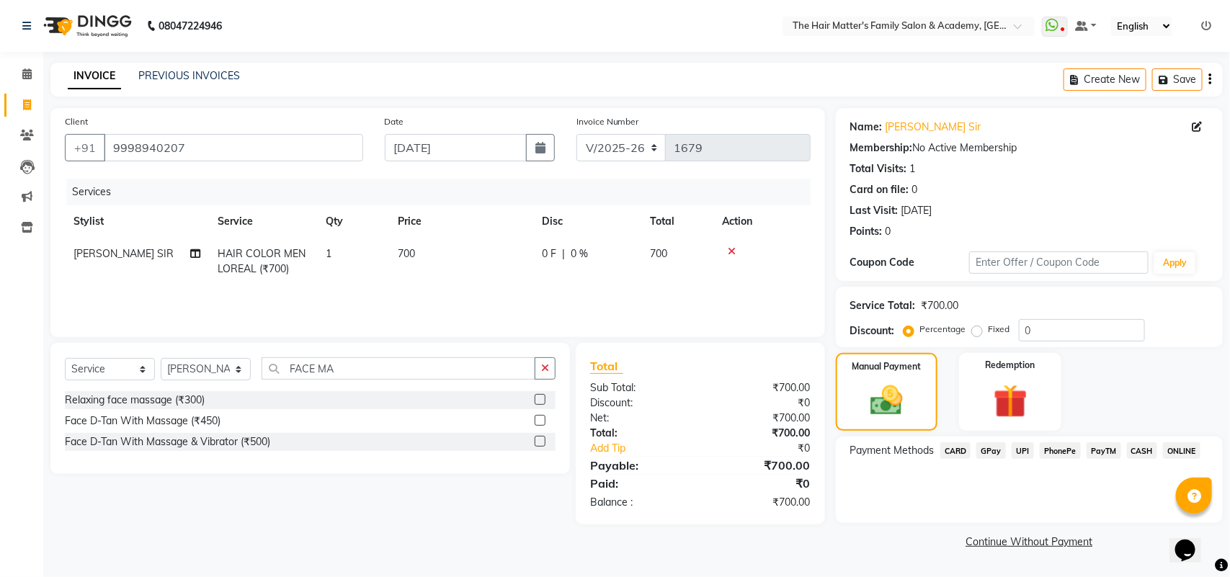
click at [732, 252] on icon at bounding box center [732, 251] width 8 height 10
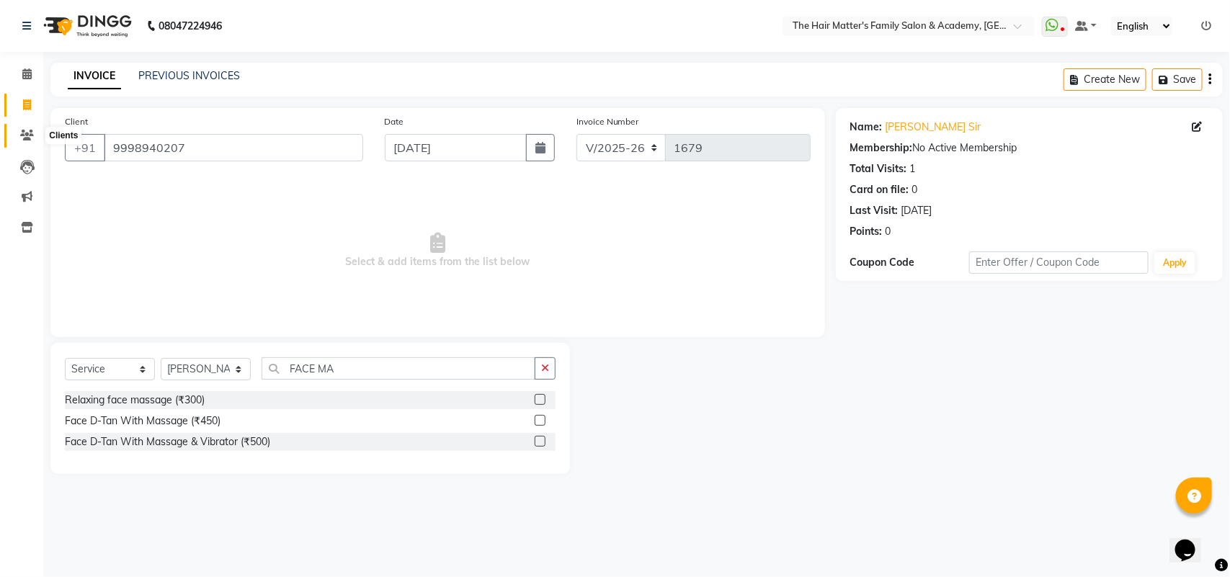
click at [30, 135] on icon at bounding box center [27, 135] width 14 height 11
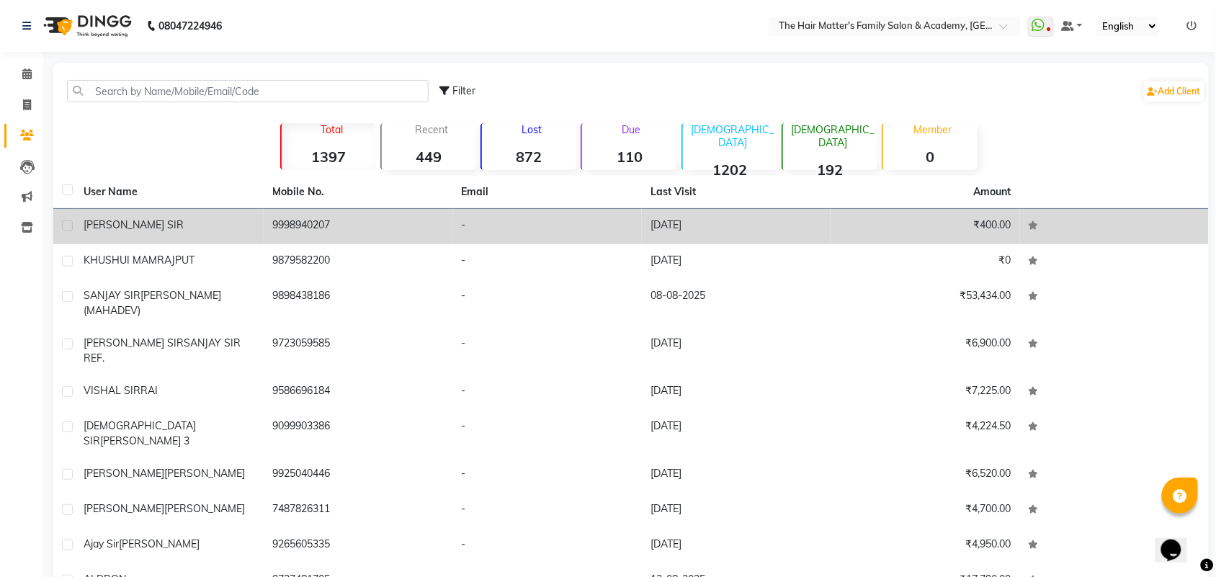
click at [683, 228] on td "07-04-2025" at bounding box center [736, 226] width 189 height 35
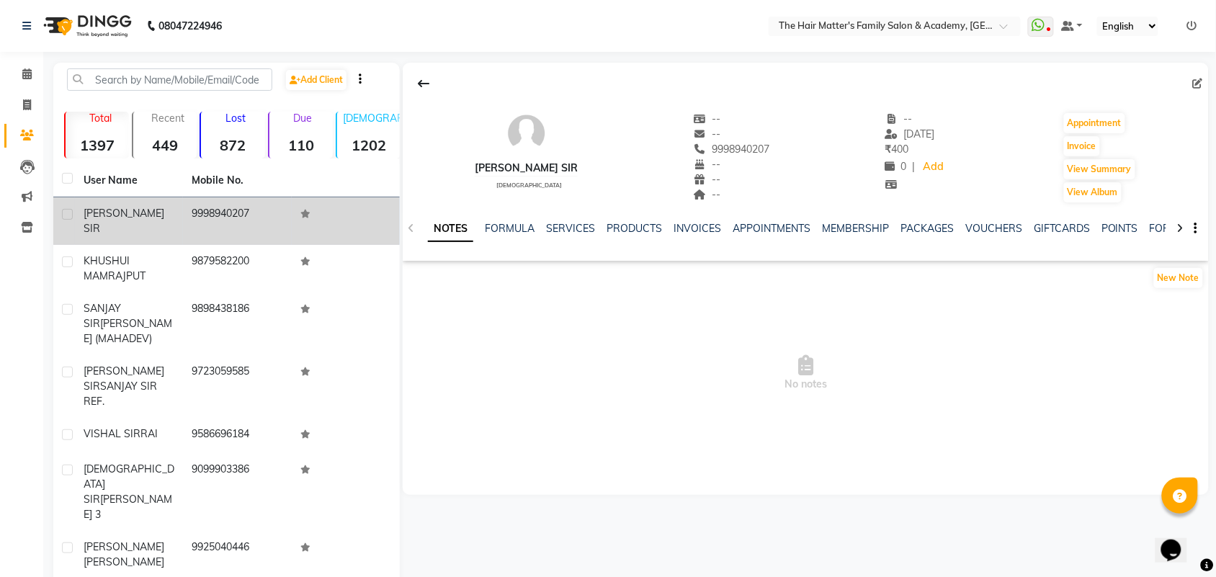
click at [569, 235] on div "SERVICES" at bounding box center [570, 228] width 49 height 15
click at [570, 229] on link "SERVICES" at bounding box center [570, 228] width 49 height 13
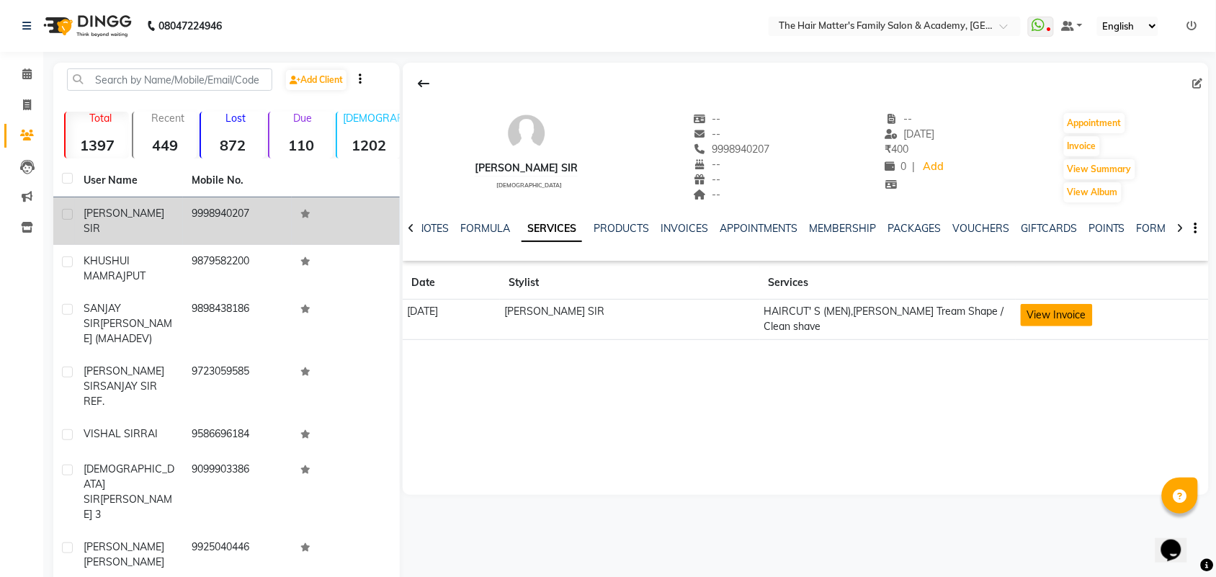
click at [1062, 315] on button "View Invoice" at bounding box center [1057, 315] width 72 height 22
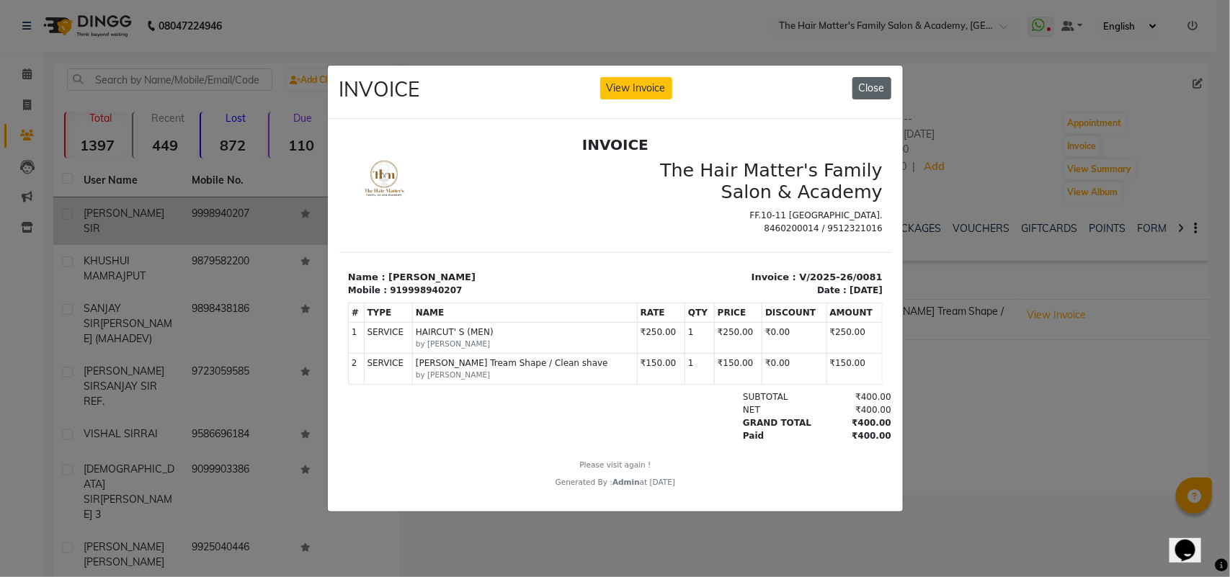
click at [872, 85] on button "Close" at bounding box center [871, 88] width 39 height 22
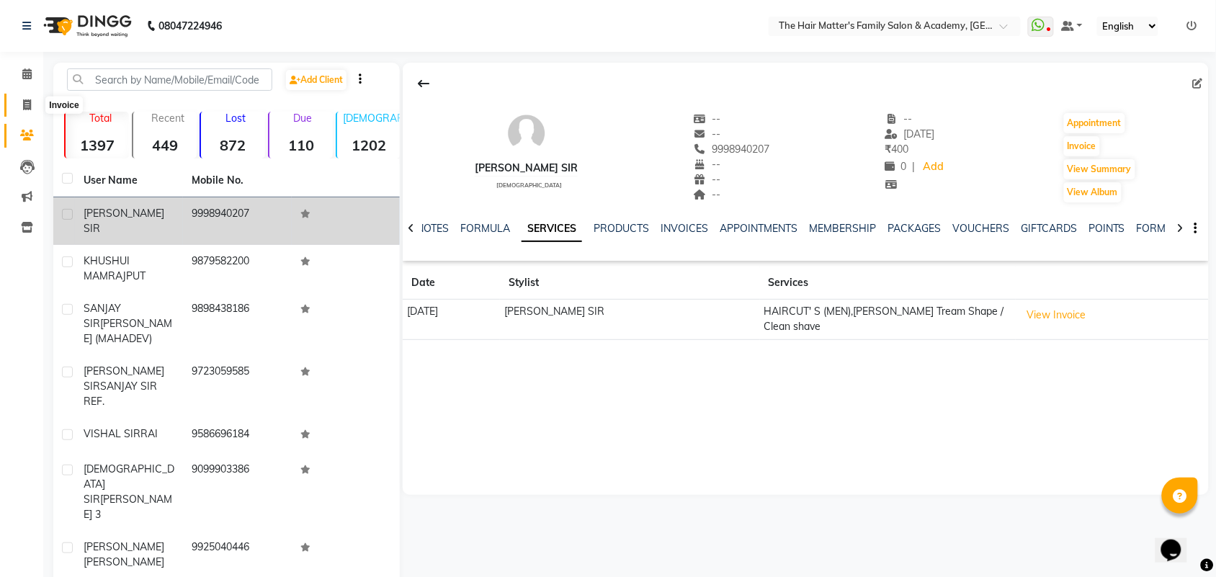
click at [25, 107] on icon at bounding box center [27, 104] width 8 height 11
select select "service"
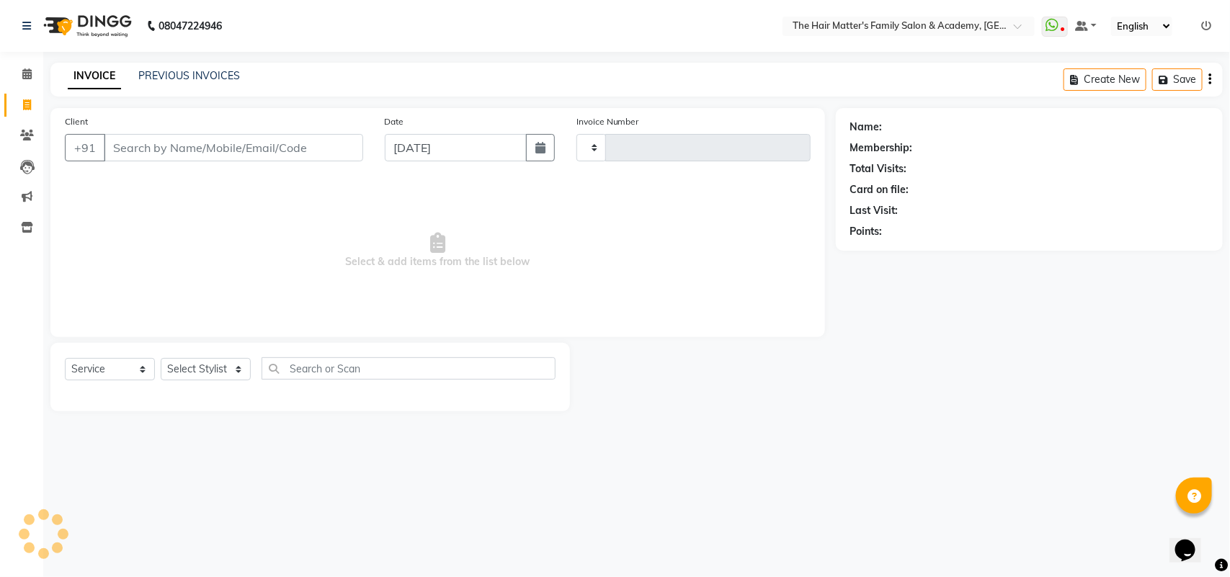
type input "1679"
select select "5980"
drag, startPoint x: 216, startPoint y: 30, endPoint x: 210, endPoint y: 63, distance: 33.1
click at [214, 37] on b "08047224946" at bounding box center [189, 26] width 63 height 40
click at [210, 66] on div "INVOICE PREVIOUS INVOICES Create New Save" at bounding box center [636, 80] width 1172 height 34
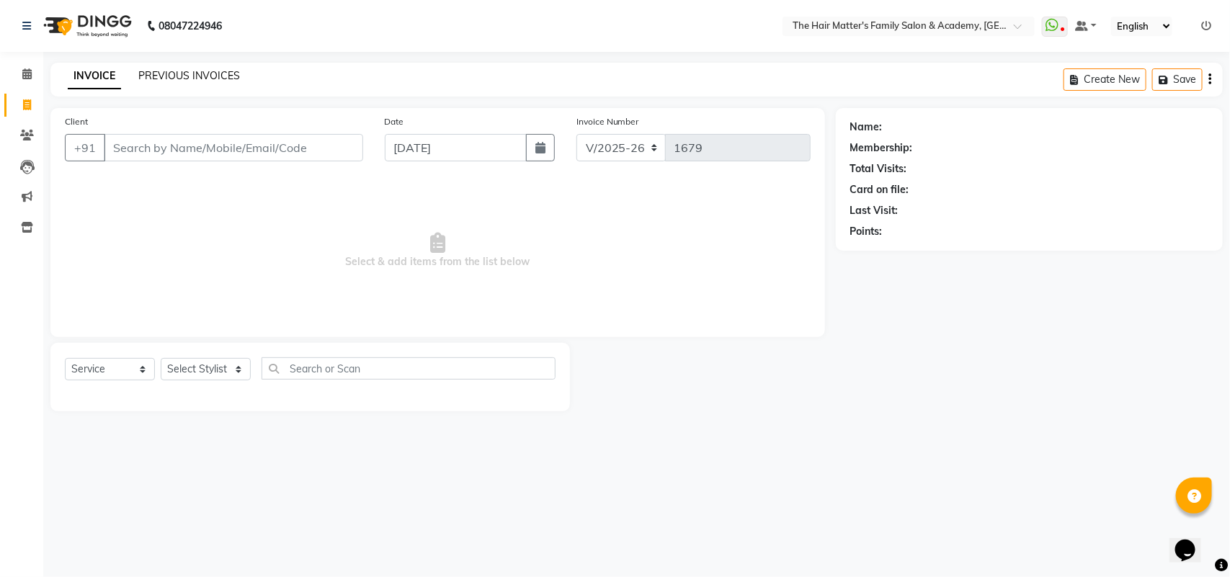
click at [210, 81] on link "PREVIOUS INVOICES" at bounding box center [189, 75] width 102 height 13
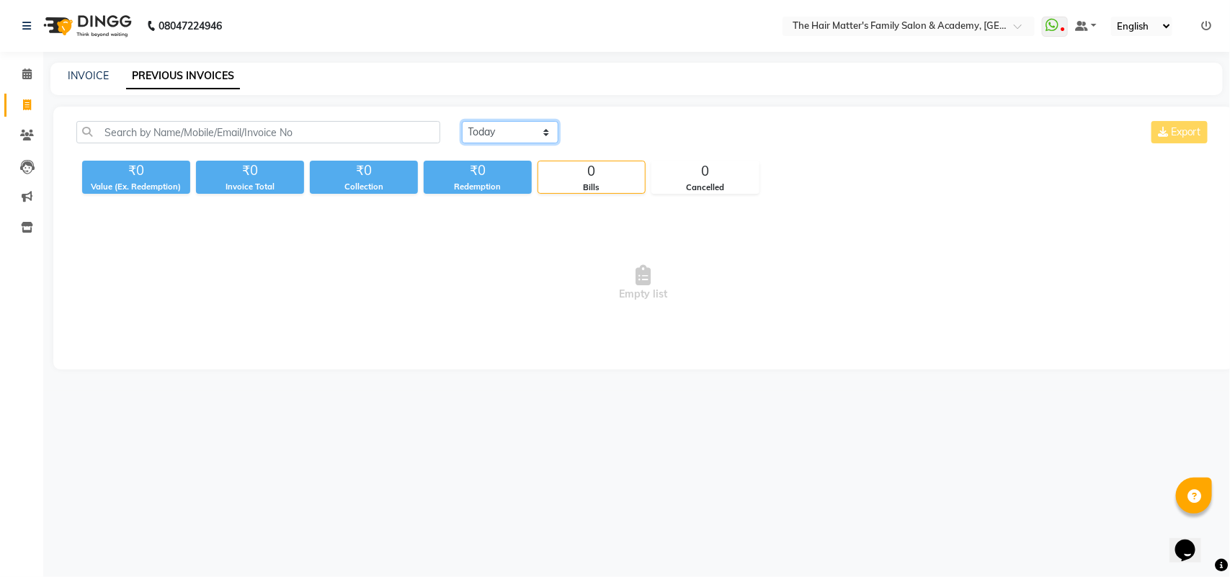
click at [479, 137] on select "Today Yesterday Custom Range" at bounding box center [510, 132] width 97 height 22
select select "yesterday"
click at [462, 121] on select "Today Yesterday Custom Range" at bounding box center [510, 132] width 97 height 22
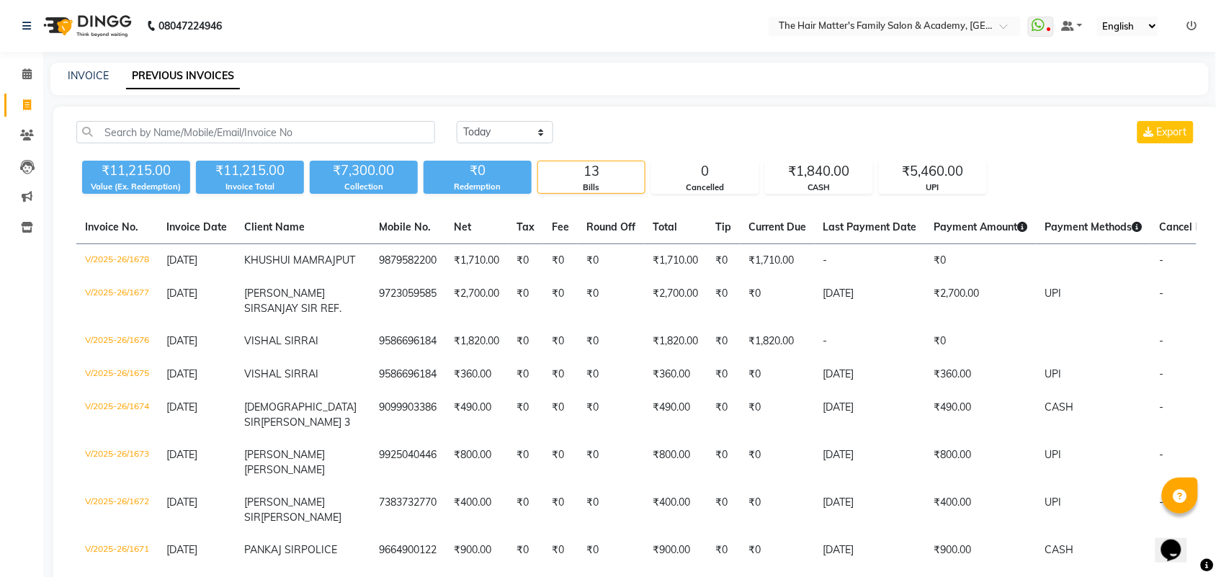
drag, startPoint x: 1209, startPoint y: 204, endPoint x: 1211, endPoint y: 227, distance: 23.2
click at [1212, 227] on div "Today Yesterday Custom Range Export ₹11,215.00 Value (Ex. Redemption) ₹11,215.0…" at bounding box center [636, 470] width 1166 height 727
click at [1075, 225] on span "Payment Methods (03-09-2025)" at bounding box center [1093, 226] width 97 height 13
click at [1046, 231] on span "Payment Methods" at bounding box center [1093, 226] width 97 height 13
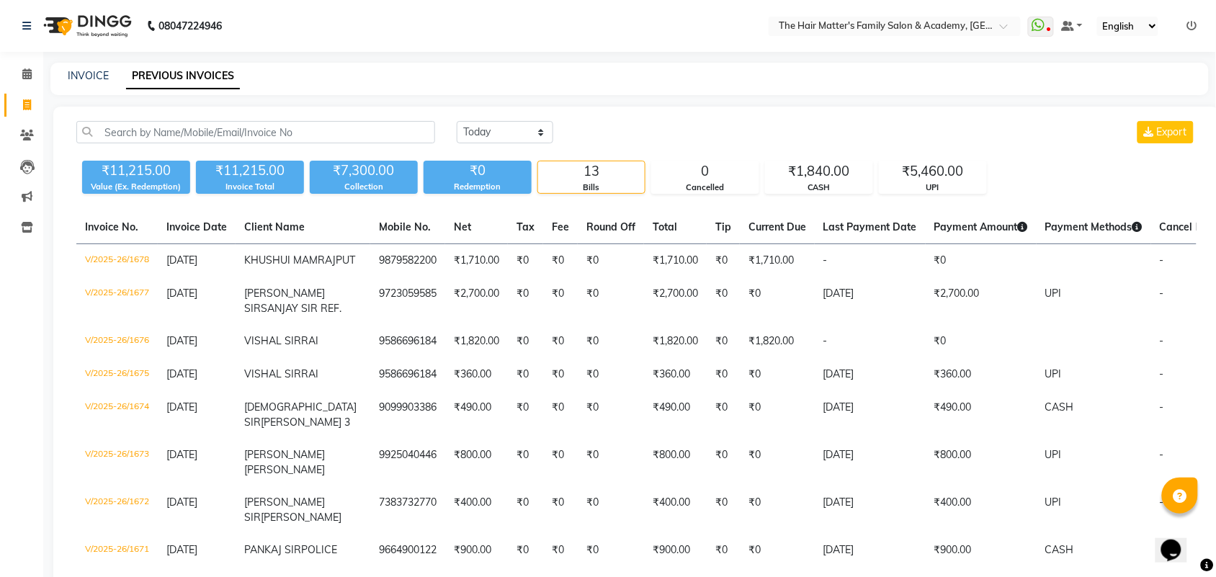
click at [1151, 234] on th "Cancel Reason" at bounding box center [1195, 227] width 89 height 33
click at [1160, 229] on span "Cancel Reason" at bounding box center [1196, 226] width 72 height 13
click at [823, 231] on span "Last Payment Date" at bounding box center [870, 226] width 94 height 13
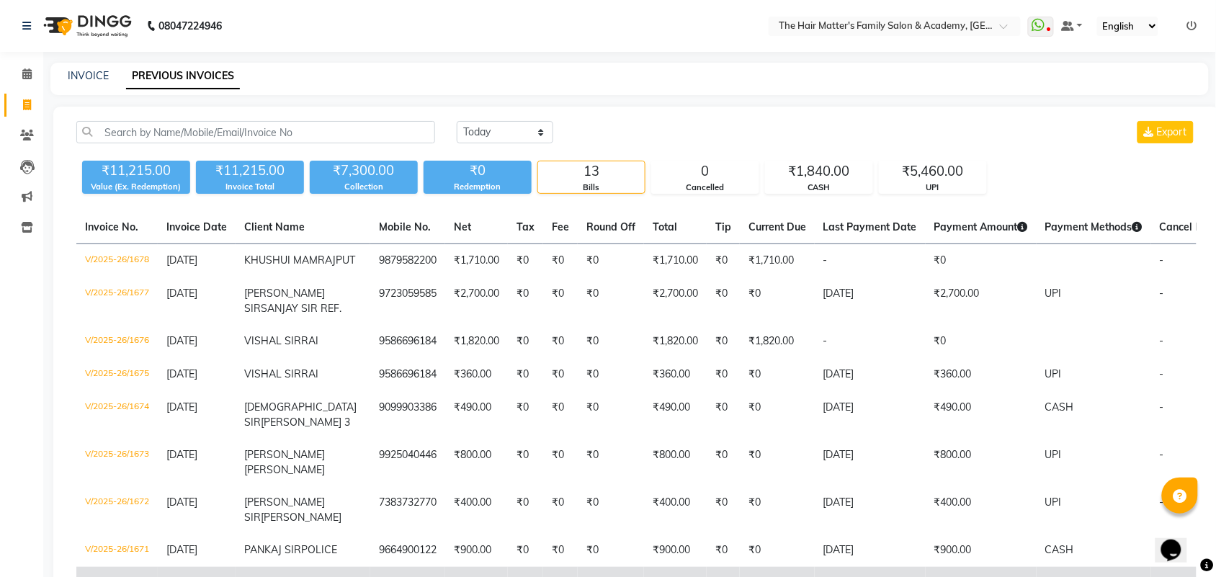
scroll to position [438, 0]
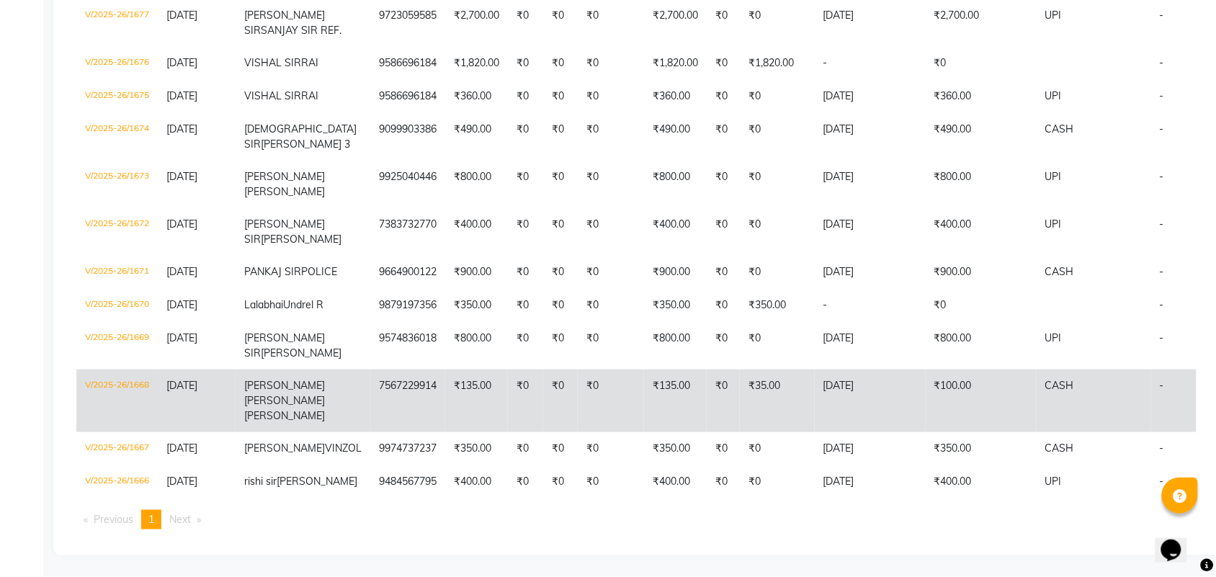
click at [644, 372] on td "₹135.00" at bounding box center [675, 401] width 63 height 63
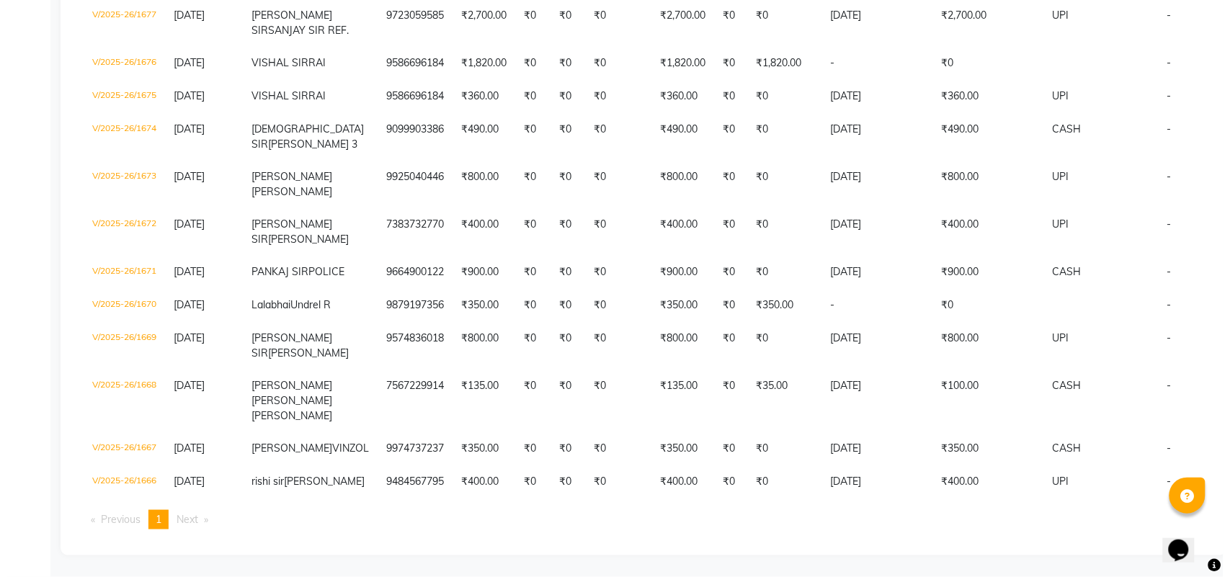
scroll to position [0, 0]
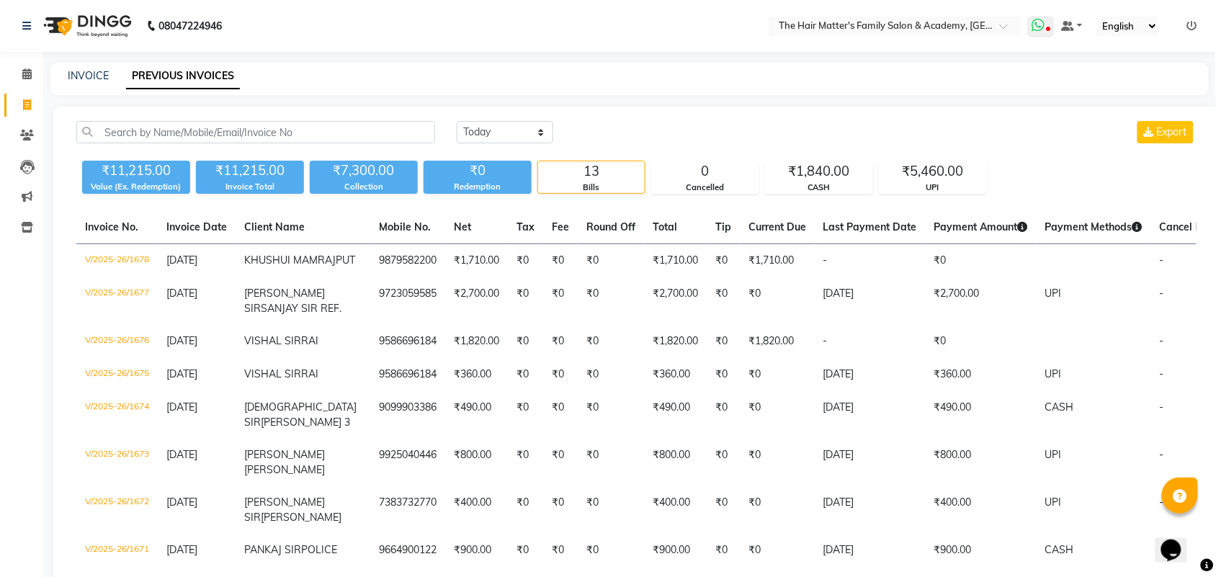
click at [1041, 26] on icon at bounding box center [1037, 25] width 13 height 14
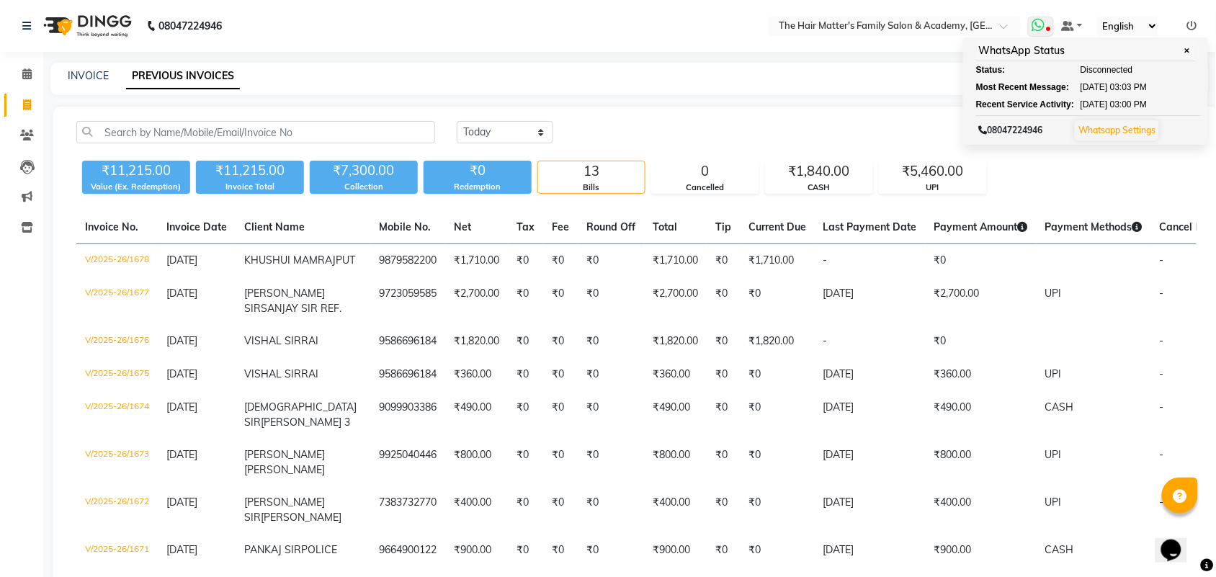
click at [1142, 130] on link "Whatsapp Settings" at bounding box center [1116, 130] width 77 height 11
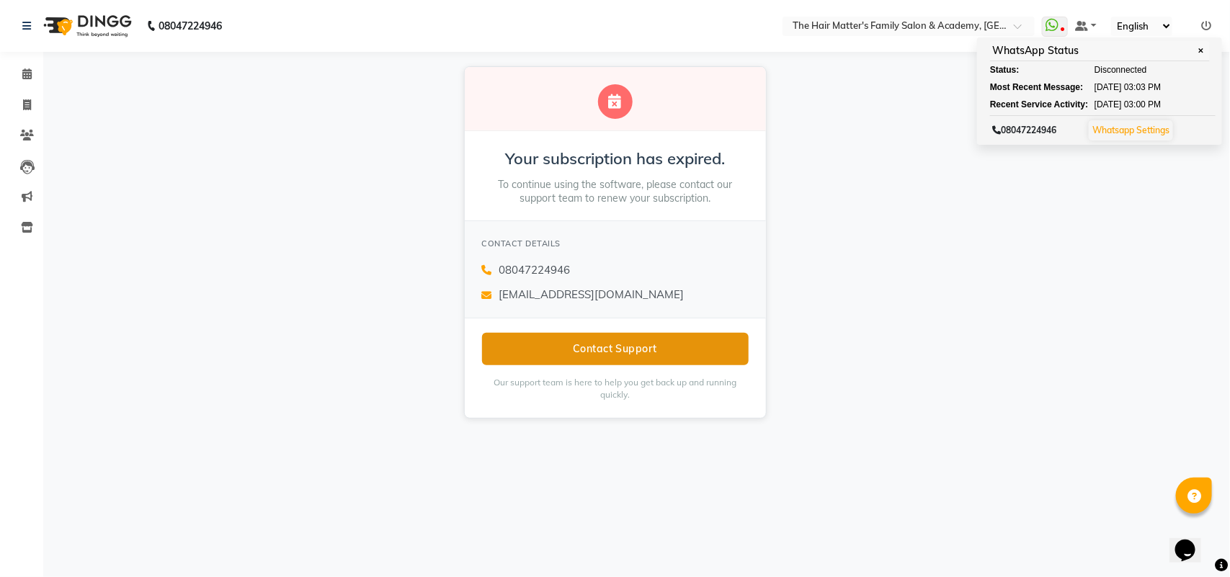
click at [628, 362] on button "Contact Support" at bounding box center [615, 349] width 267 height 32
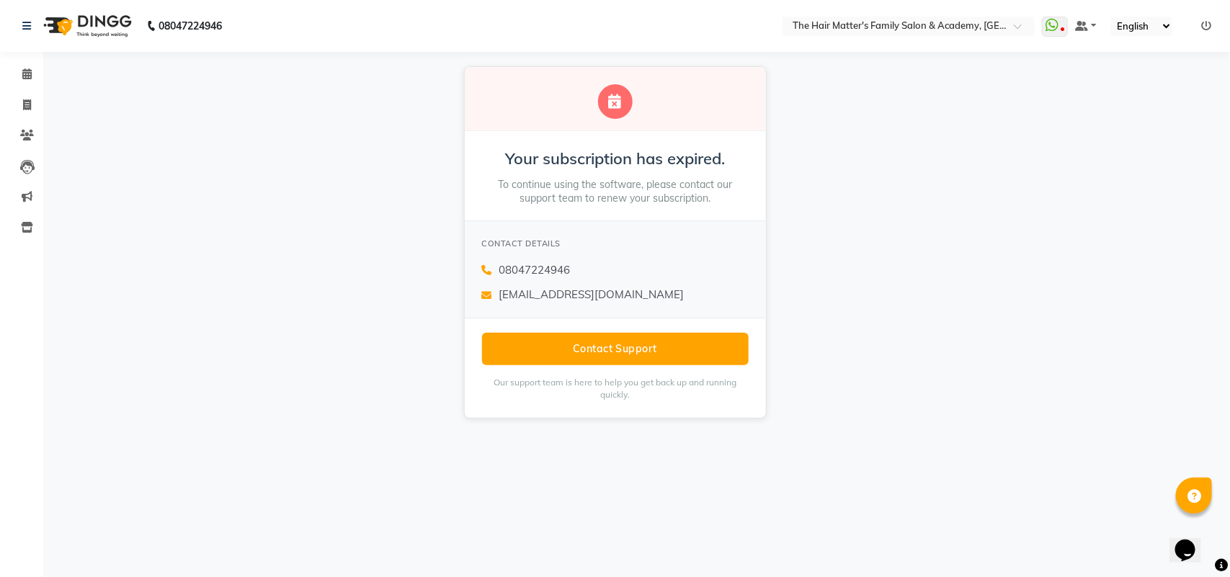
click at [477, 289] on div "CONTACT DETAILS 08047224946 cs@dingg.app" at bounding box center [615, 269] width 301 height 98
click at [523, 346] on button "Contact Support" at bounding box center [615, 349] width 267 height 32
click at [624, 360] on button "Contact Support" at bounding box center [615, 349] width 267 height 32
